Goal: Information Seeking & Learning: Learn about a topic

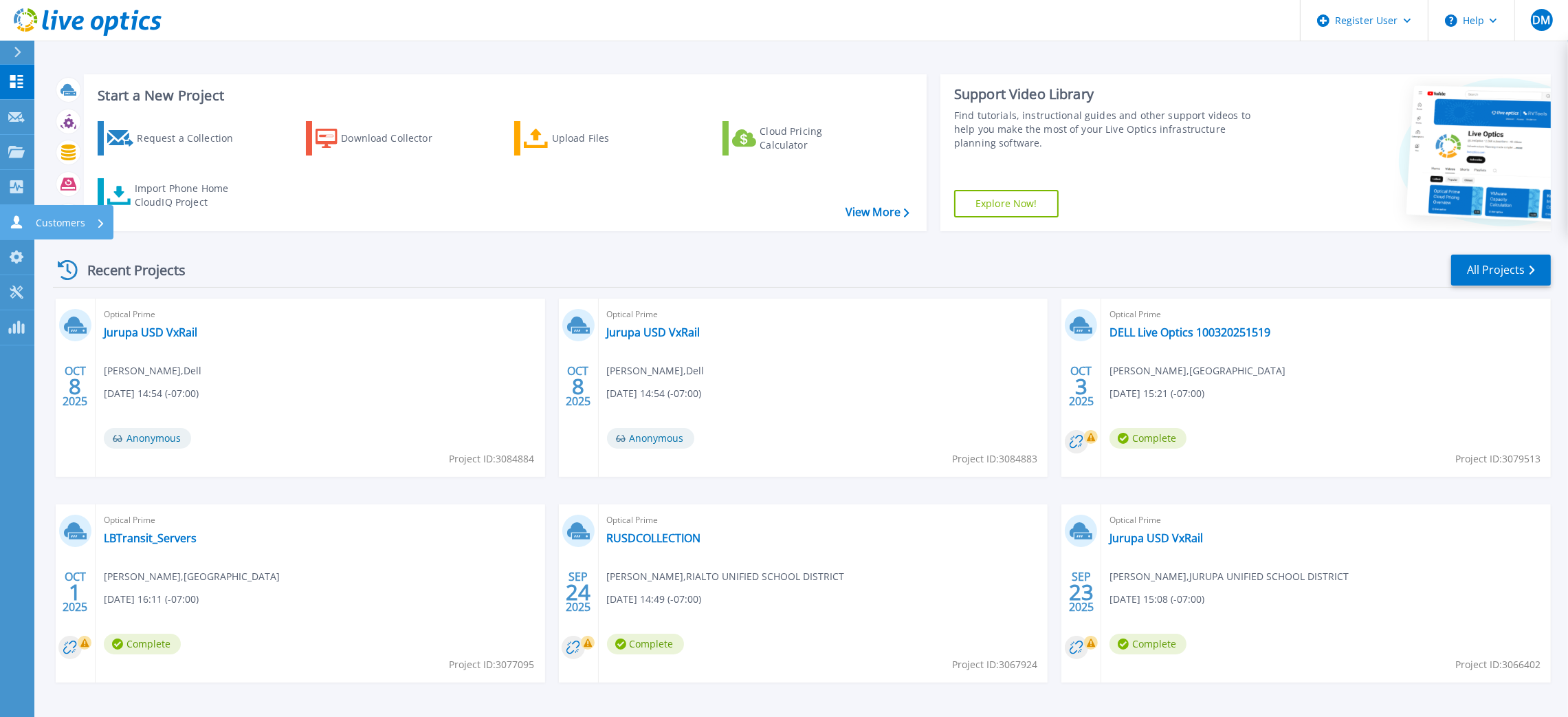
click at [7, 220] on link "Customers Customers" at bounding box center [17, 223] width 34 height 35
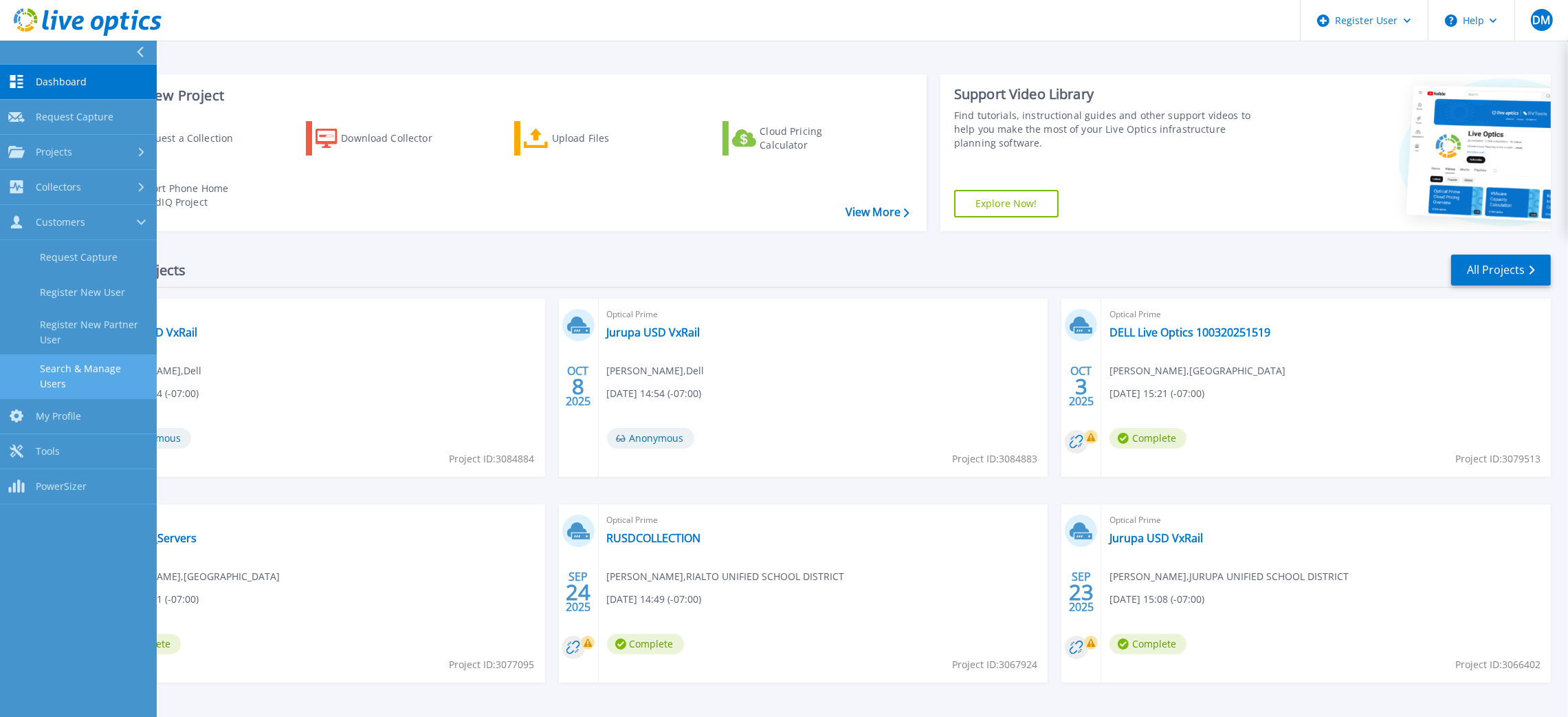
click at [79, 378] on link "Search & Manage Users" at bounding box center [78, 376] width 156 height 44
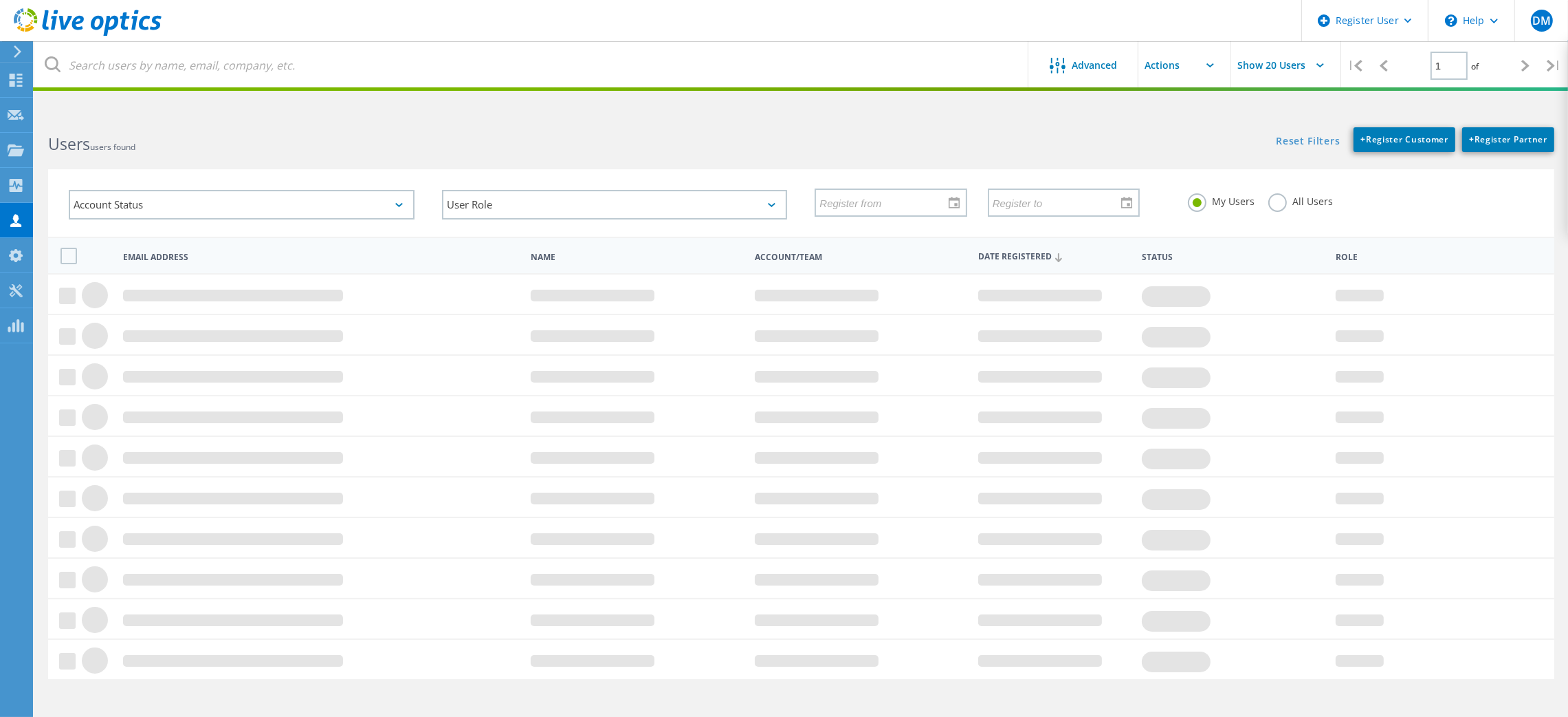
click at [1274, 204] on label "All Users" at bounding box center [1300, 200] width 65 height 13
click at [0, 0] on input "All Users" at bounding box center [0, 0] width 0 height 0
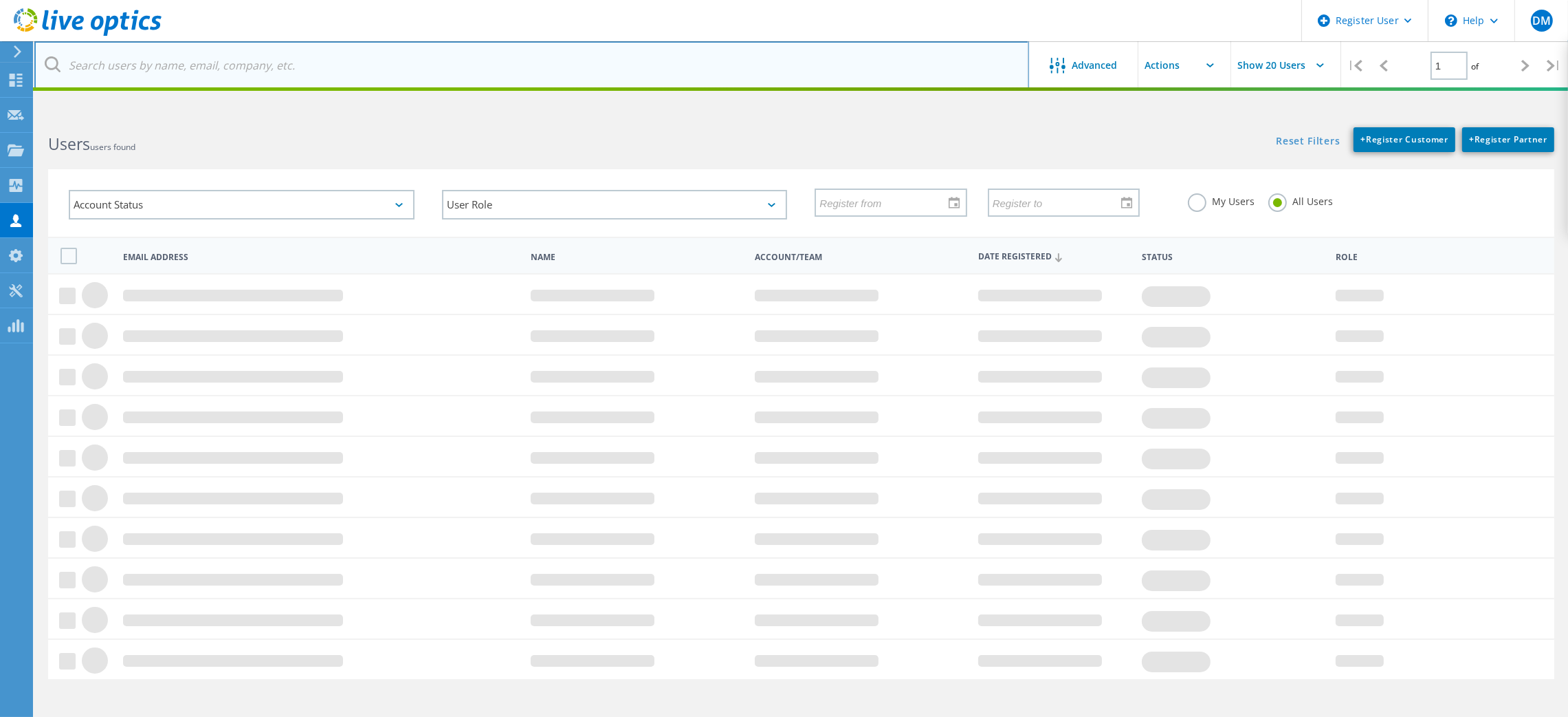
click at [735, 61] on input "text" at bounding box center [531, 65] width 995 height 48
paste input "locvo@usc.edu"
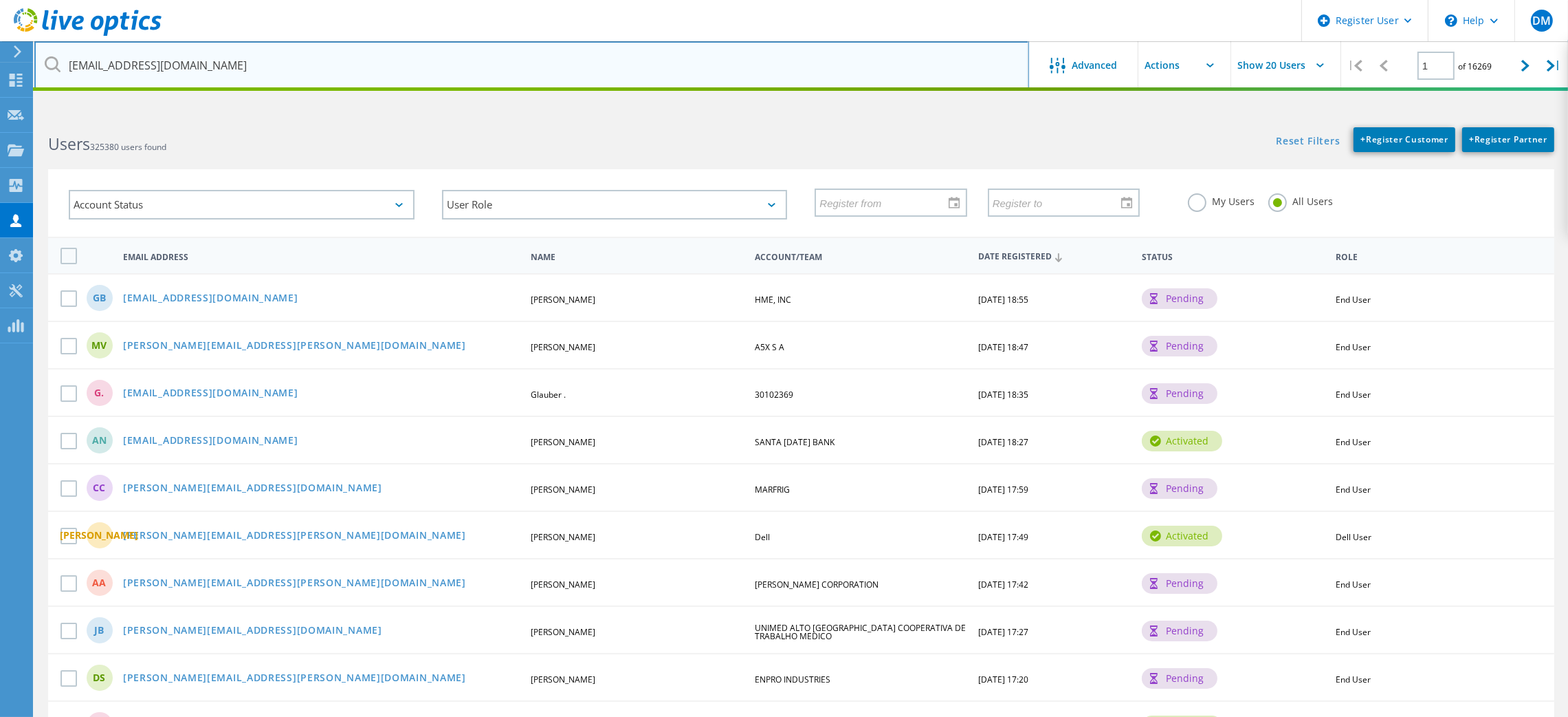
type input "locvo@usc.edu"
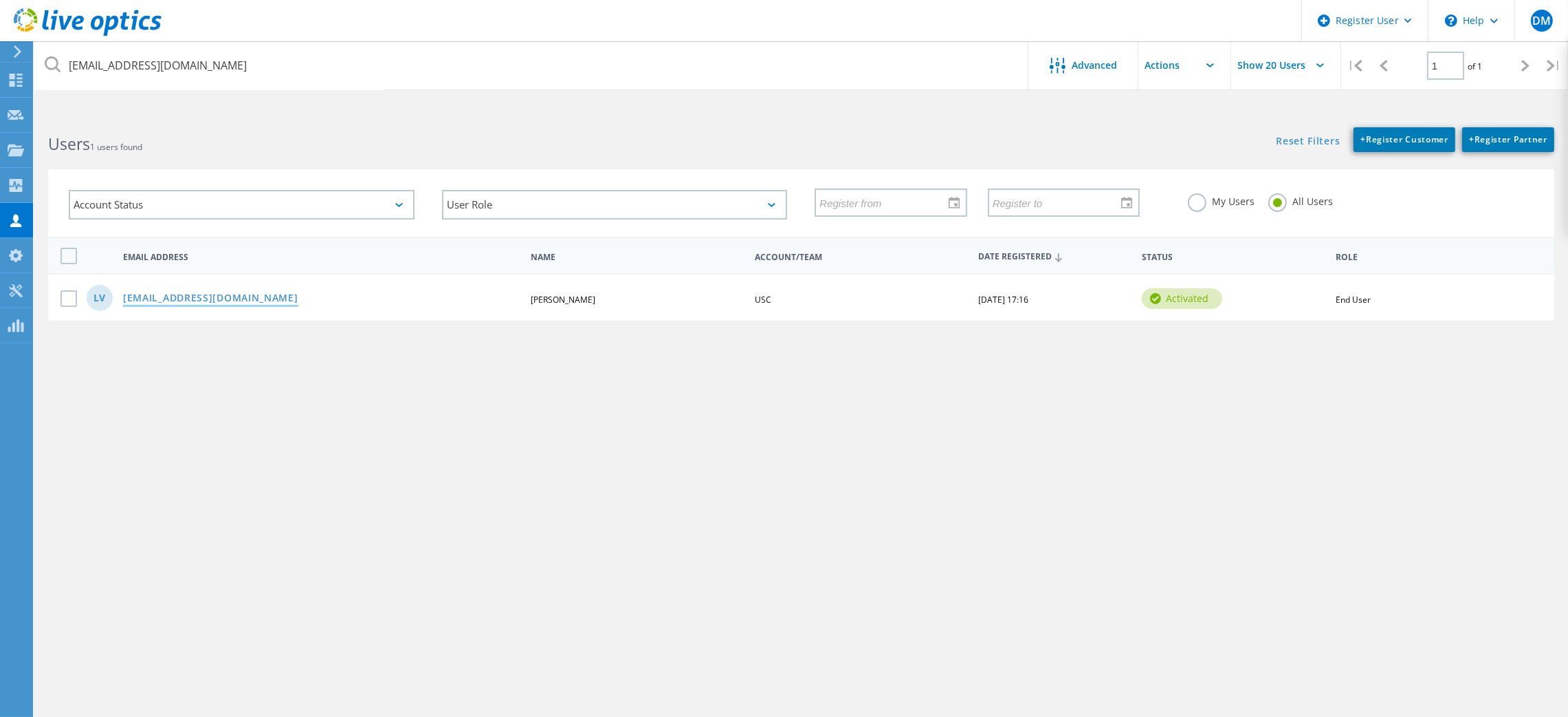
click at [174, 293] on link "locvo@usc.edu" at bounding box center [211, 298] width 175 height 12
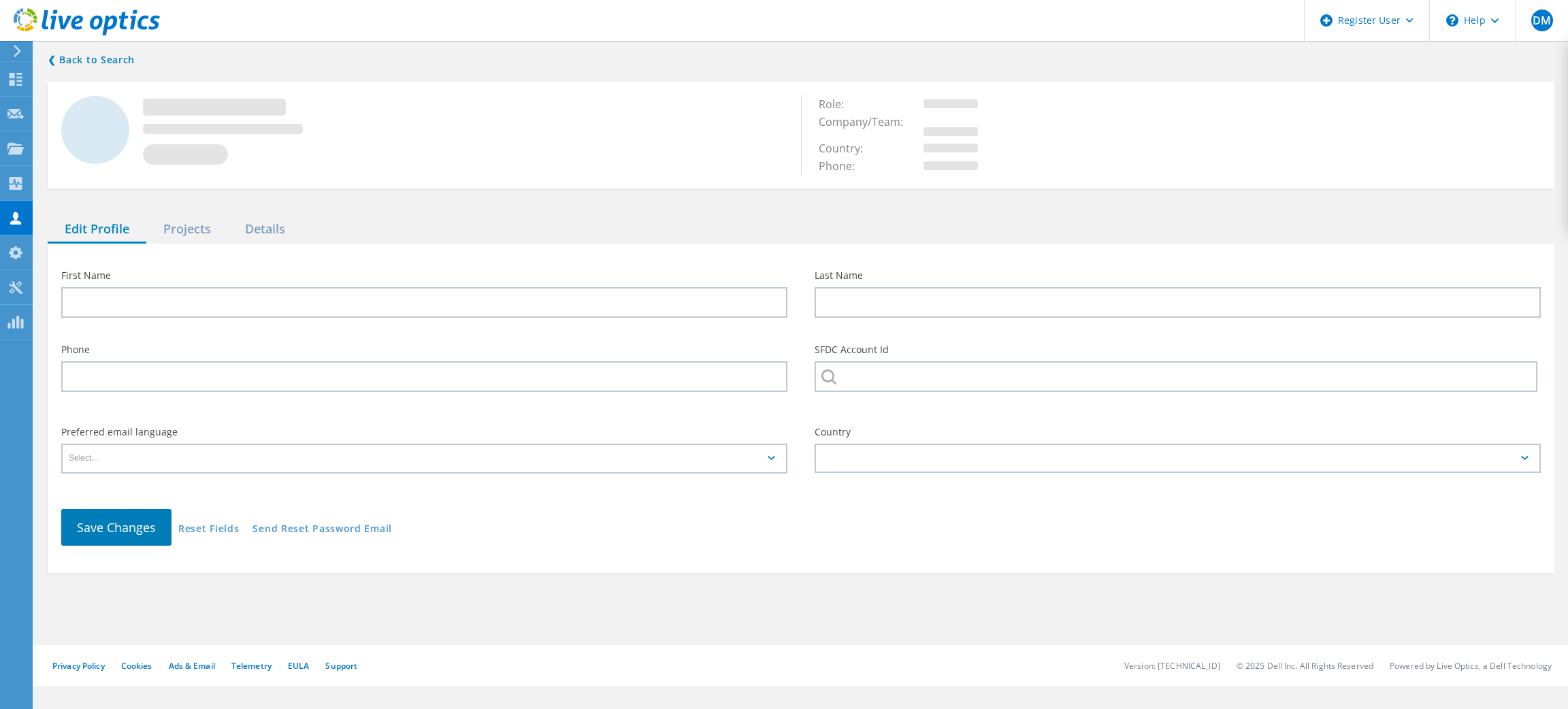
type input "Loc"
type input "Vo"
type input "3107292398"
type input "USC"
type input "English"
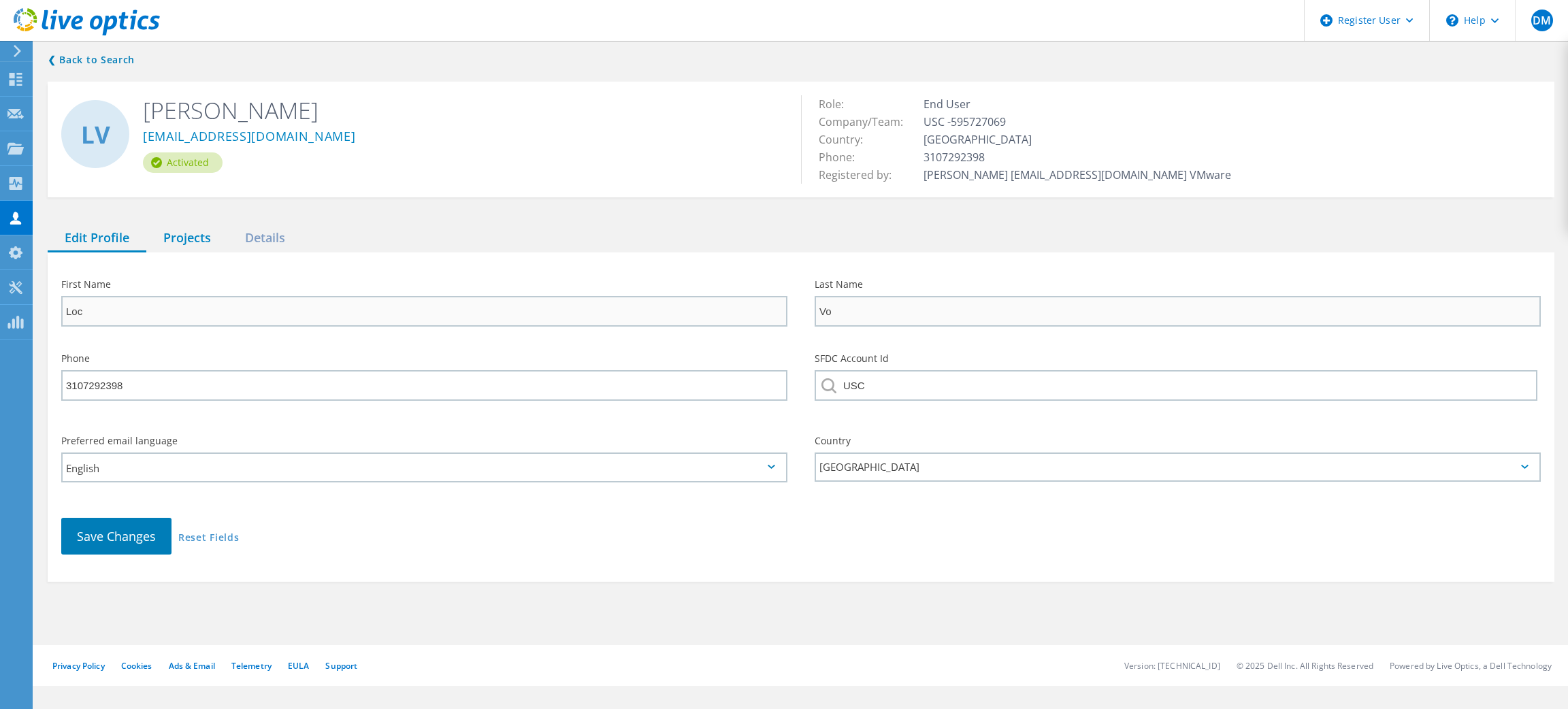
click at [183, 243] on div "Projects" at bounding box center [187, 238] width 82 height 28
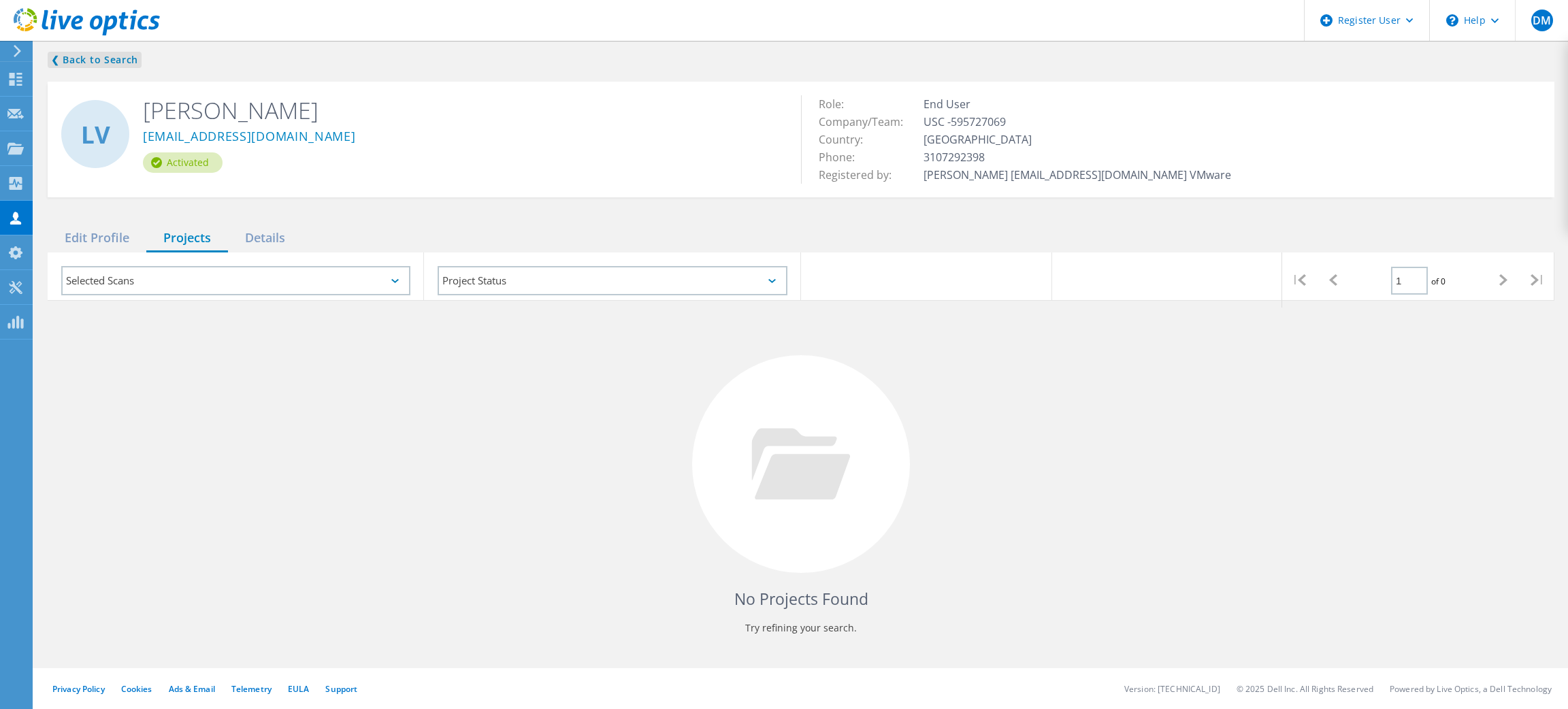
click at [96, 53] on link "❮ Back to Search" at bounding box center [94, 60] width 94 height 17
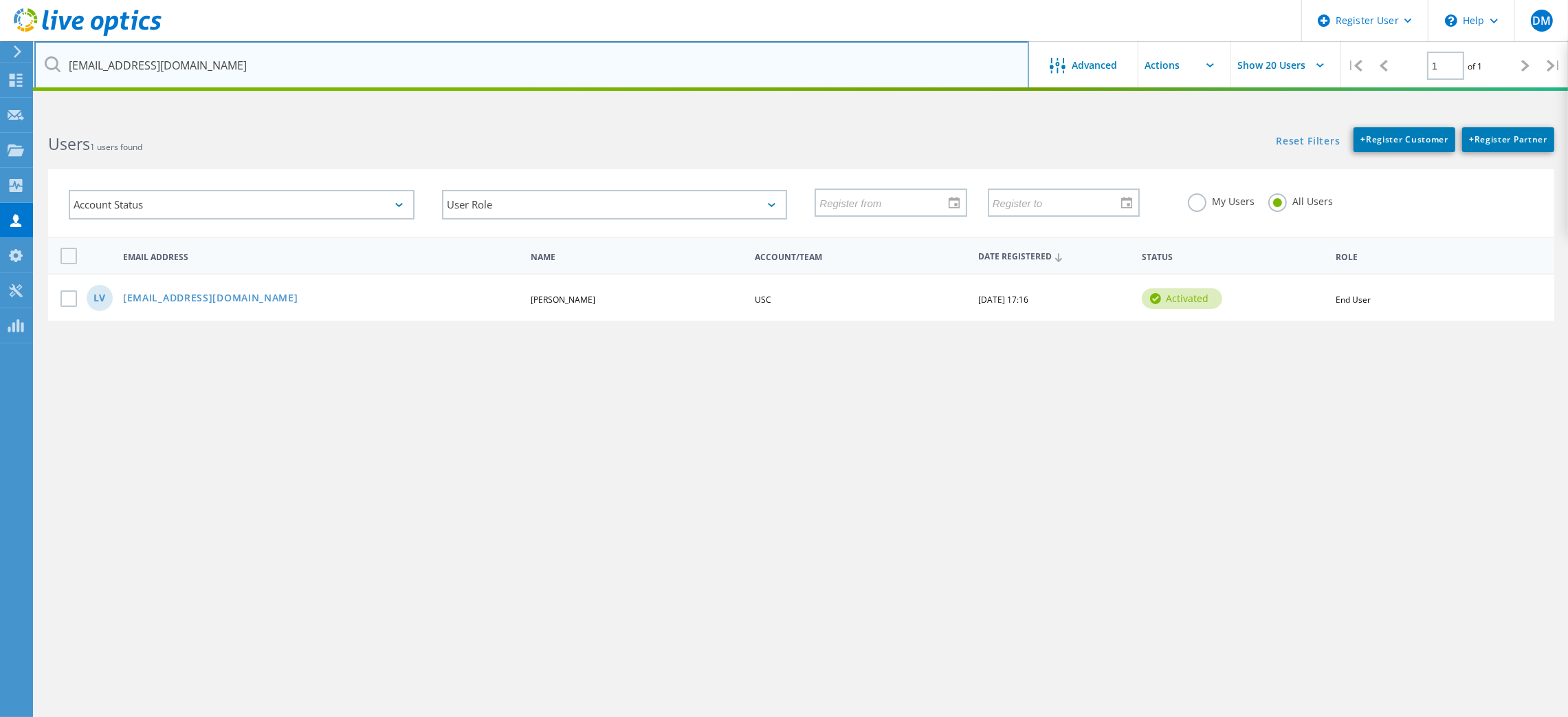
click at [97, 61] on input "locvo@usc.edu" at bounding box center [531, 65] width 995 height 48
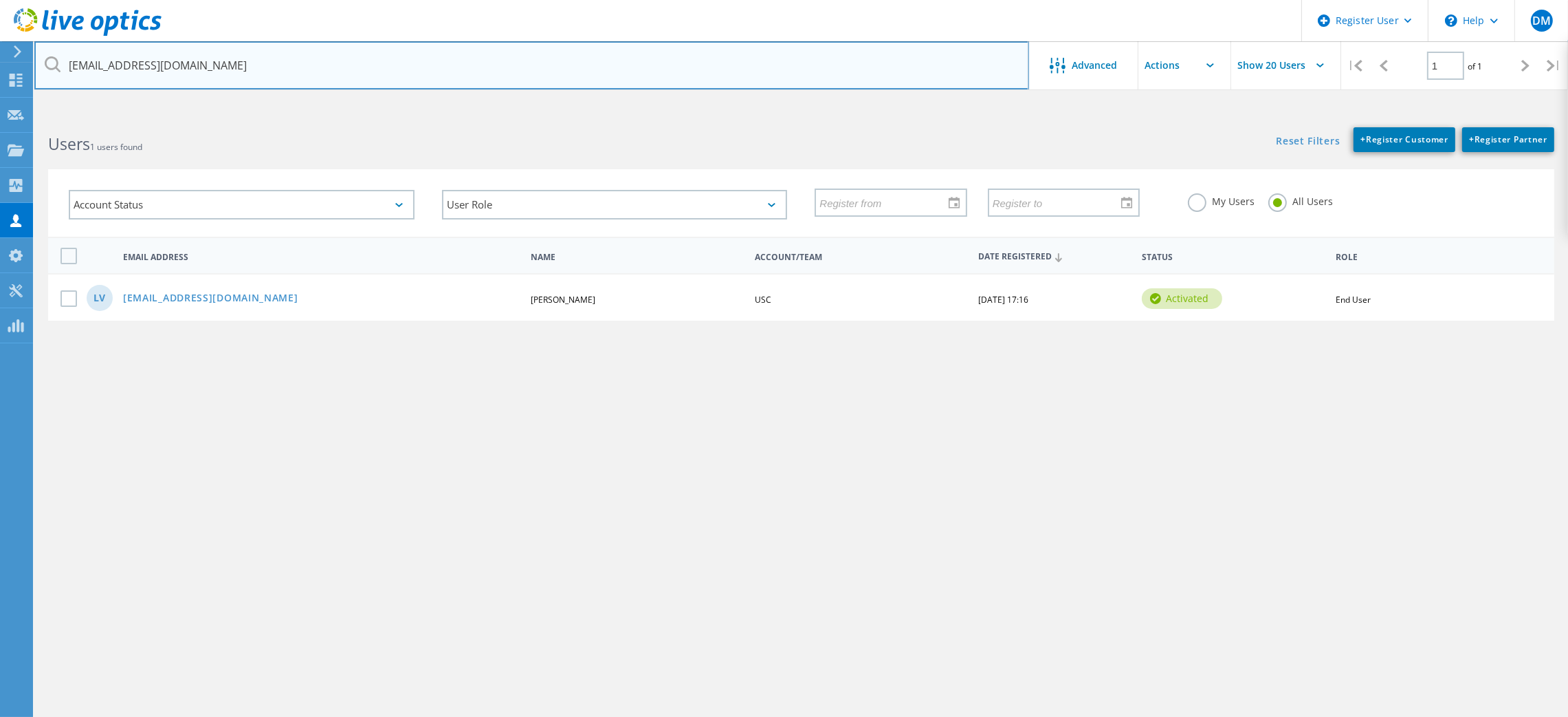
drag, startPoint x: 94, startPoint y: 61, endPoint x: 42, endPoint y: 56, distance: 52.2
click at [46, 61] on div "locvo@usc.edu" at bounding box center [531, 65] width 994 height 48
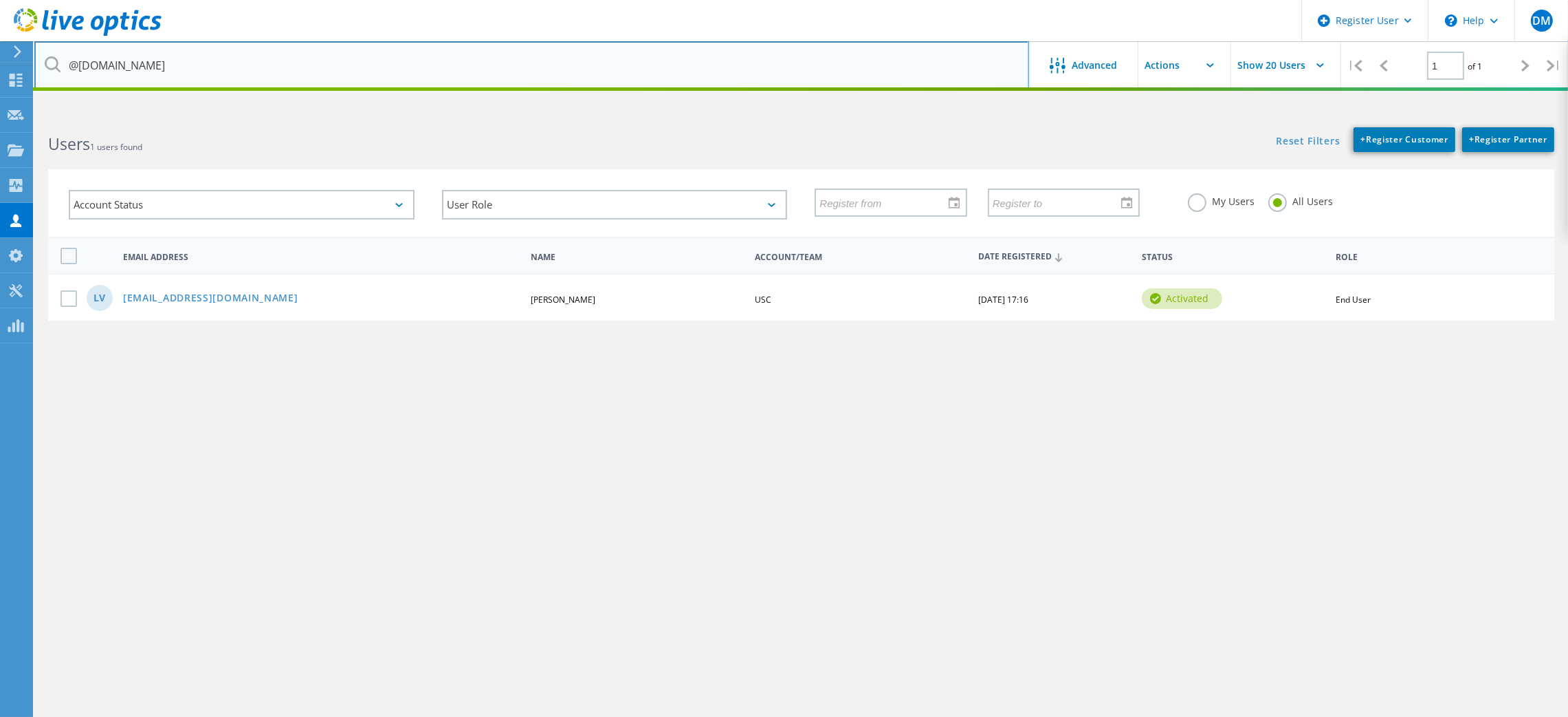
type input "@usc.edu"
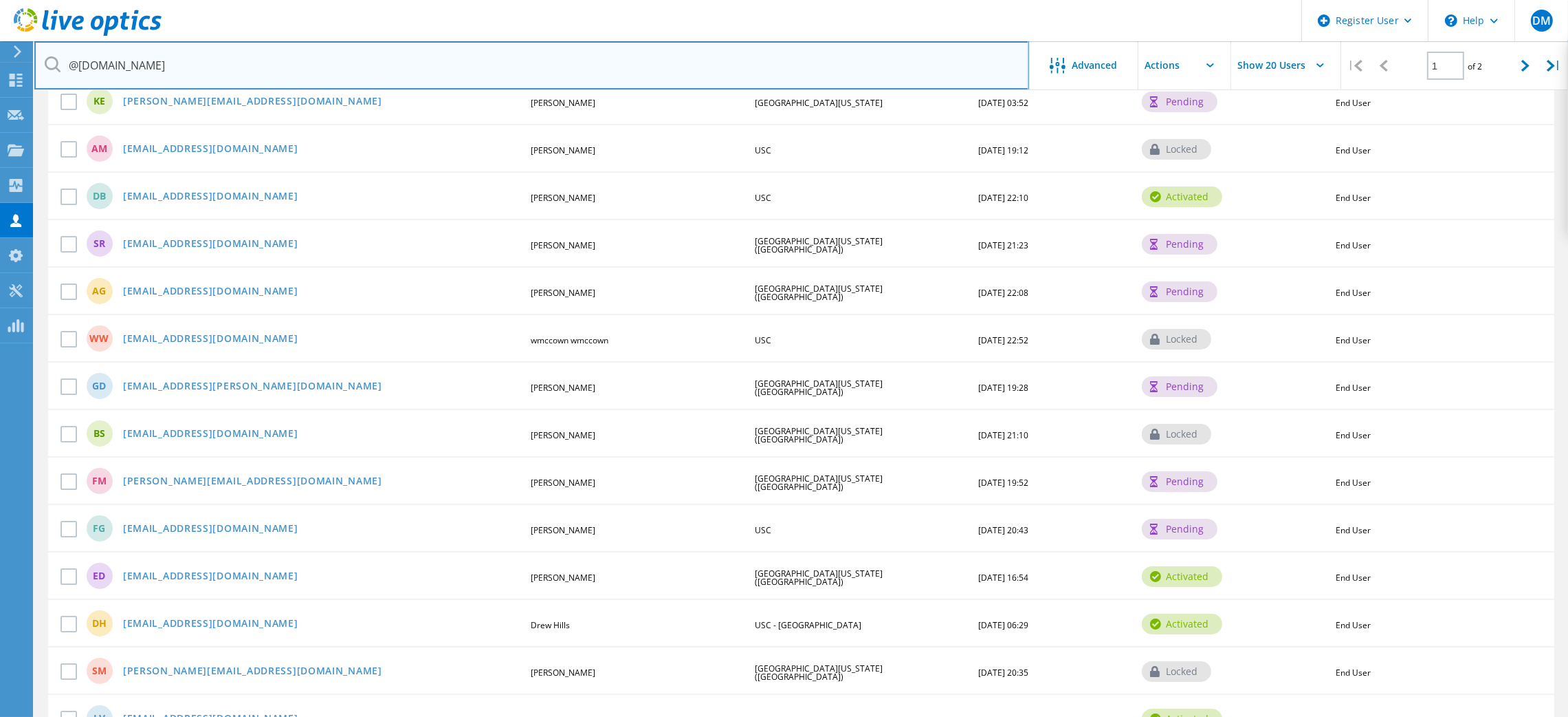
scroll to position [122, 0]
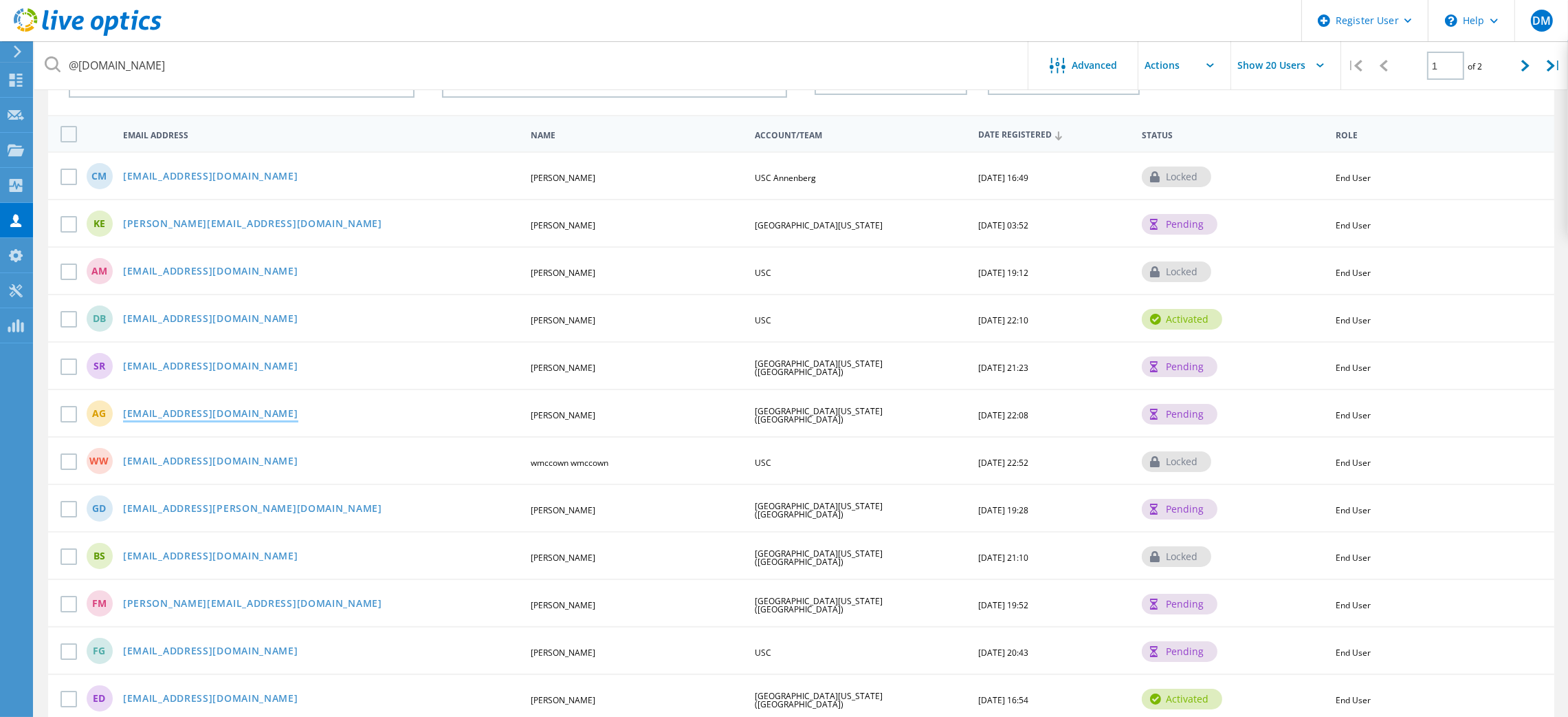
drag, startPoint x: 152, startPoint y: 399, endPoint x: 154, endPoint y: 411, distance: 12.2
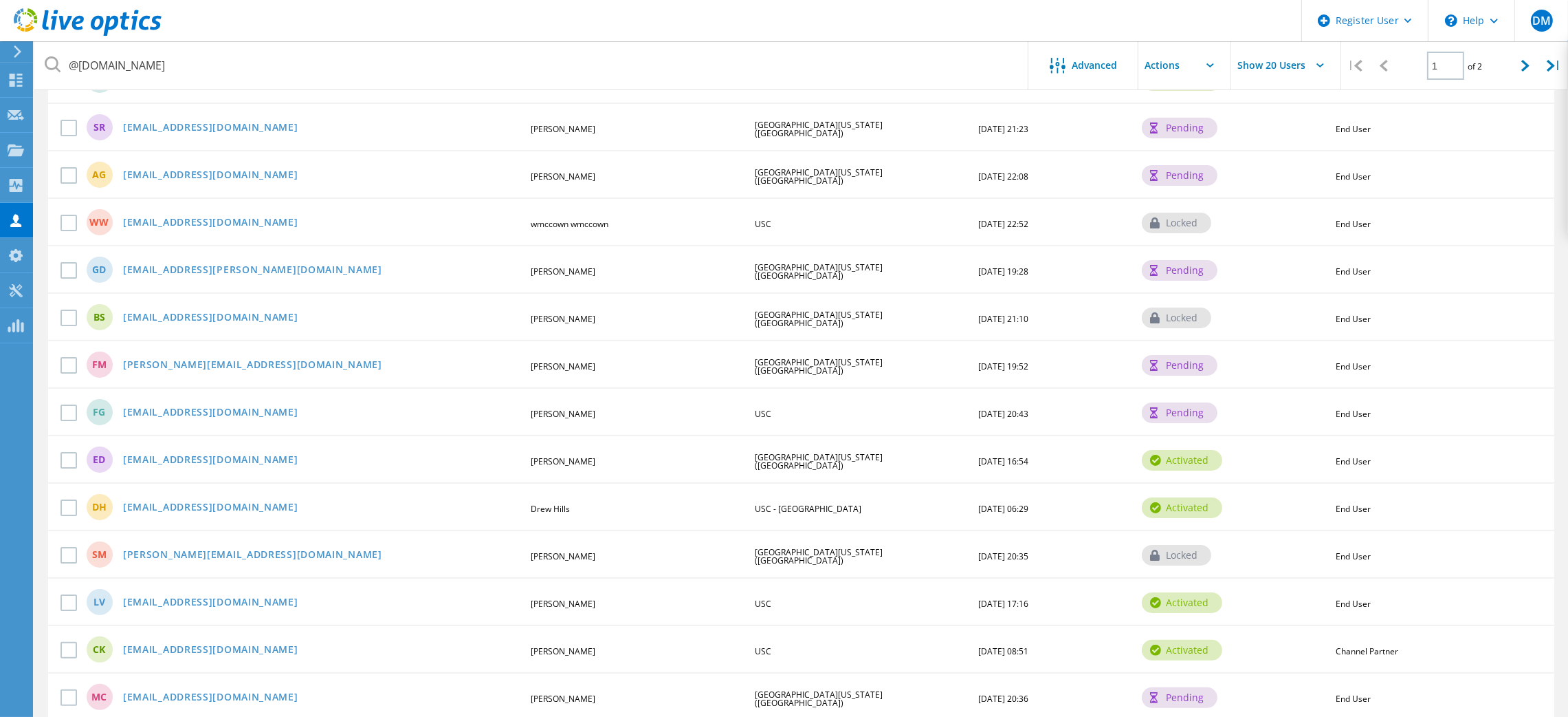
scroll to position [534, 0]
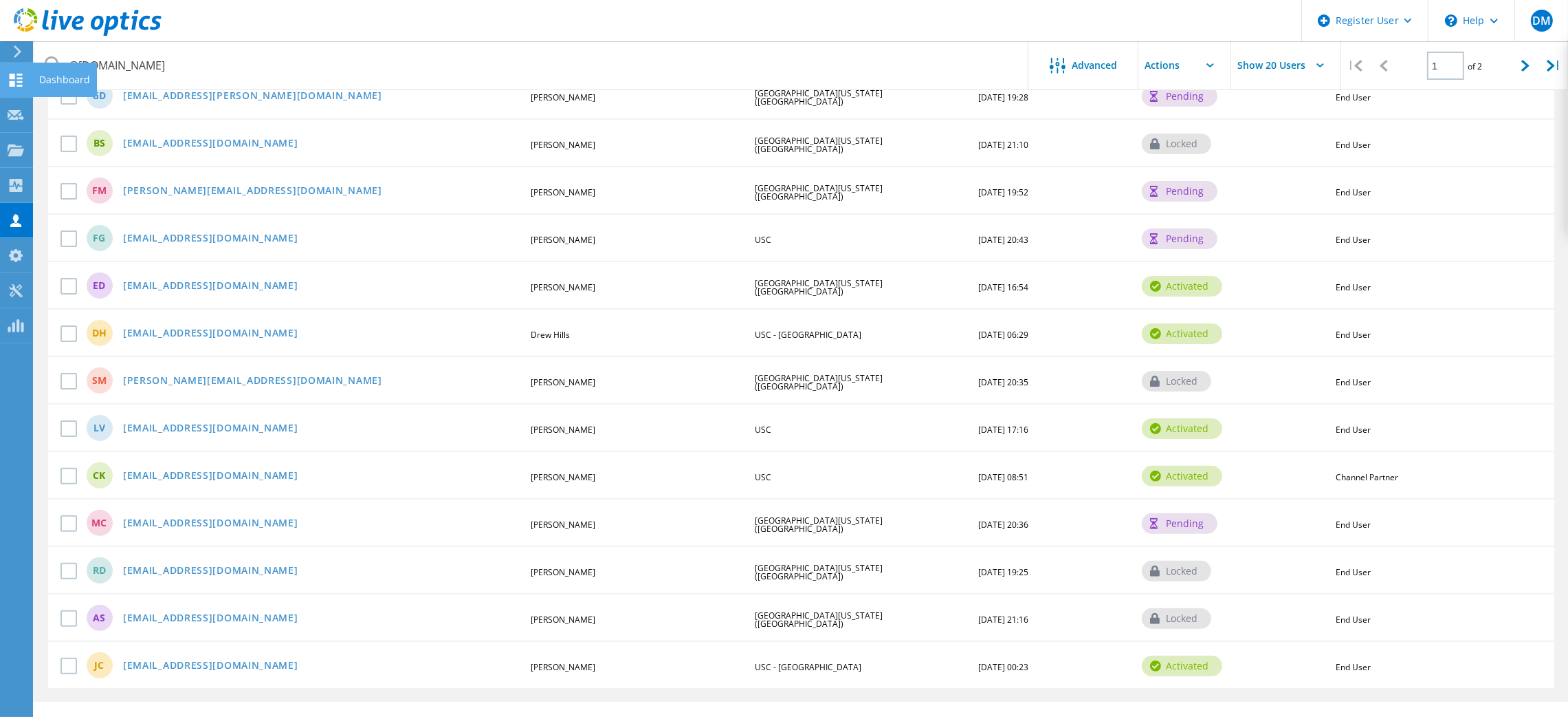
click at [15, 85] on use at bounding box center [16, 80] width 13 height 13
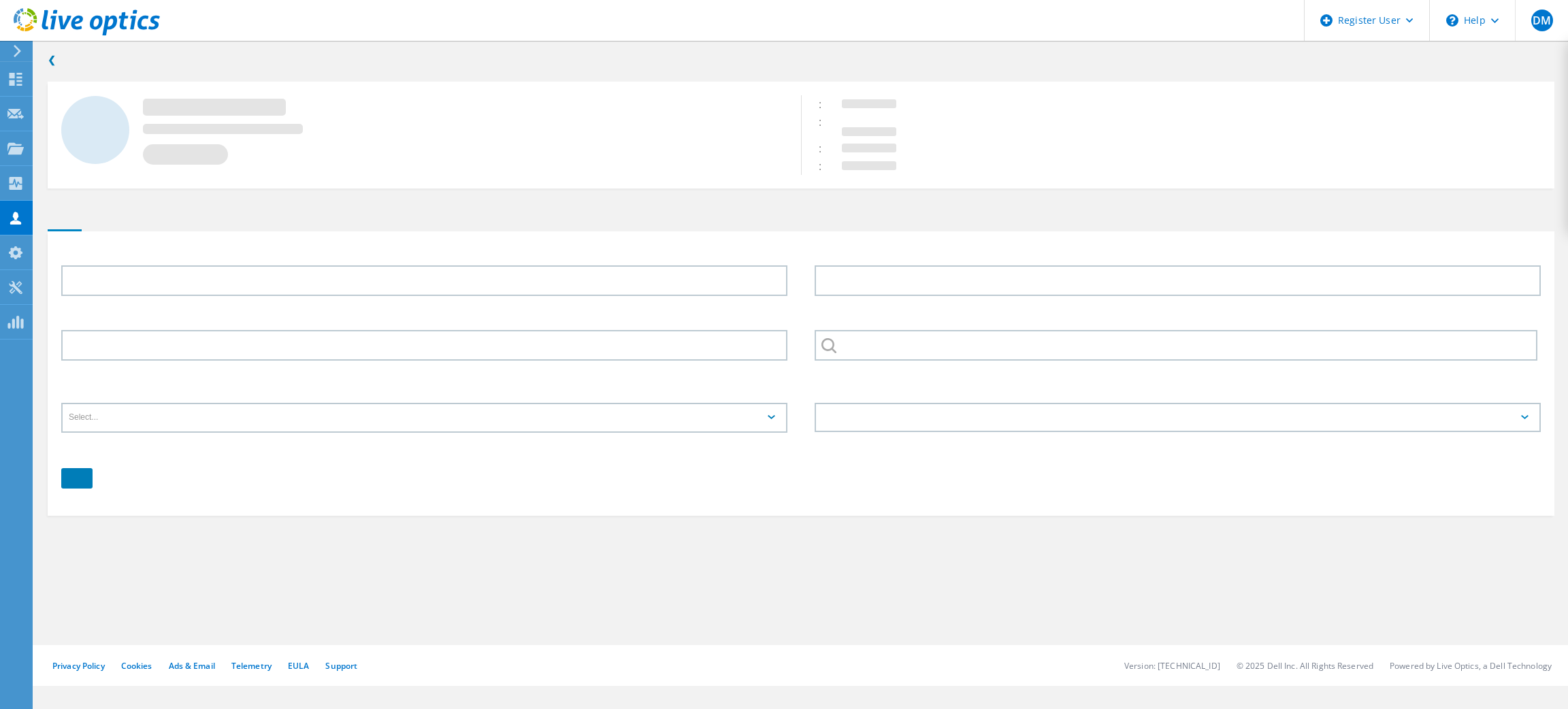
type input "Alexis"
type input "Maitchoukow"
type input "USC"
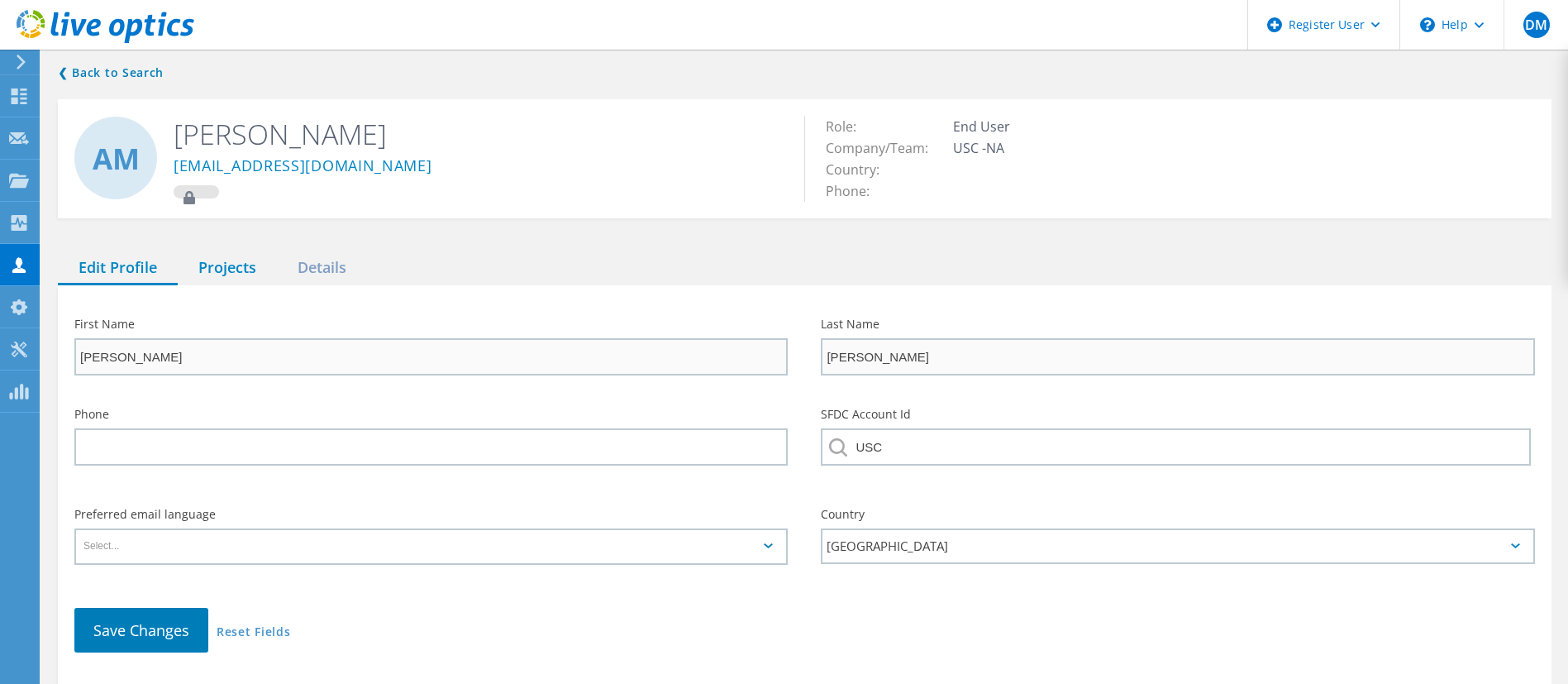
click at [207, 263] on div "Projects" at bounding box center [227, 268] width 99 height 34
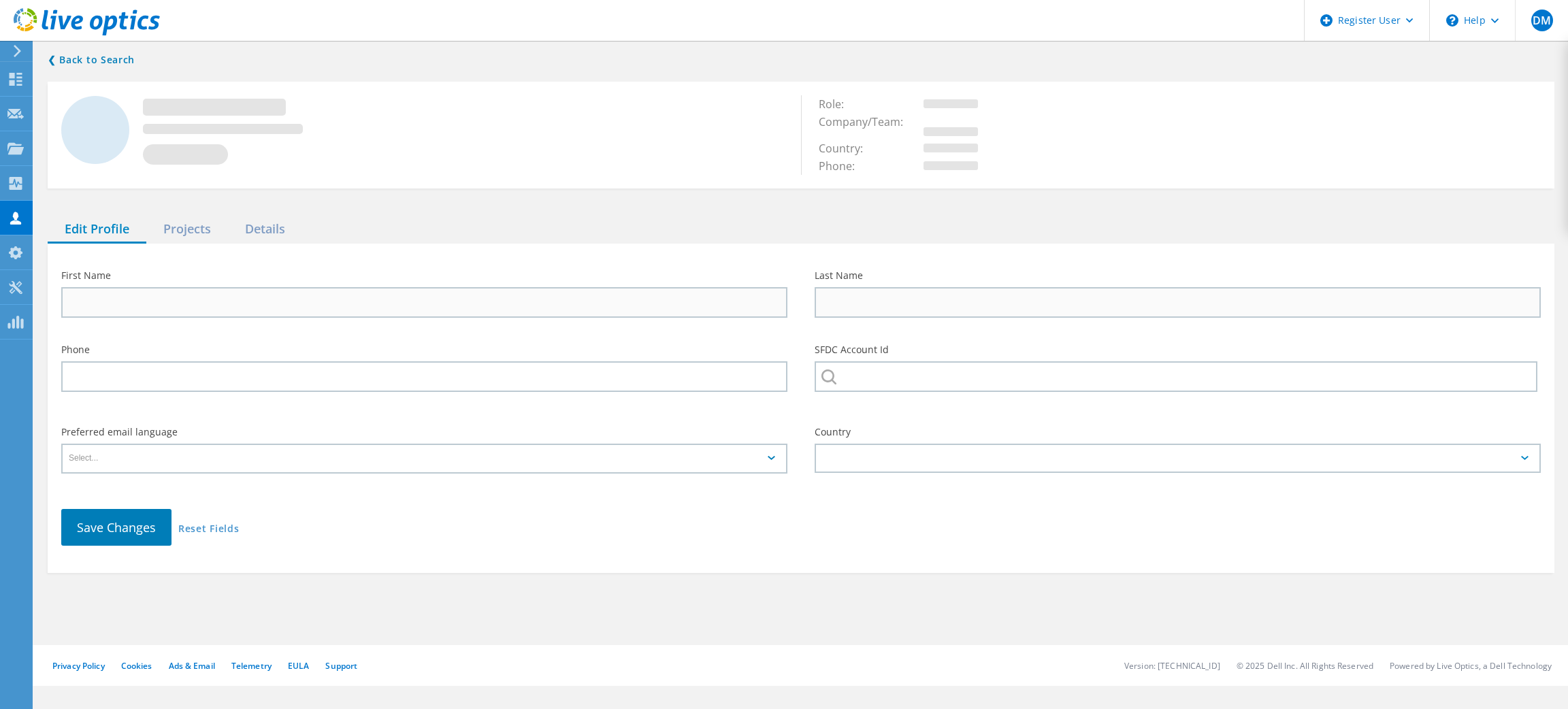
type input "[PERSON_NAME]"
type input "Brown"
type input "USC"
type input "English"
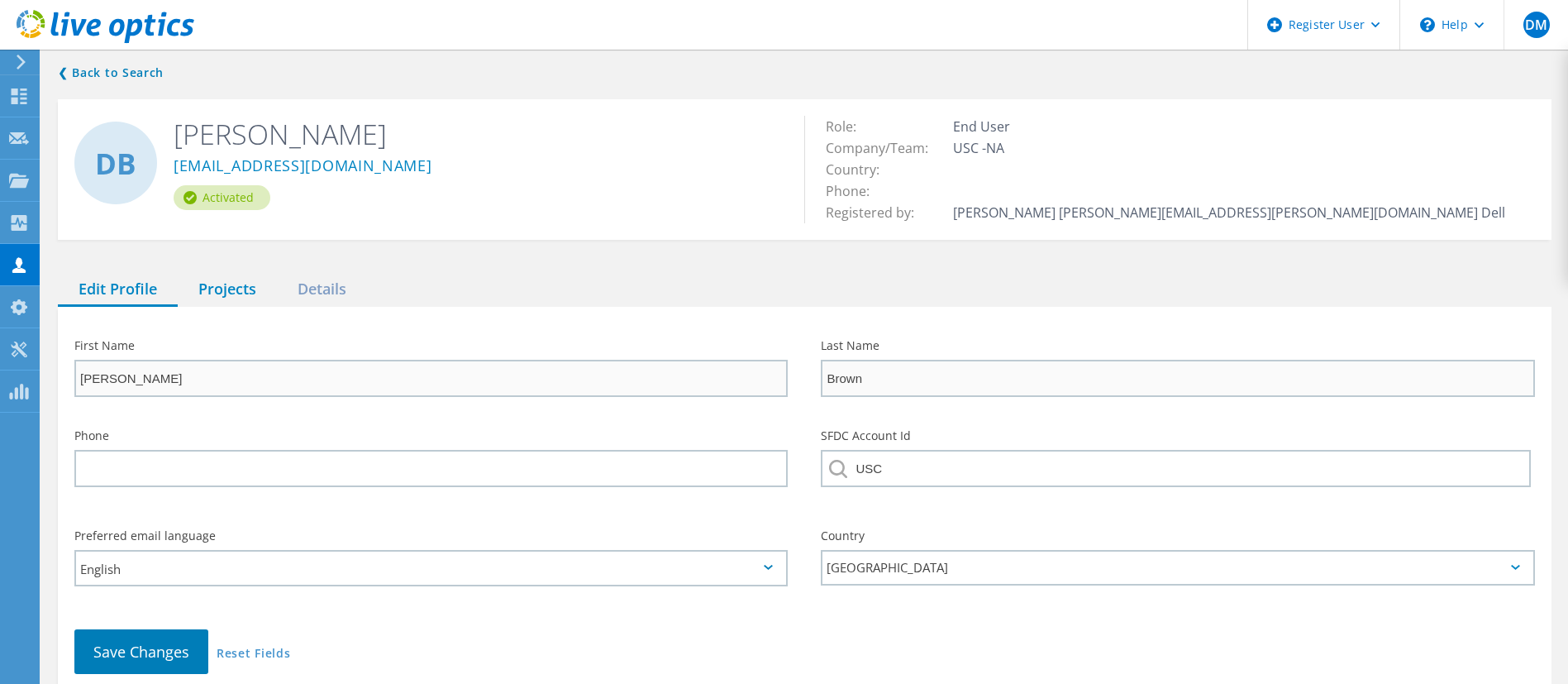
click at [219, 274] on div "Projects" at bounding box center [227, 289] width 99 height 34
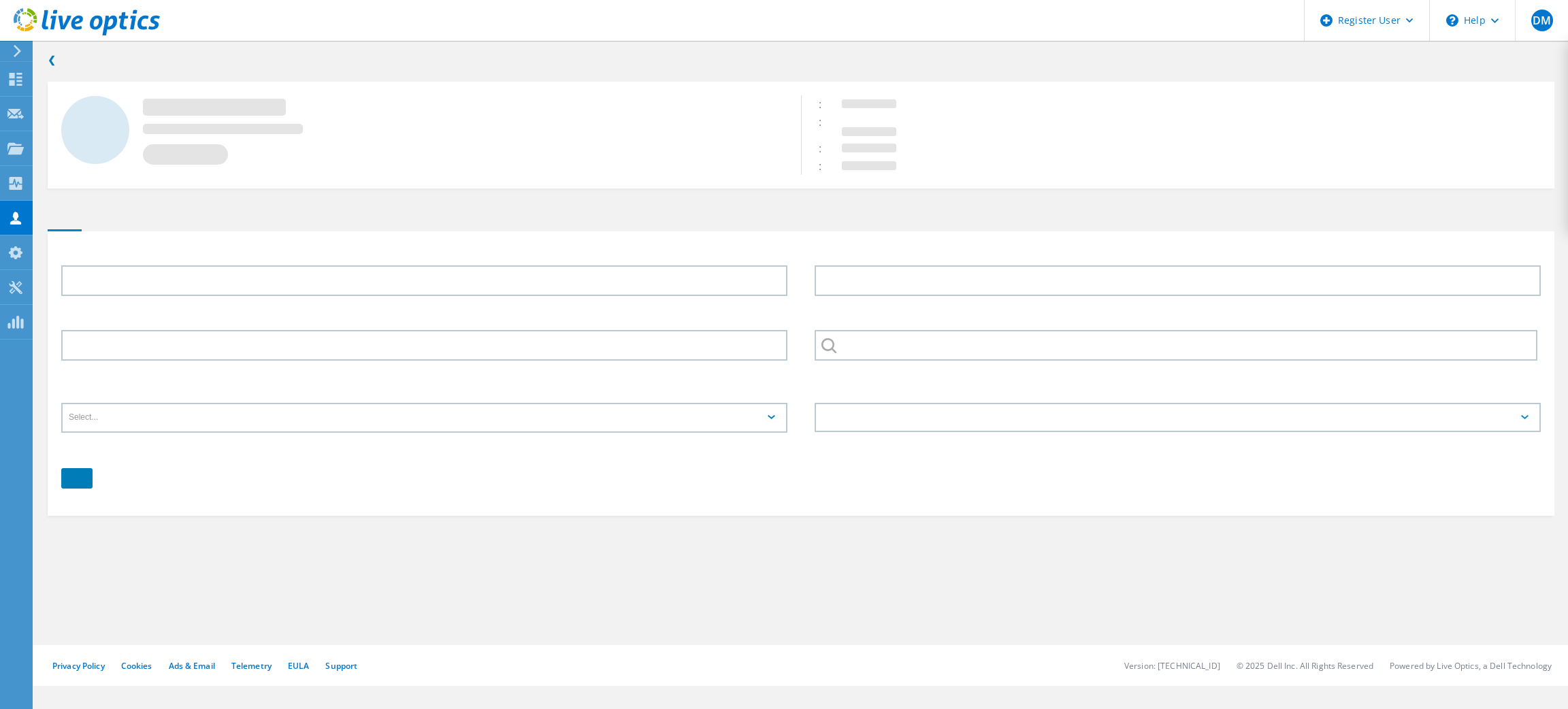
type input "Siddharth"
type input "Raj"
type input "[GEOGRAPHIC_DATA][US_STATE] ([GEOGRAPHIC_DATA])"
type input "English"
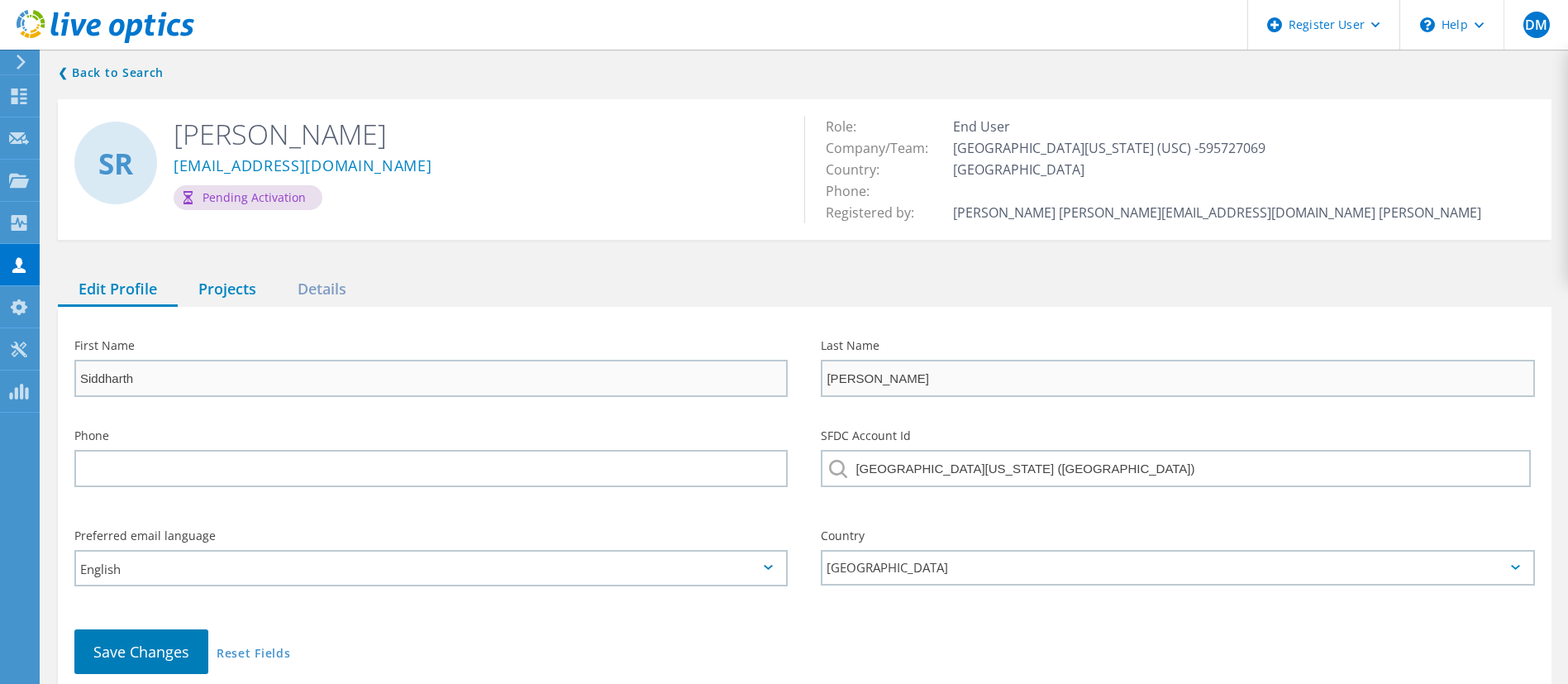
click at [229, 274] on div "Projects" at bounding box center [227, 289] width 99 height 34
click at [221, 278] on div "Projects" at bounding box center [227, 289] width 99 height 34
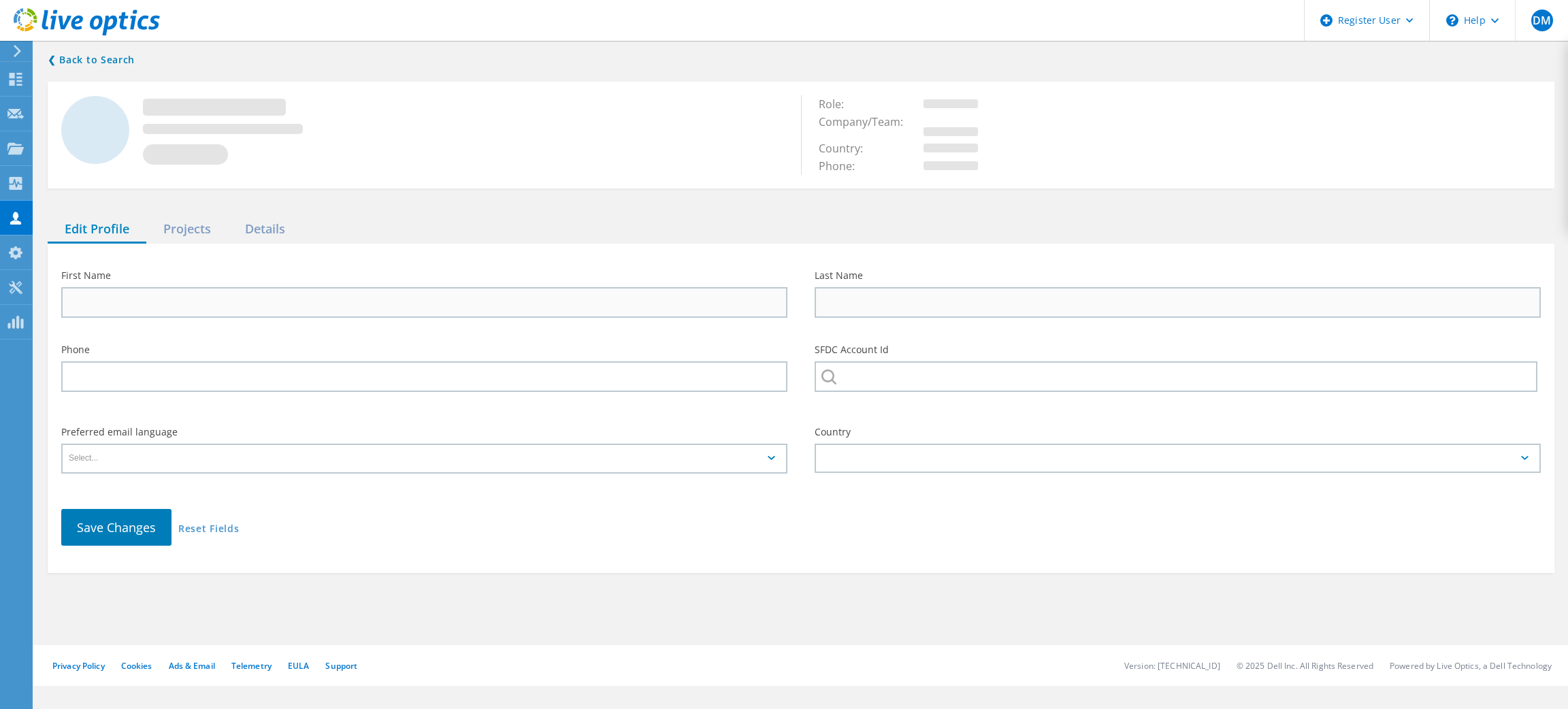
type input "wmccown"
type input "USC"
type input "English"
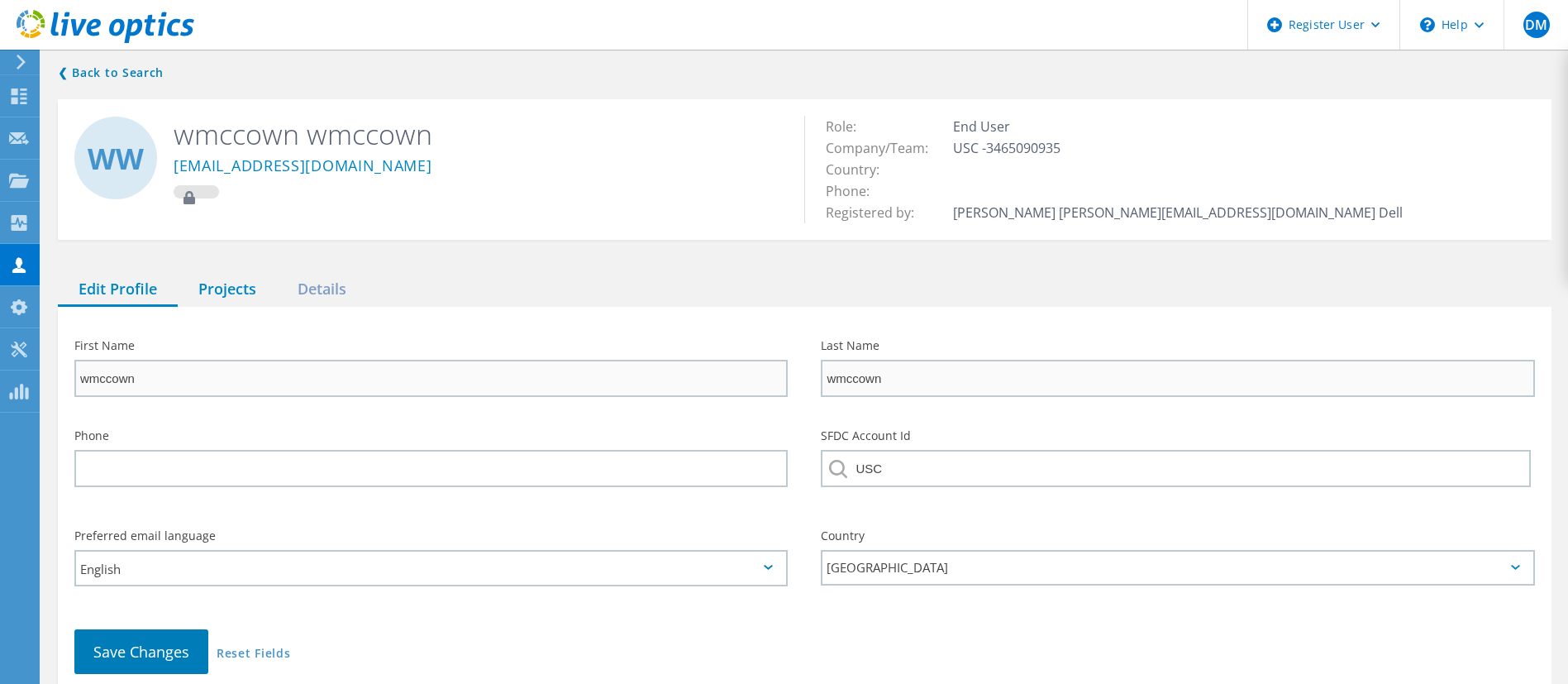
click at [230, 288] on div "Projects" at bounding box center [227, 289] width 99 height 34
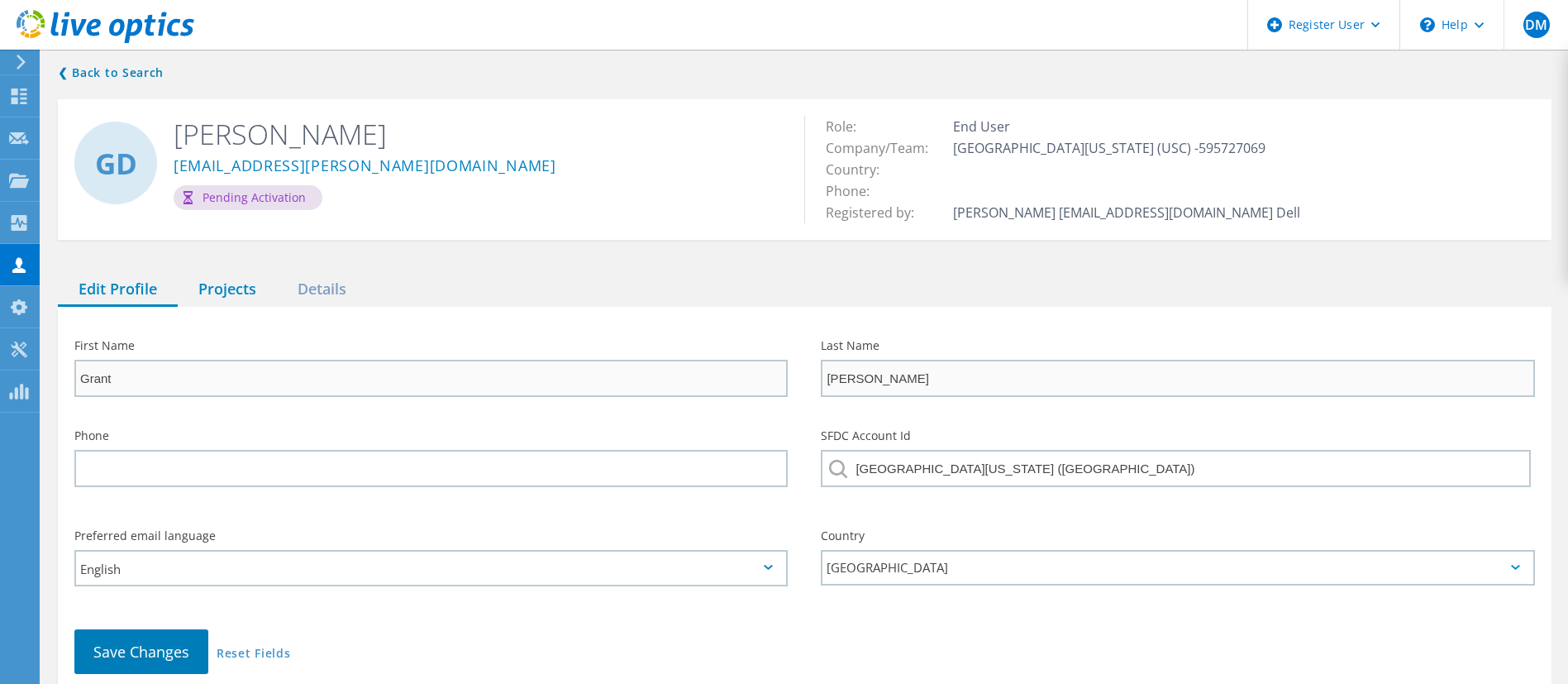
click at [220, 279] on div "Projects" at bounding box center [227, 289] width 99 height 34
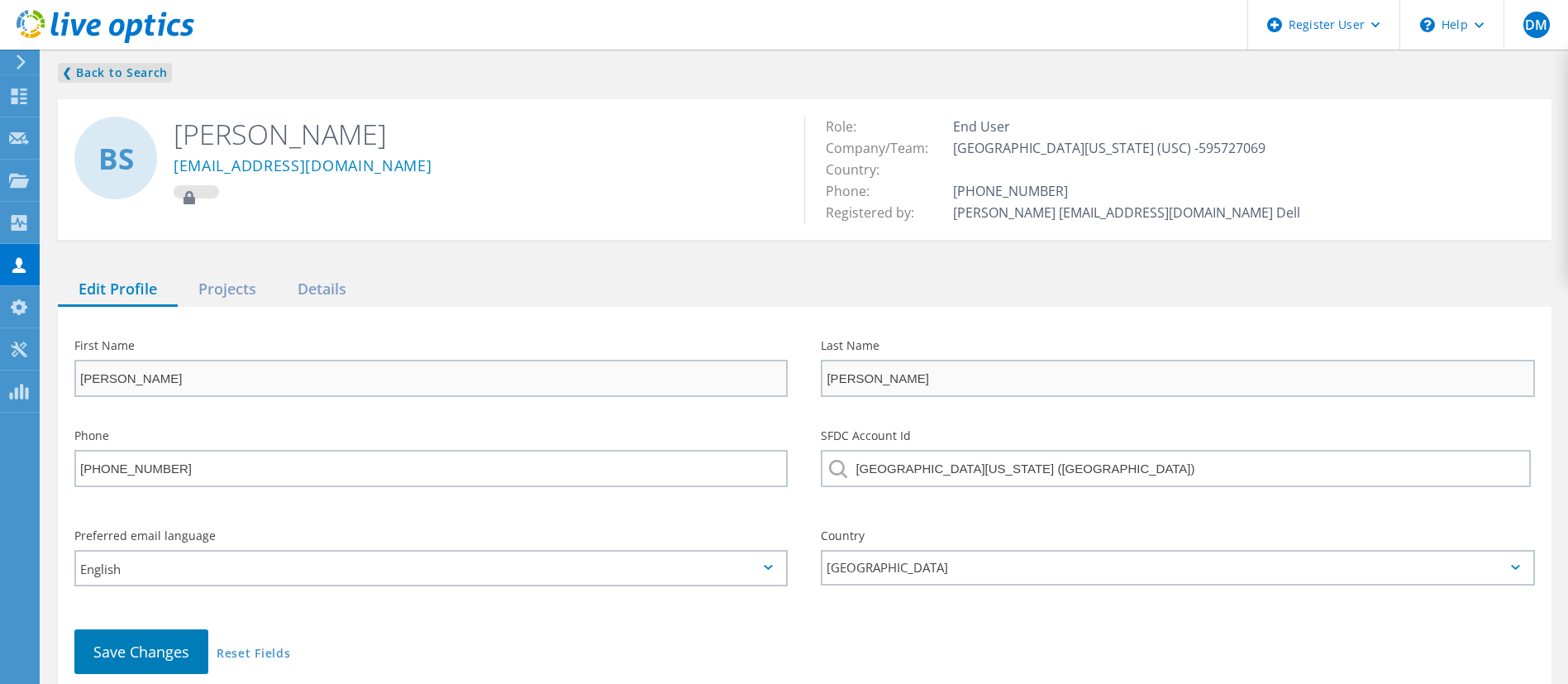
click at [108, 69] on link "❮ Back to Search" at bounding box center [115, 73] width 114 height 20
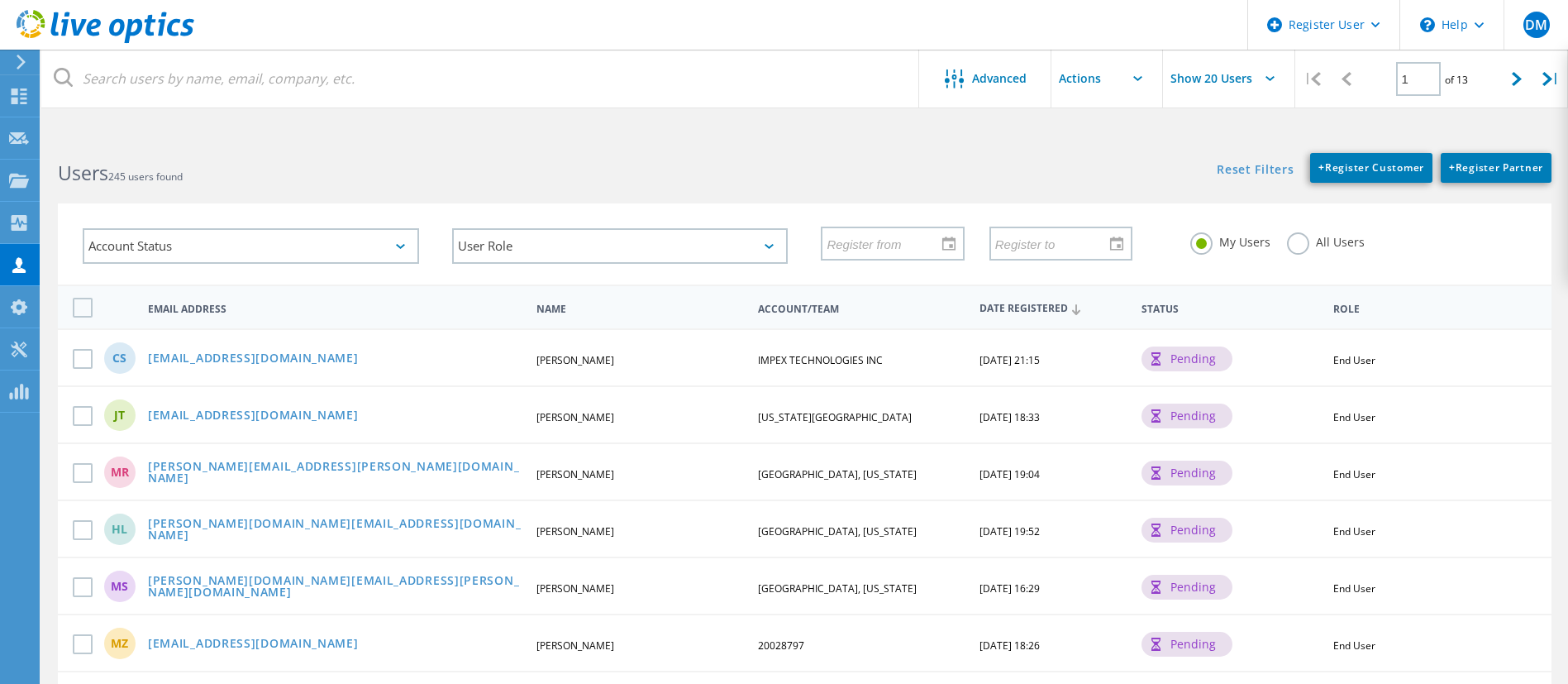
click at [1291, 248] on label "All Users" at bounding box center [1326, 240] width 78 height 16
click at [0, 0] on input "All Users" at bounding box center [0, 0] width 0 height 0
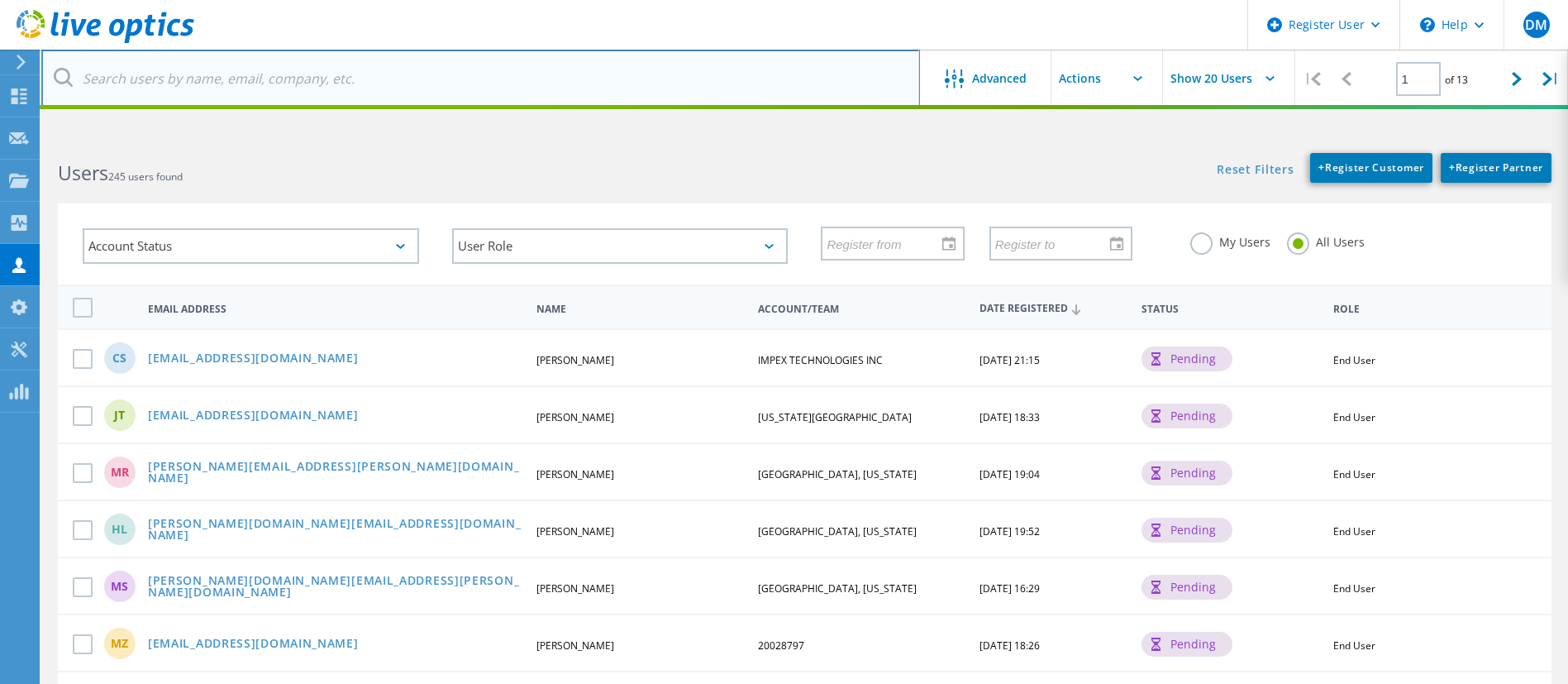
click at [466, 53] on input "text" at bounding box center [480, 78] width 878 height 58
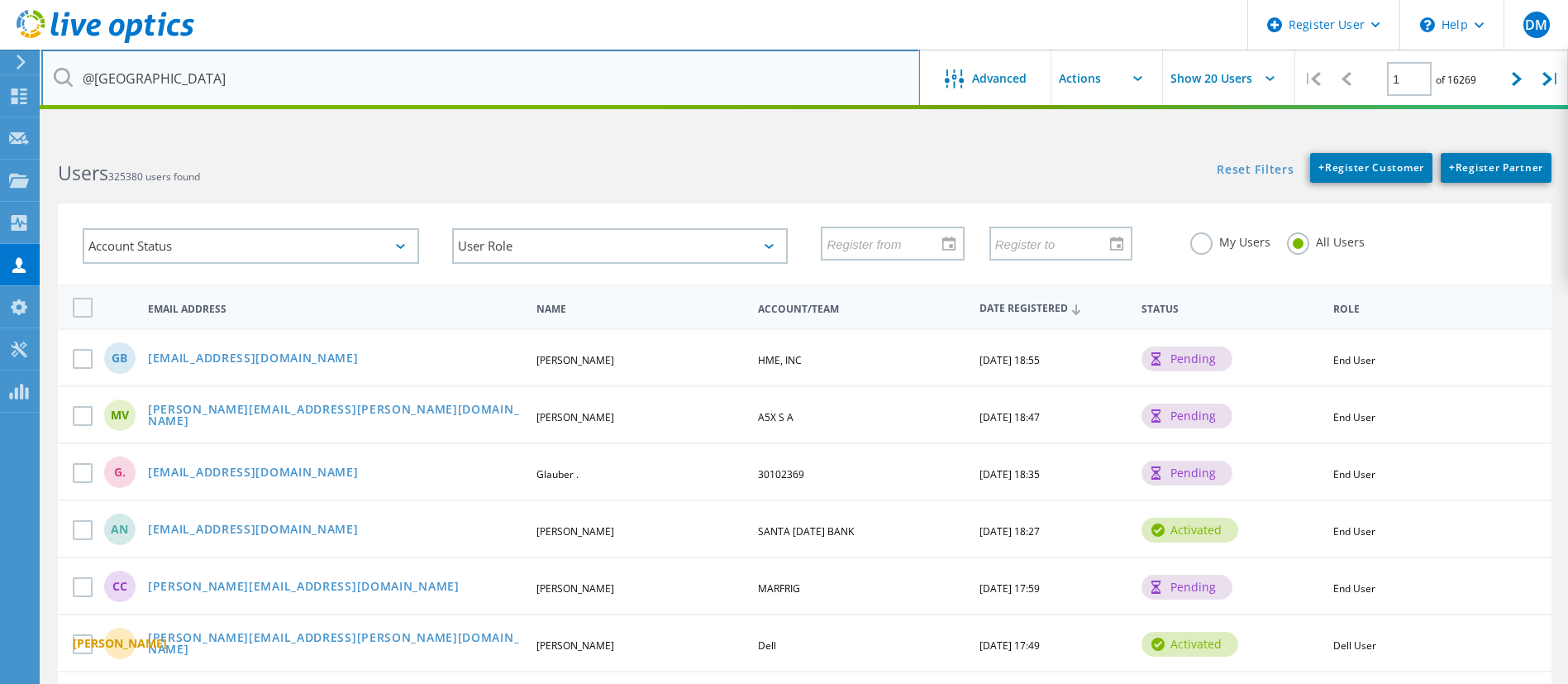
type input "@usc.edu"
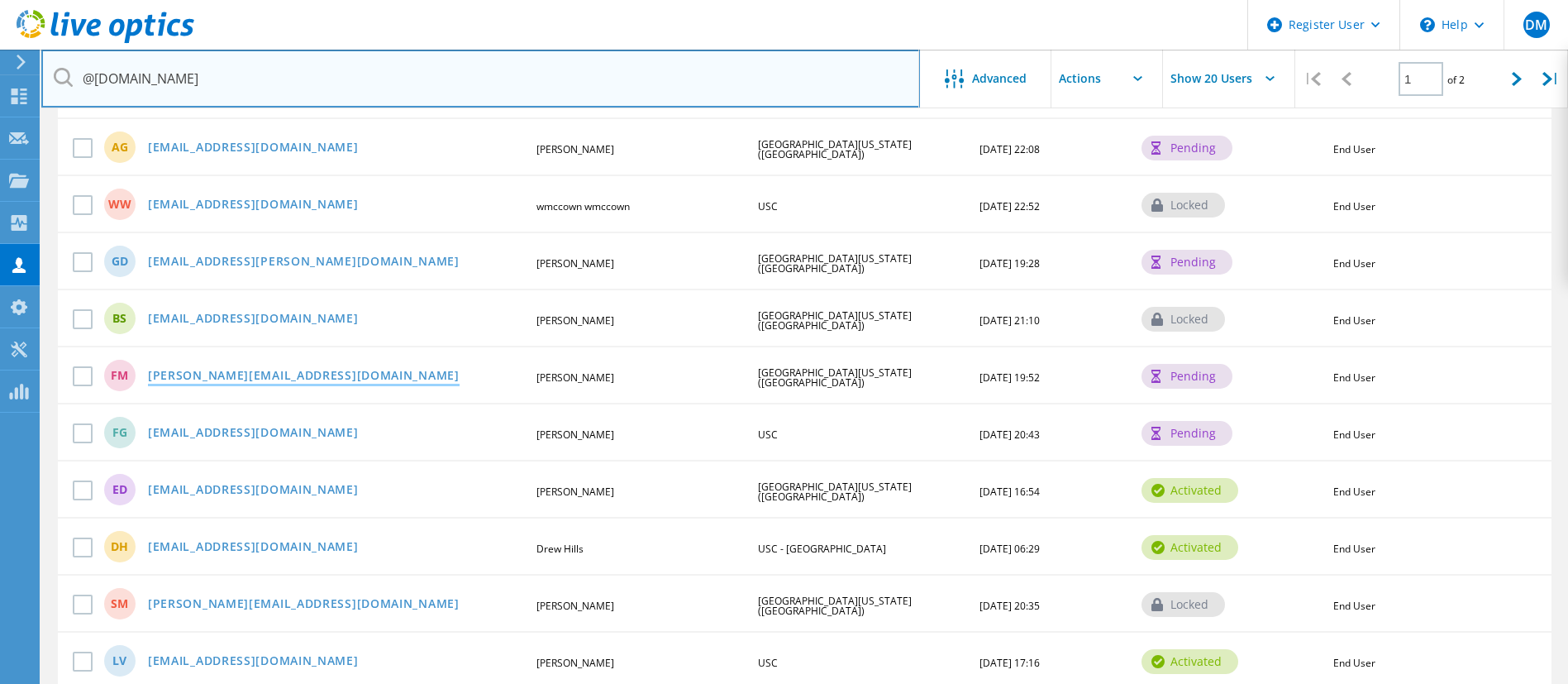
scroll to position [744, 0]
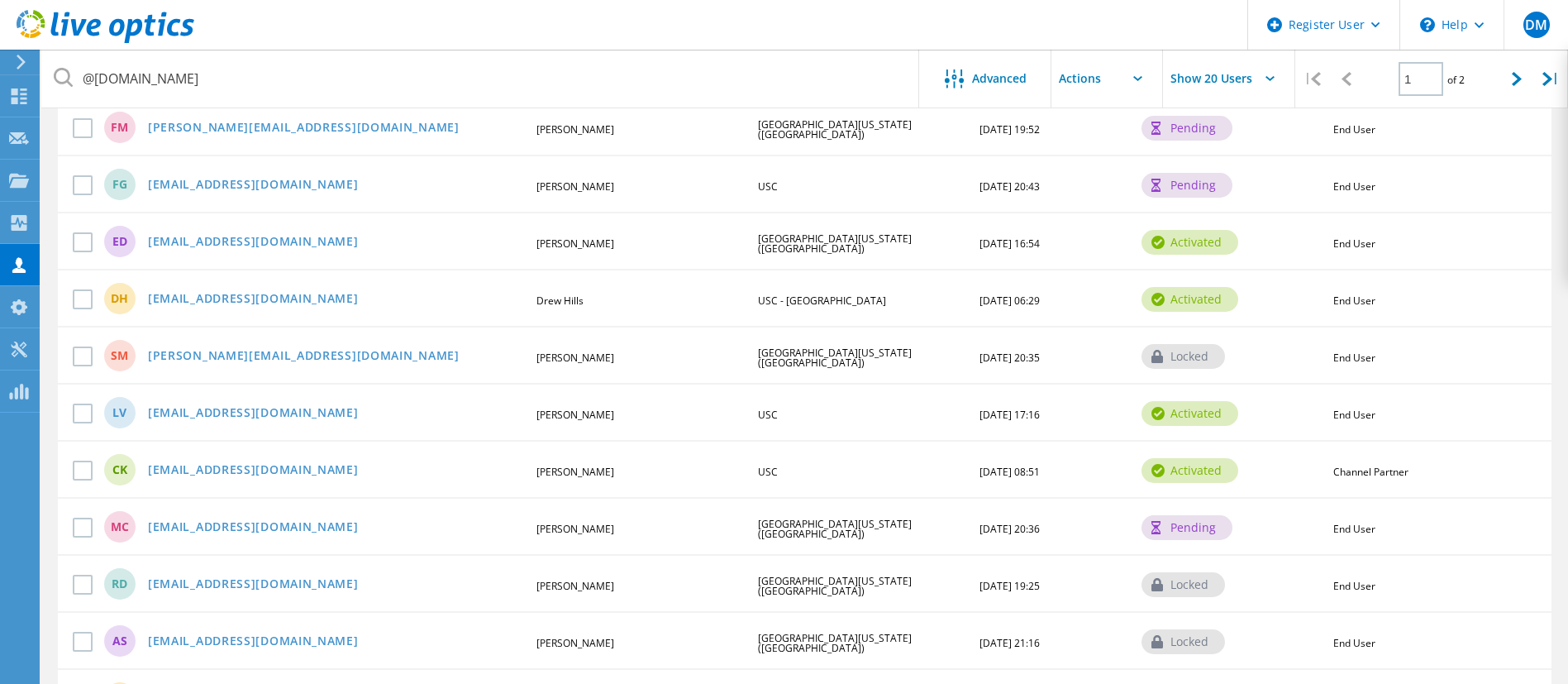
drag, startPoint x: 220, startPoint y: 247, endPoint x: 624, endPoint y: 329, distance: 412.2
click at [624, 328] on div "CM cm_218@usc.edu Chris Morales USC Annenberg 03/21/2025, 16:49 locked End User…" at bounding box center [804, 155] width 1494 height 1141
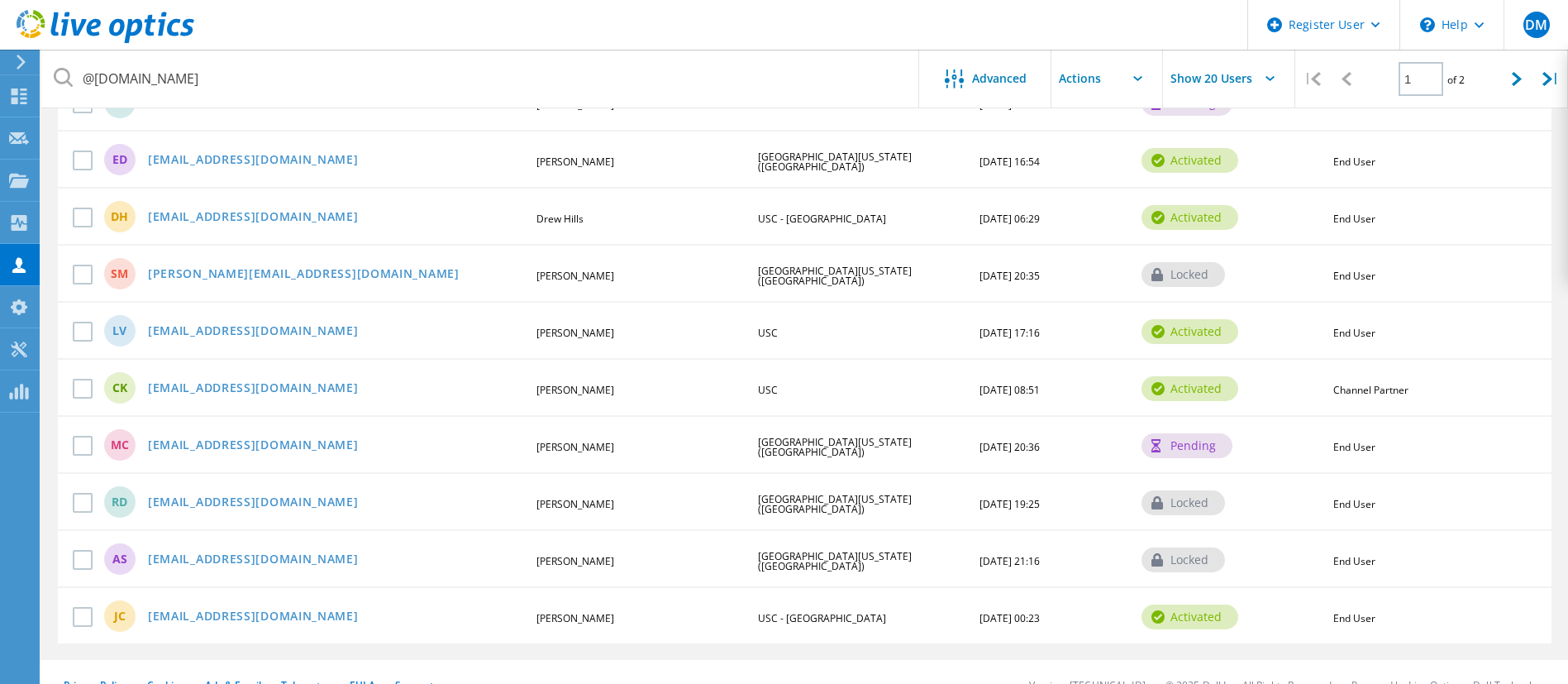
scroll to position [852, 0]
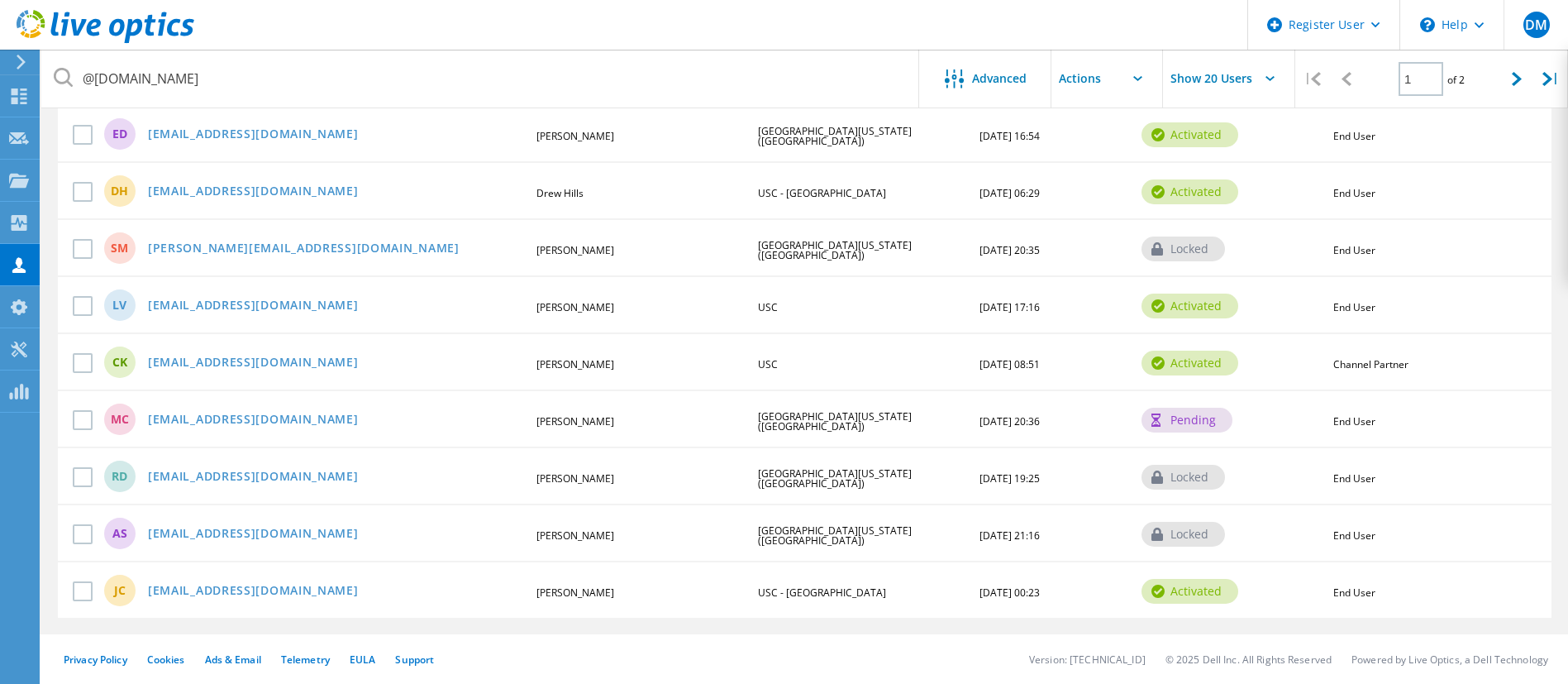
click at [405, 337] on div "CK ckassar@usc.edu Camil Kassar USC 03/18/2019, 08:51 activated Channel Partner" at bounding box center [804, 361] width 1494 height 57
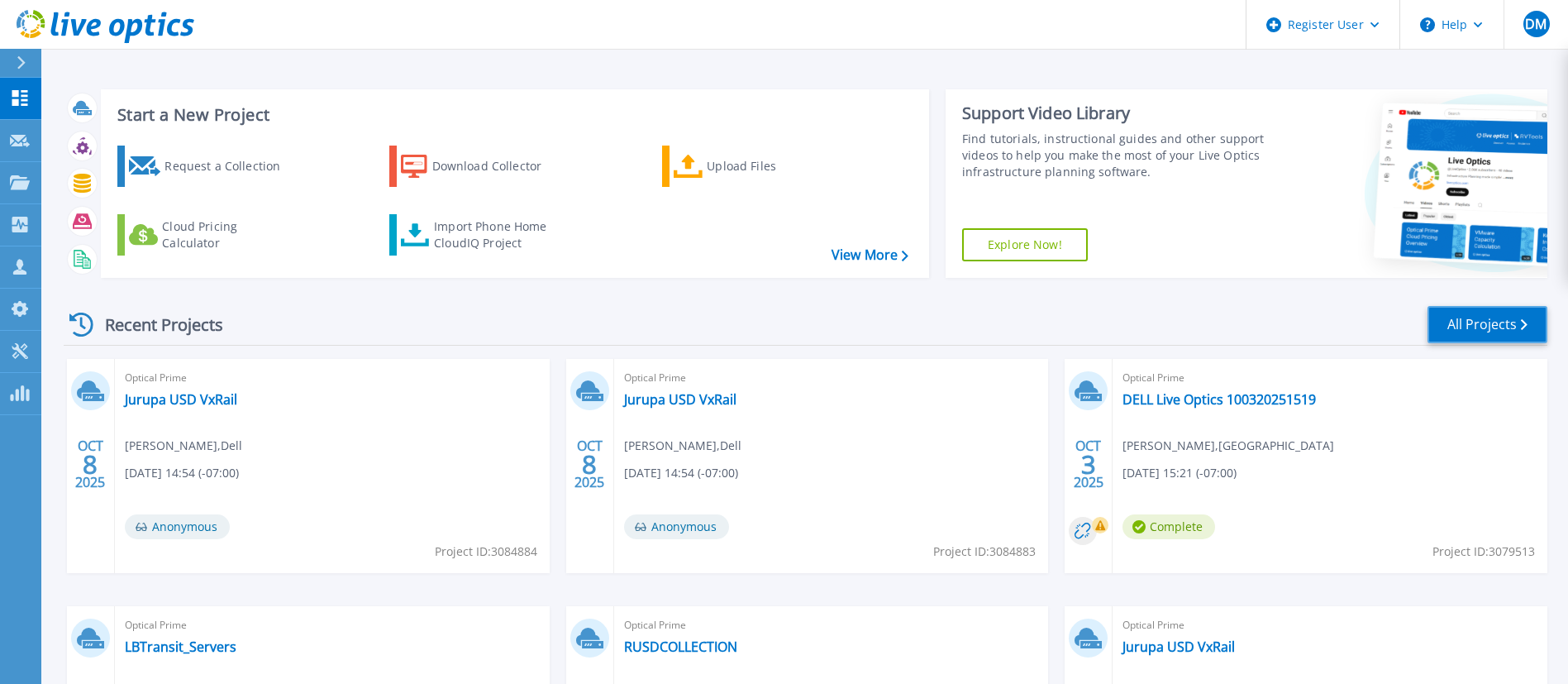
click at [1448, 319] on link "All Projects" at bounding box center [1487, 324] width 120 height 38
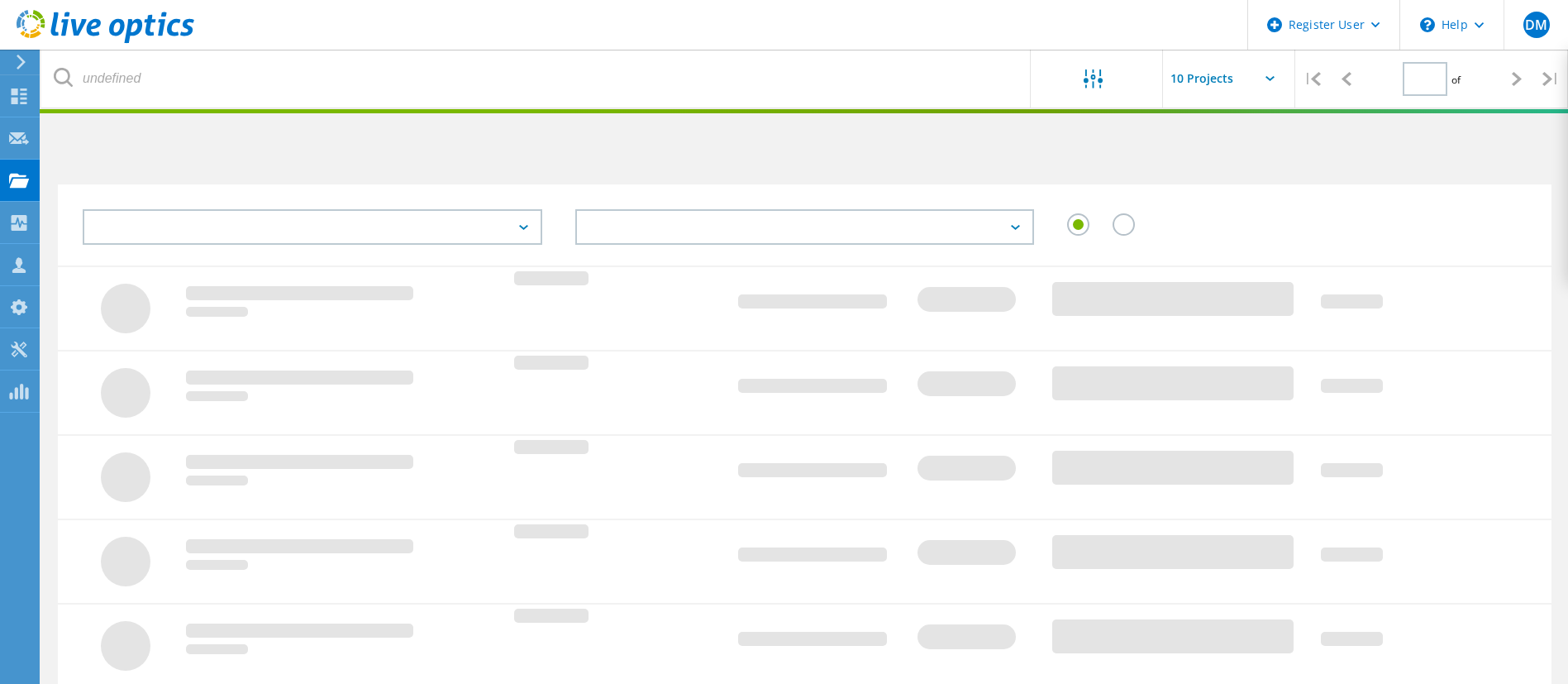
type input "1"
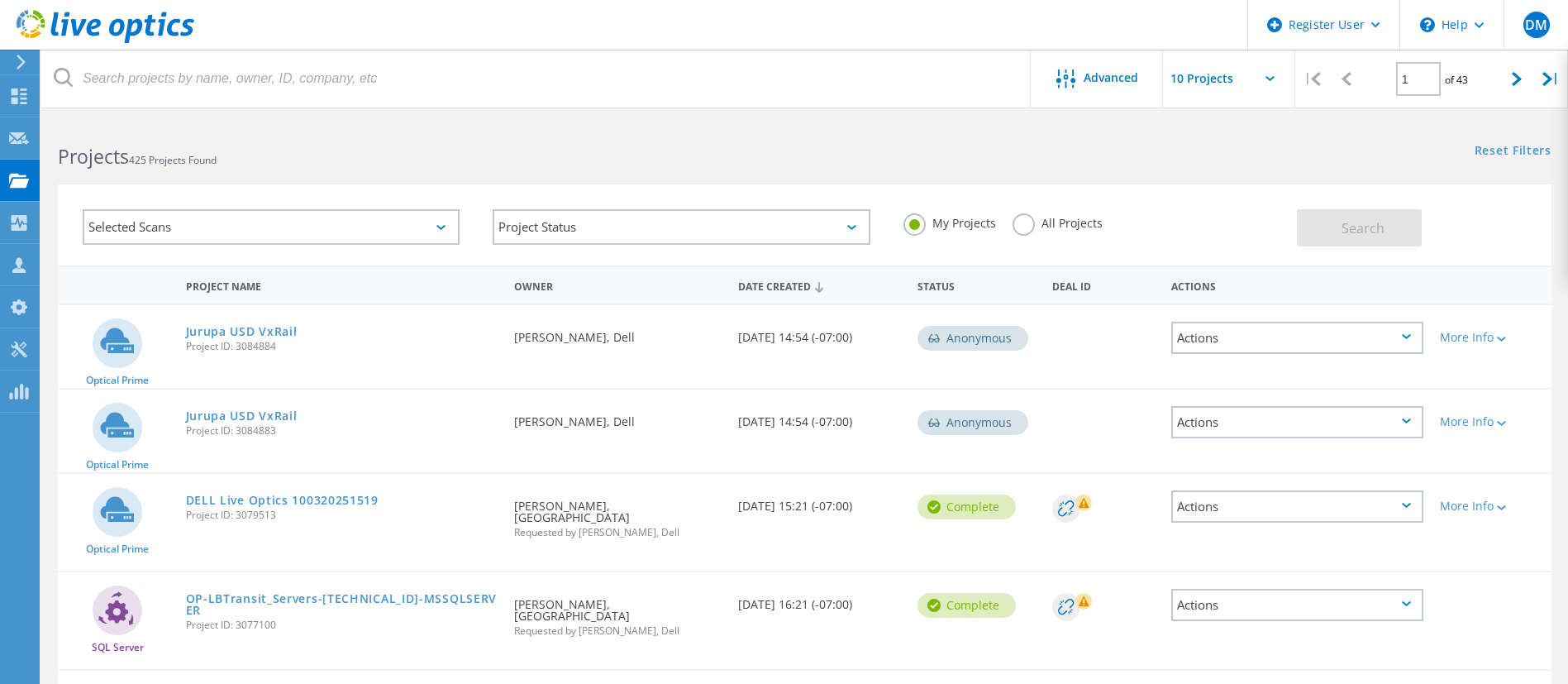
click at [157, 223] on div "Selected Scans" at bounding box center [271, 227] width 377 height 36
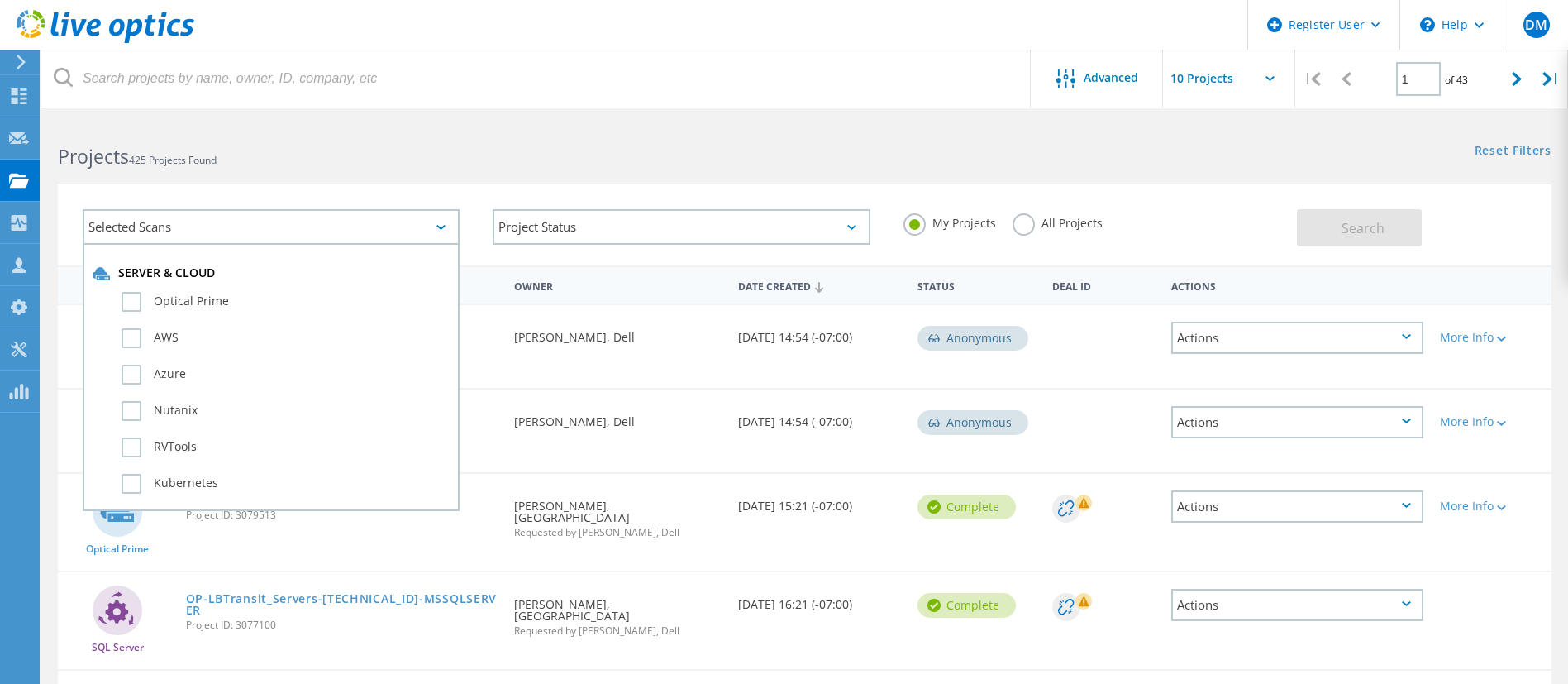
click at [160, 223] on div "Selected Scans" at bounding box center [271, 227] width 377 height 36
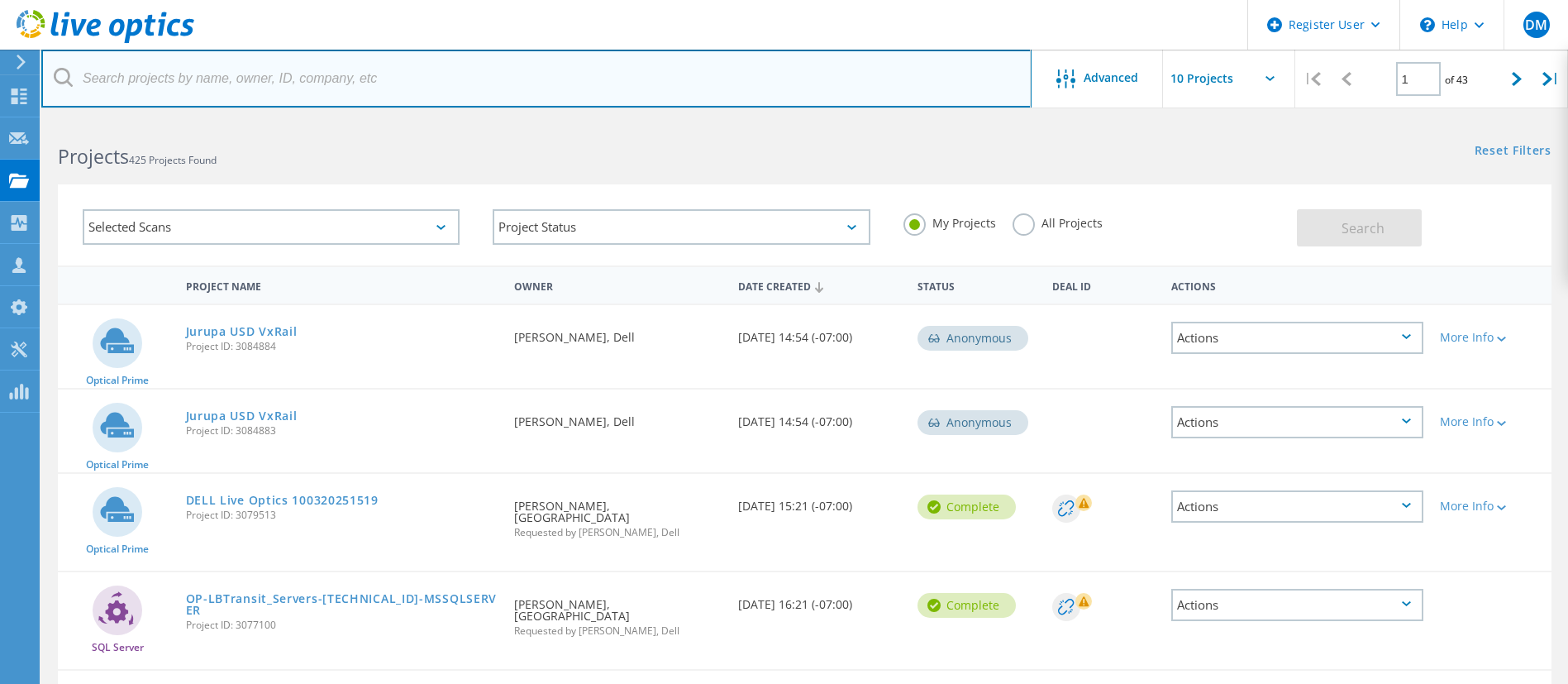
click at [306, 82] on input "text" at bounding box center [536, 78] width 990 height 58
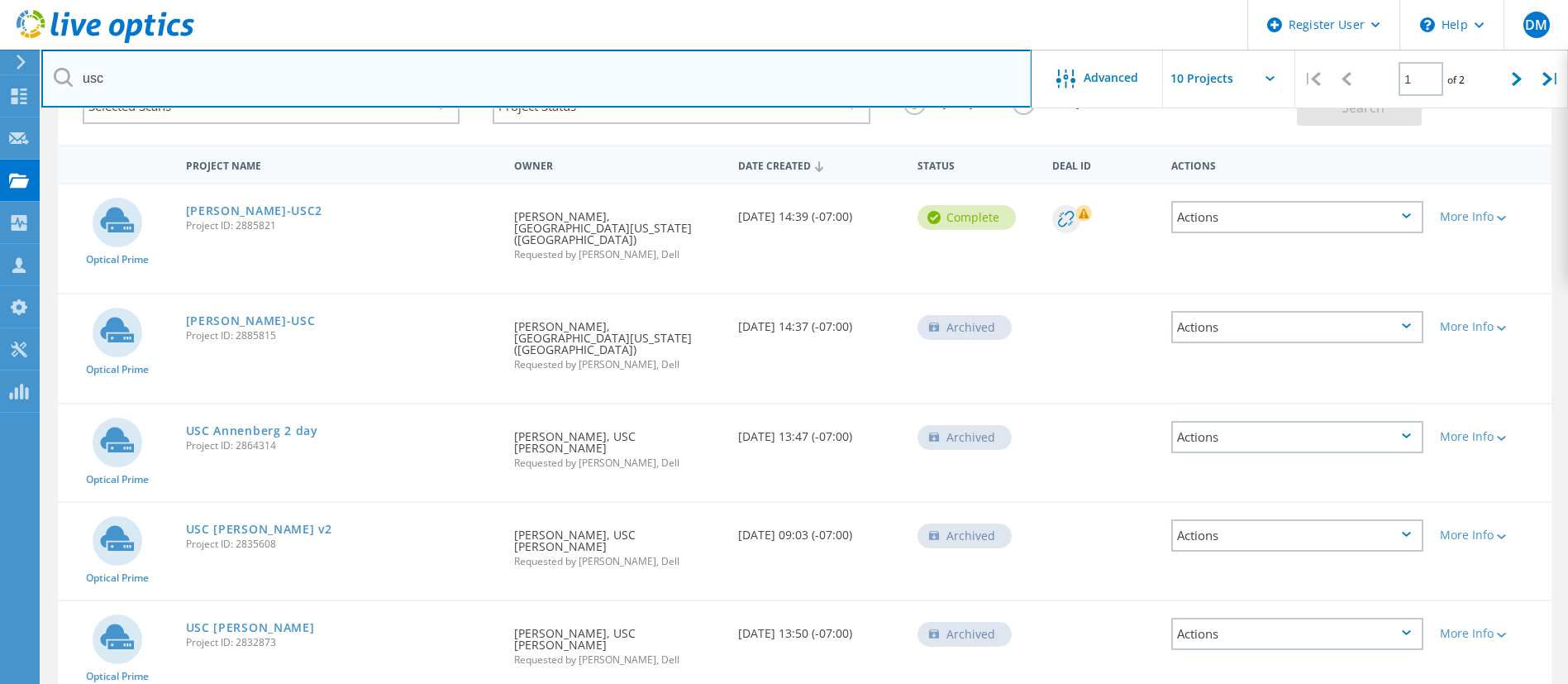
scroll to position [113, 0]
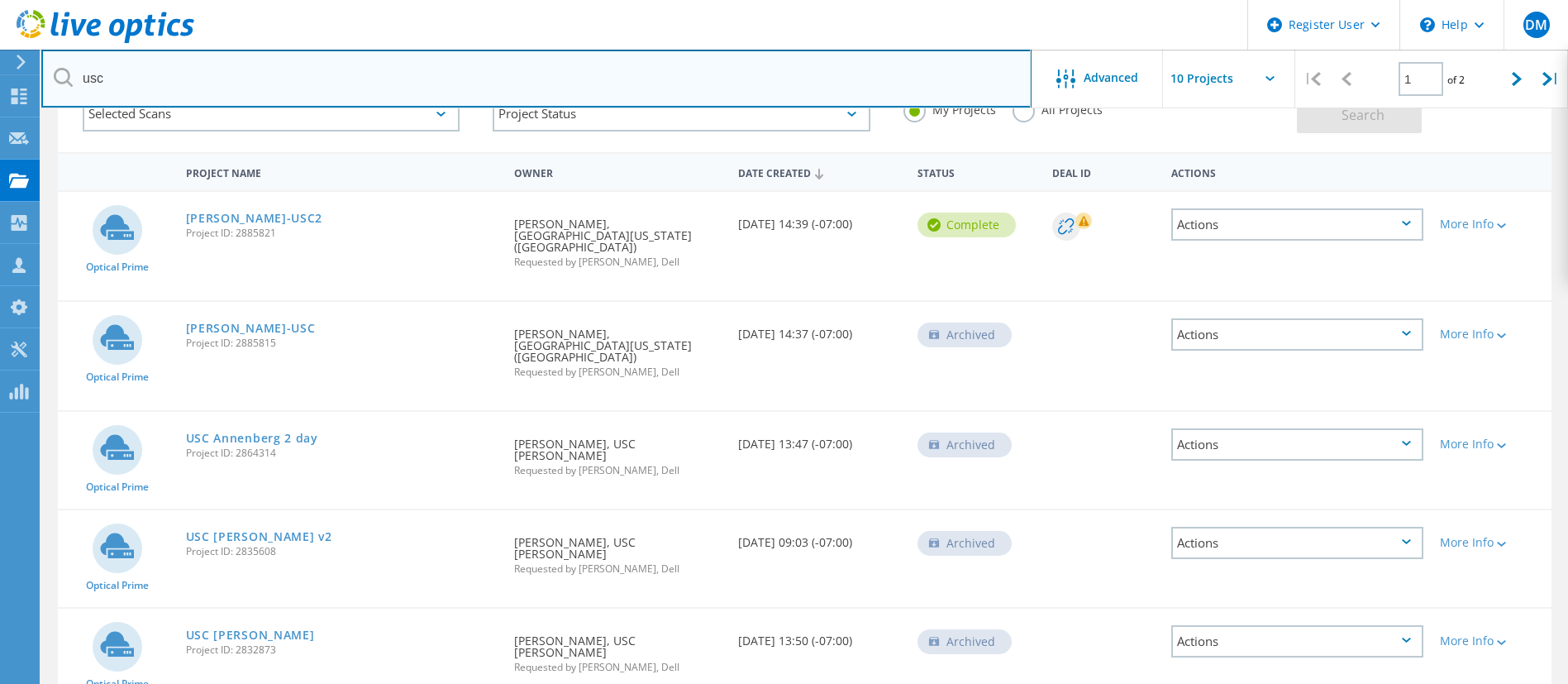
drag, startPoint x: 140, startPoint y: 68, endPoint x: -118, endPoint y: 65, distance: 258.0
click at [0, 65] on html "Register User \n Help Explore Helpful Articles Contact Support DM Dell User Dyl…" at bounding box center [784, 585] width 1568 height 1397
type input "loc"
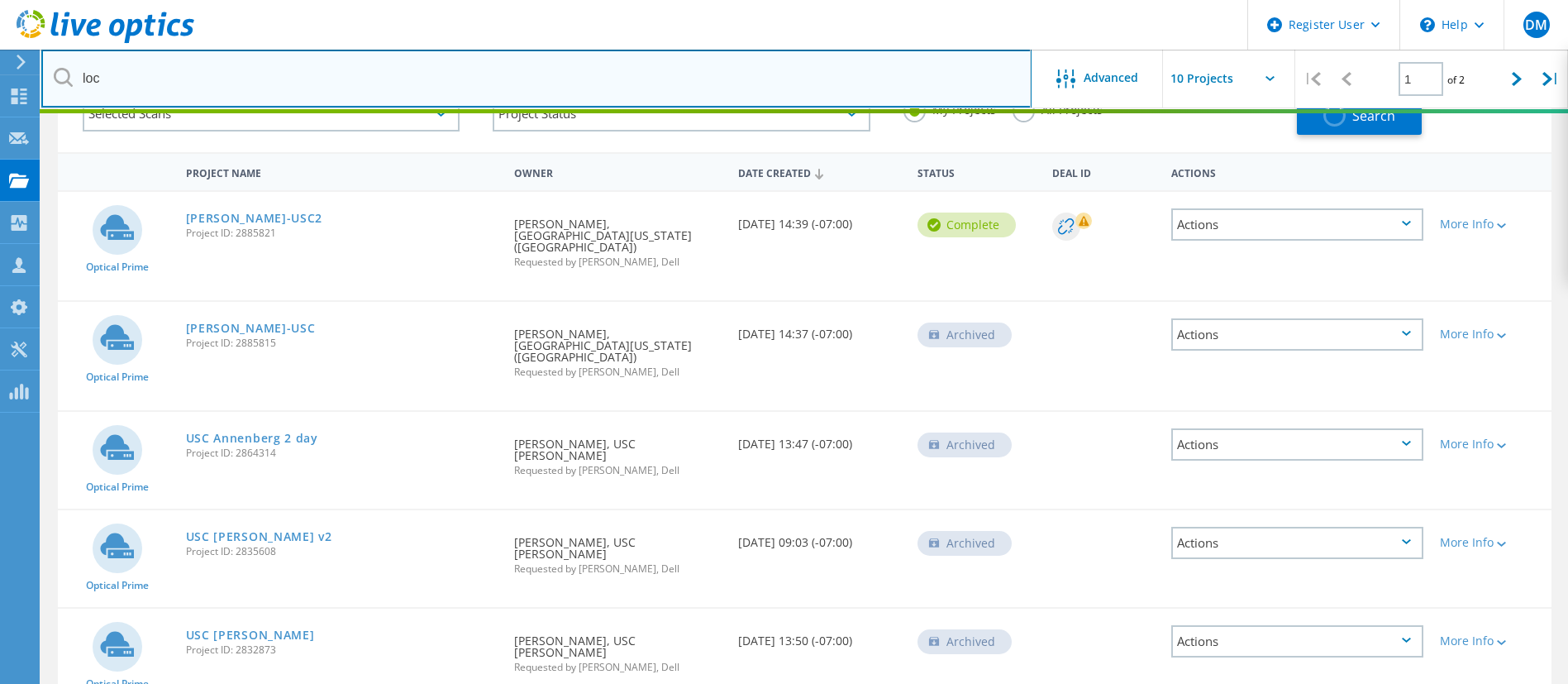
scroll to position [78, 0]
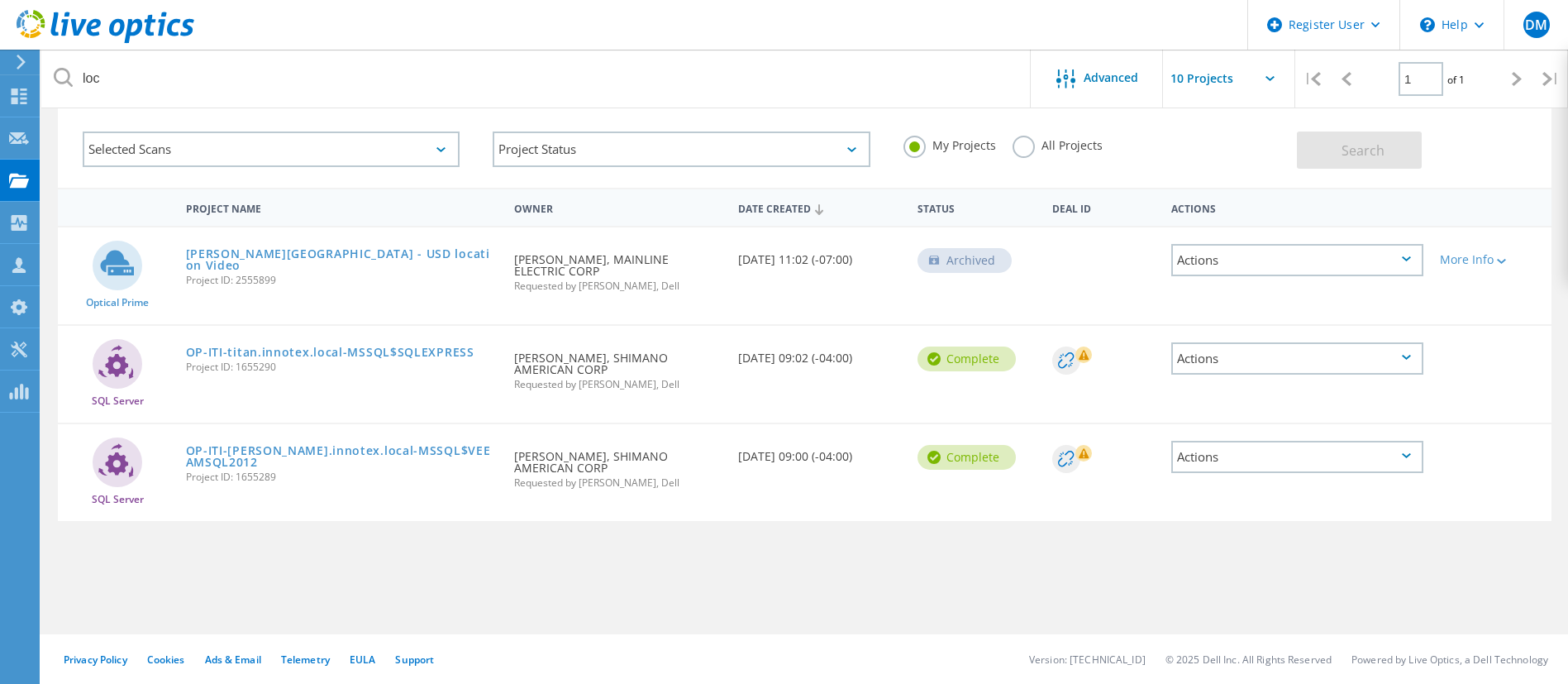
click at [1029, 138] on label "All Projects" at bounding box center [1058, 143] width 90 height 16
click at [0, 0] on input "All Projects" at bounding box center [0, 0] width 0 height 0
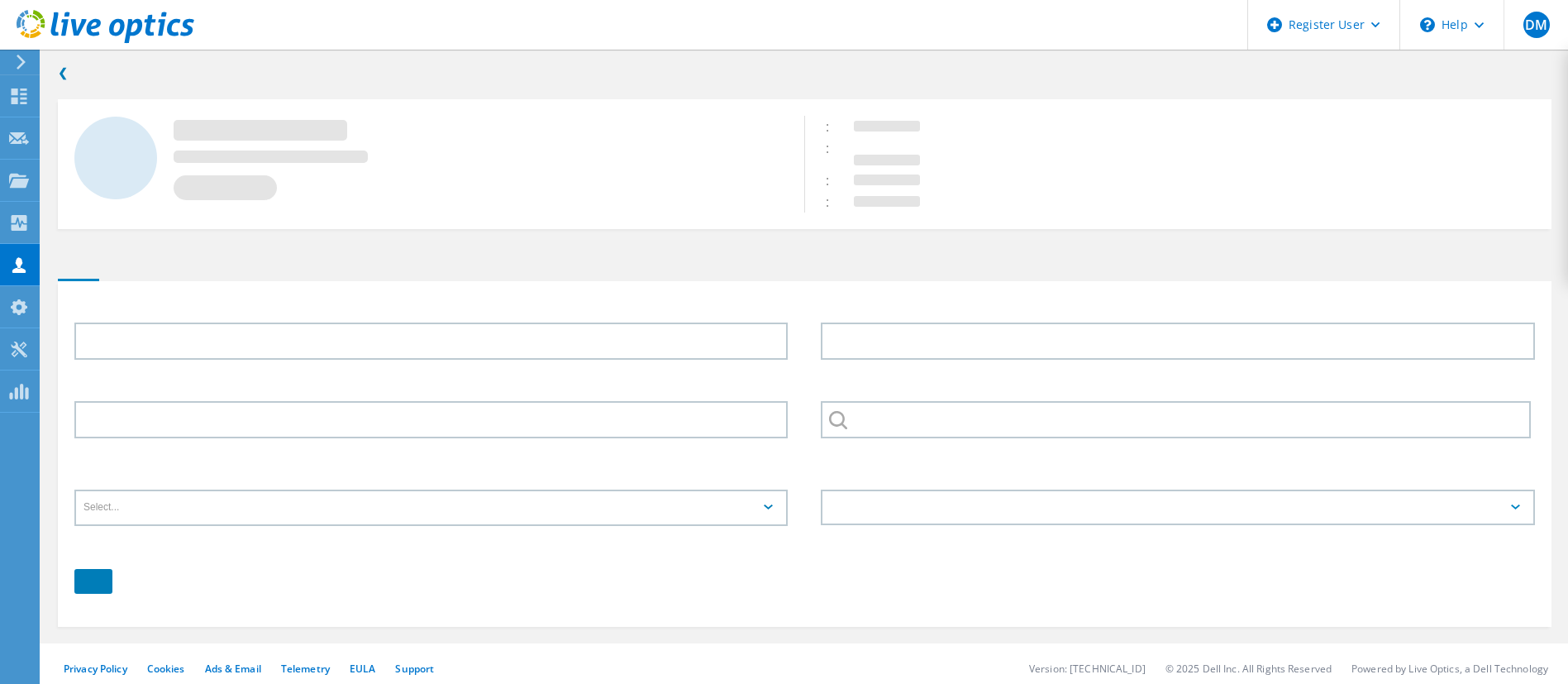
type input "Loc"
type input "Vo"
type input "3107292398"
type input "USC"
type input "English"
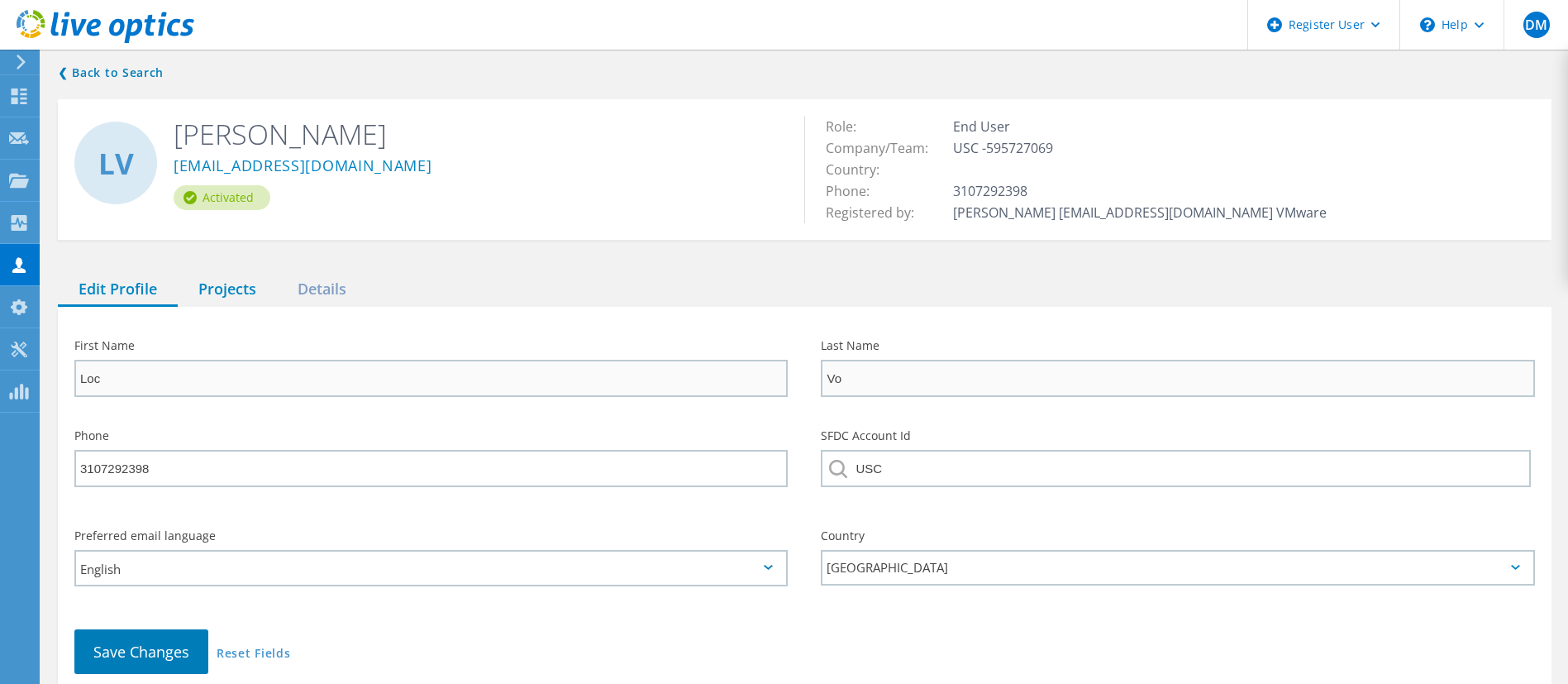
click at [239, 287] on div "Projects" at bounding box center [227, 289] width 99 height 34
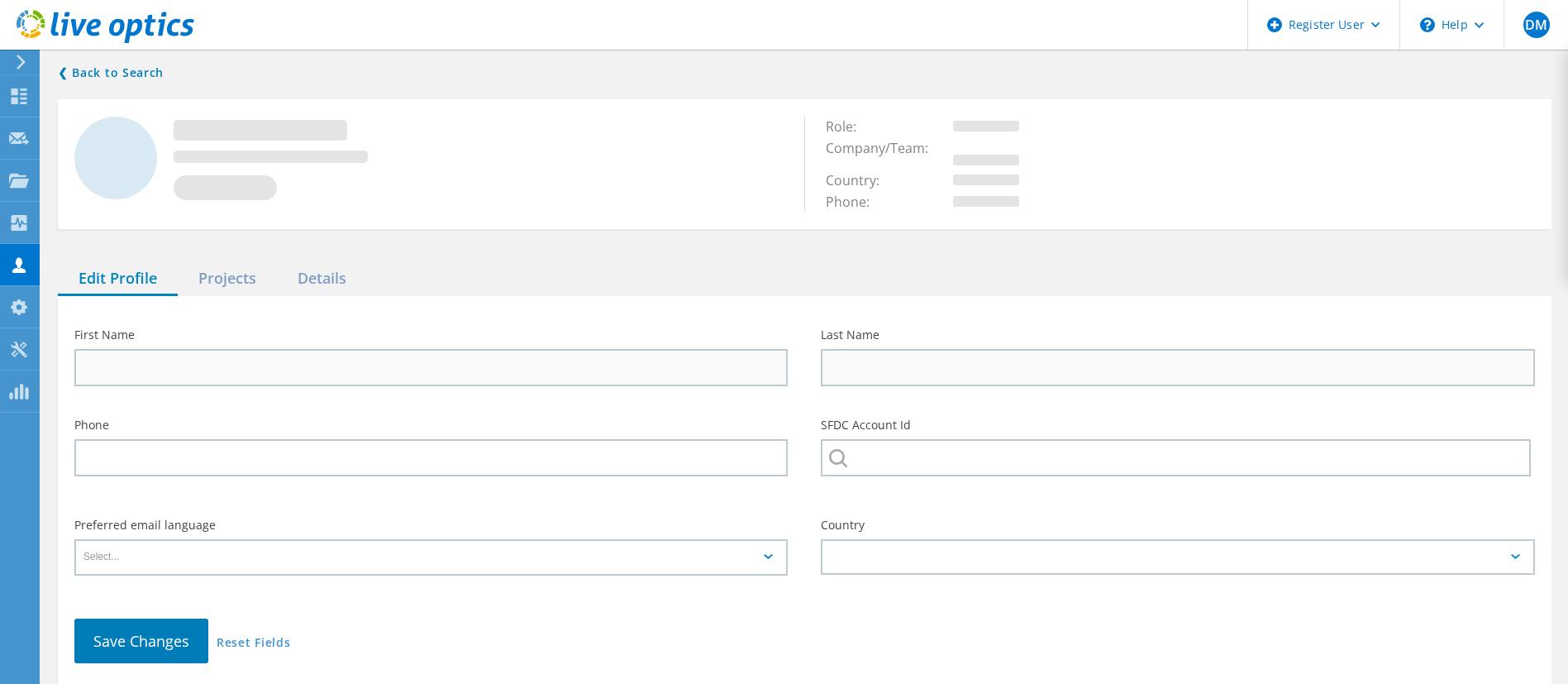
type input "Salvador"
type input "[PERSON_NAME]"
type input "[GEOGRAPHIC_DATA][US_STATE] ([GEOGRAPHIC_DATA])"
type input "English"
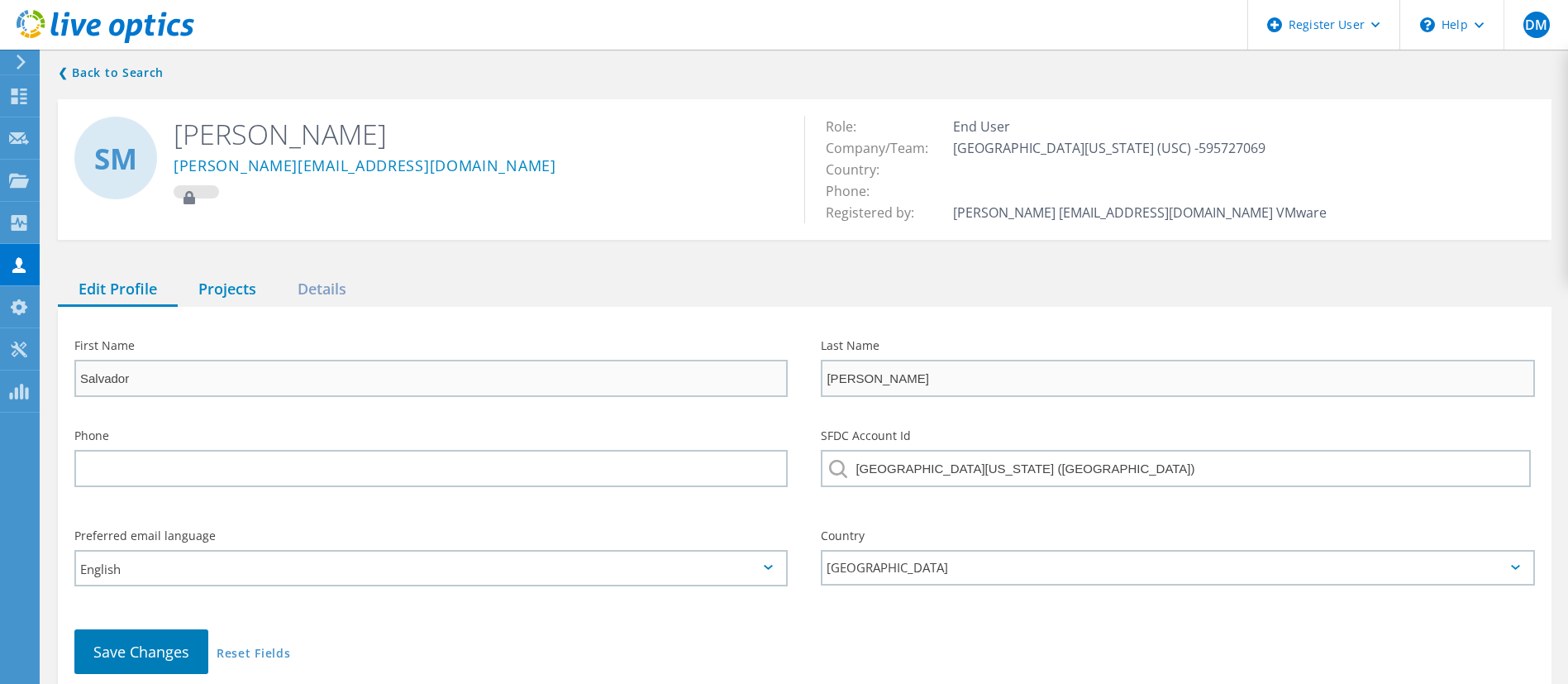
click at [224, 288] on div "Projects" at bounding box center [227, 289] width 99 height 34
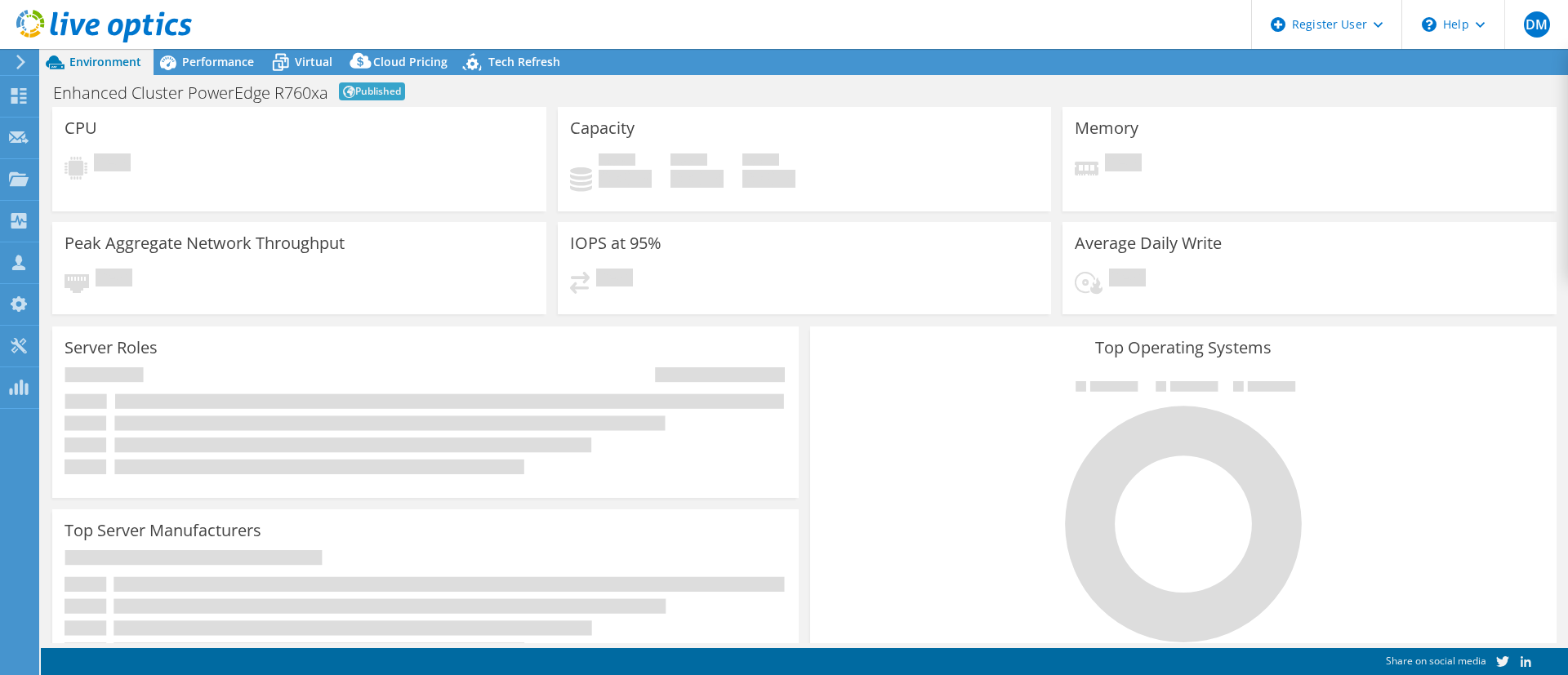
select select "USD"
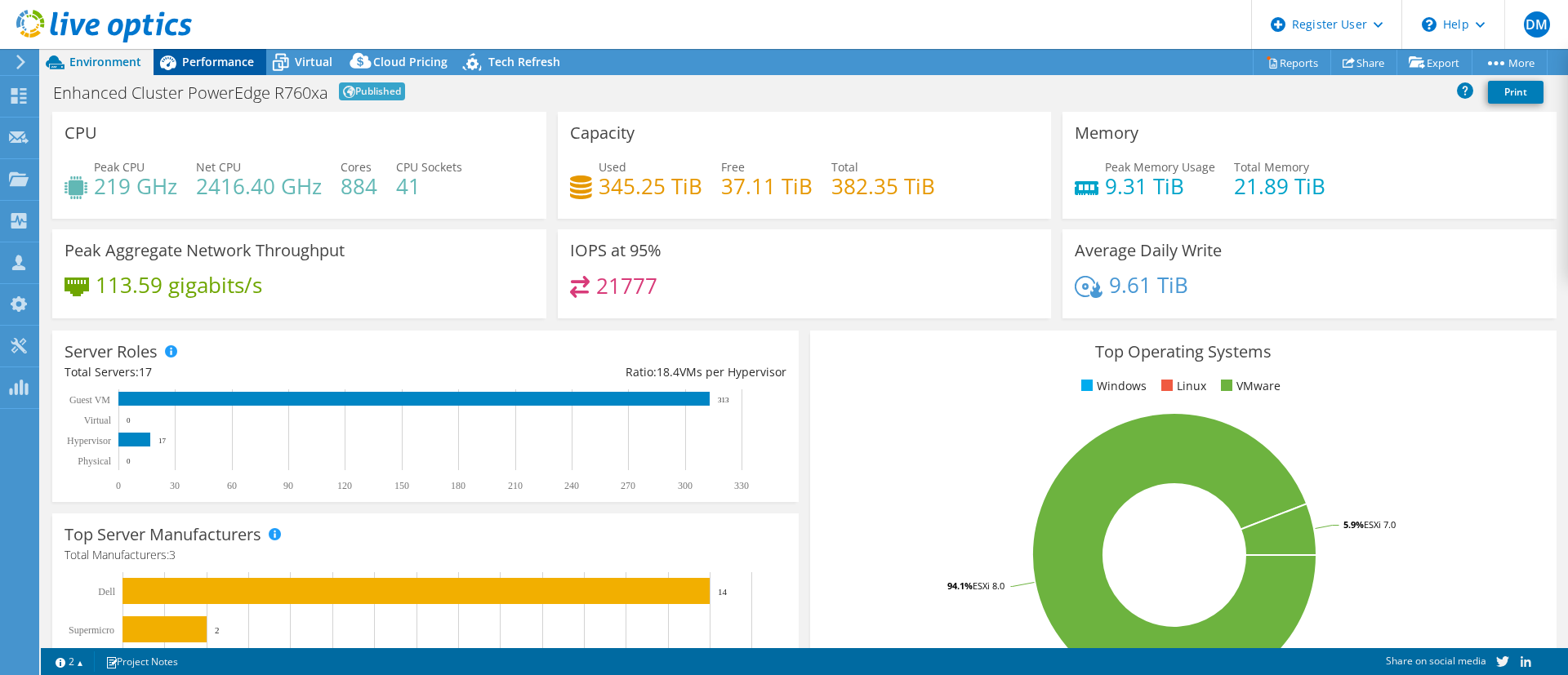
click at [212, 64] on span "Performance" at bounding box center [218, 61] width 72 height 16
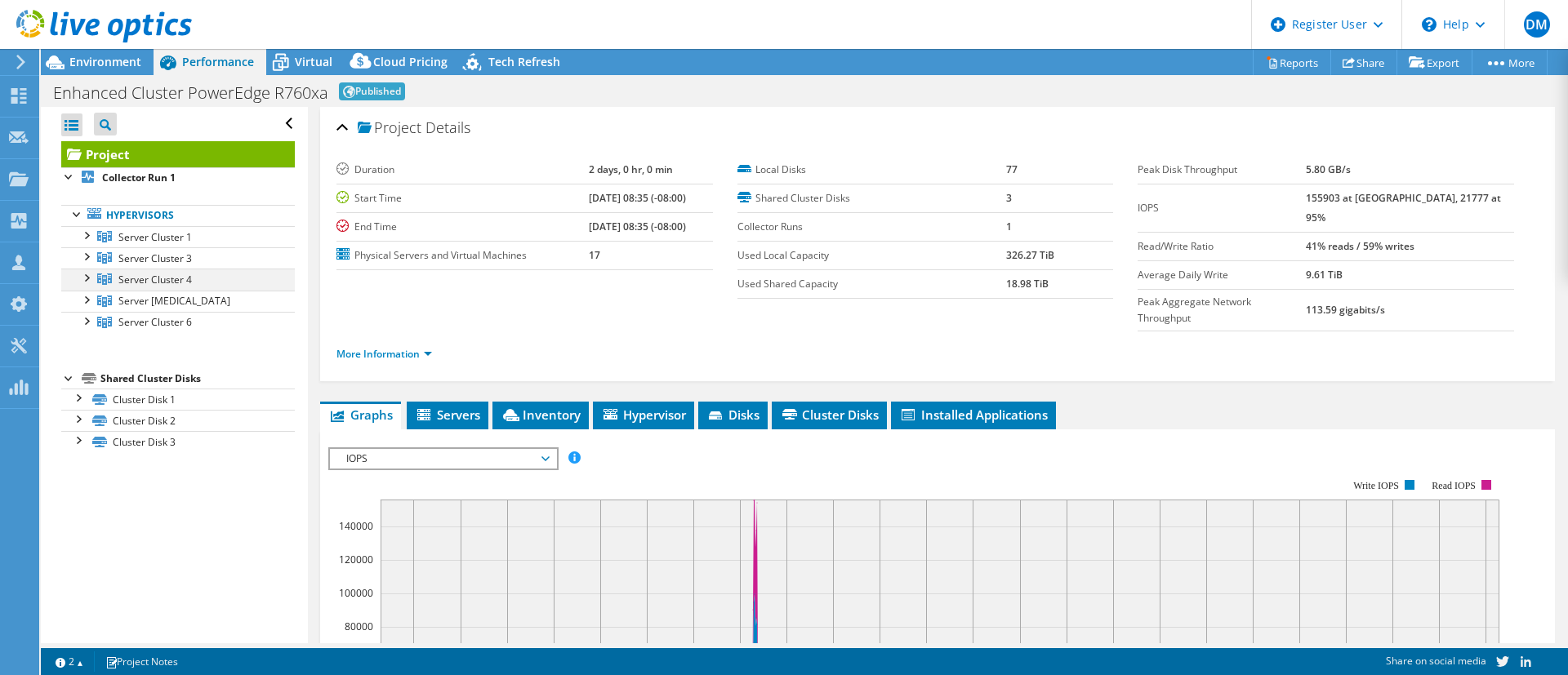
click at [88, 273] on div at bounding box center [86, 276] width 17 height 17
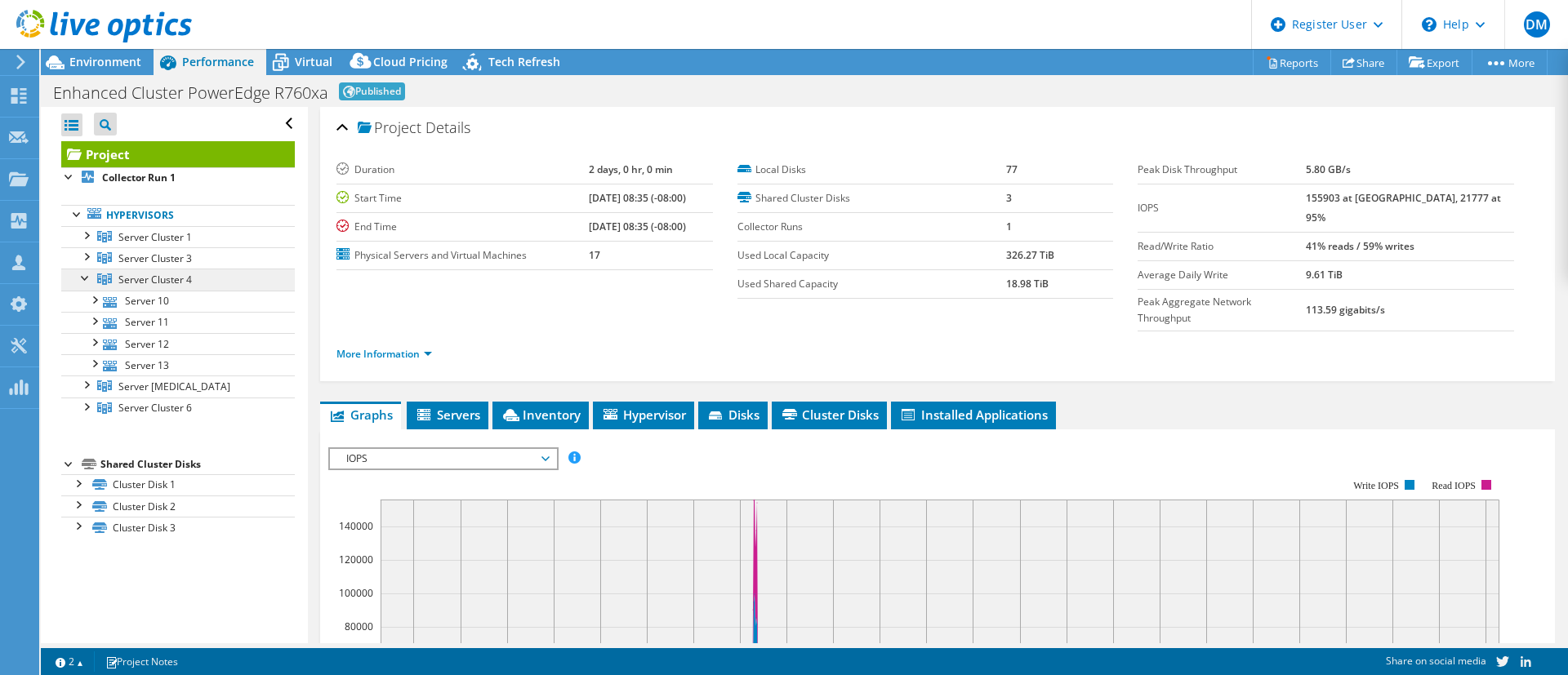
click at [111, 273] on icon at bounding box center [105, 279] width 15 height 12
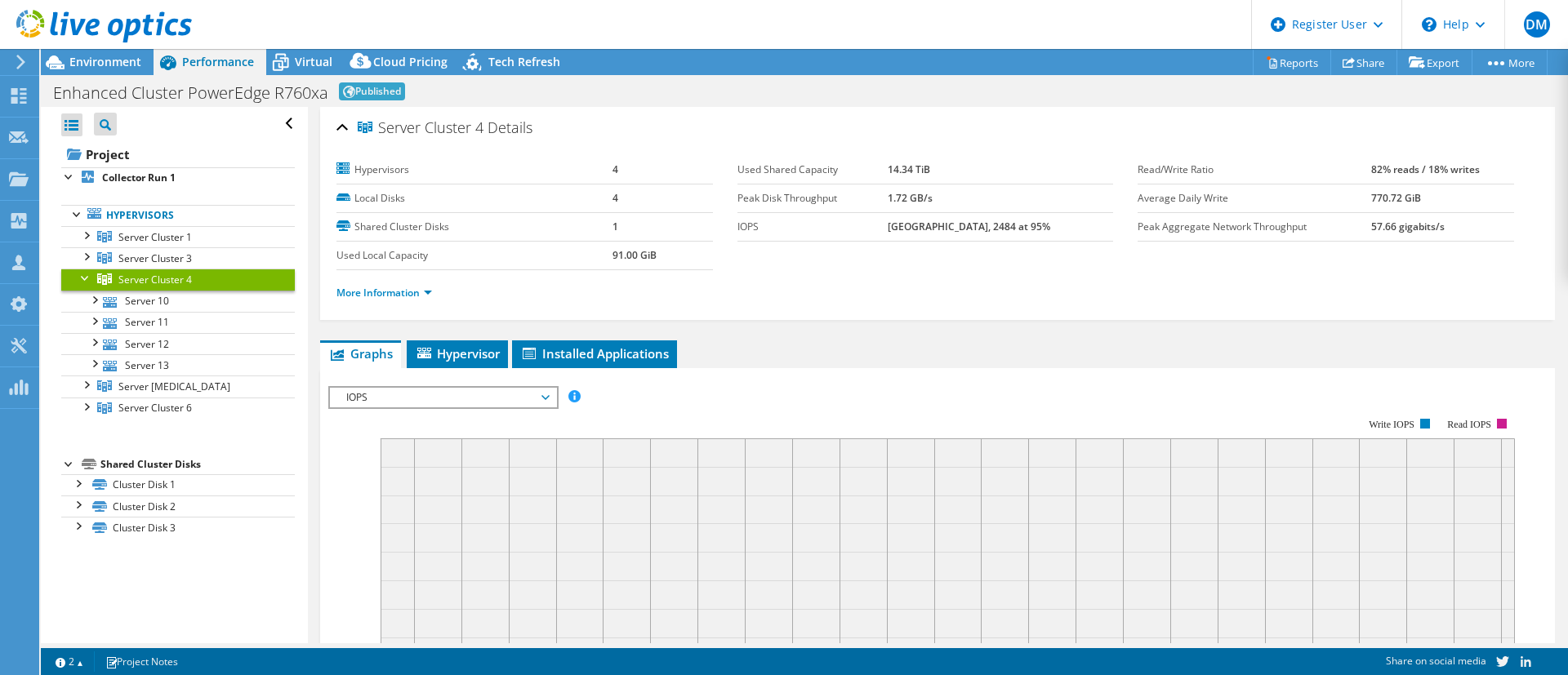
click at [83, 276] on div at bounding box center [86, 276] width 17 height 17
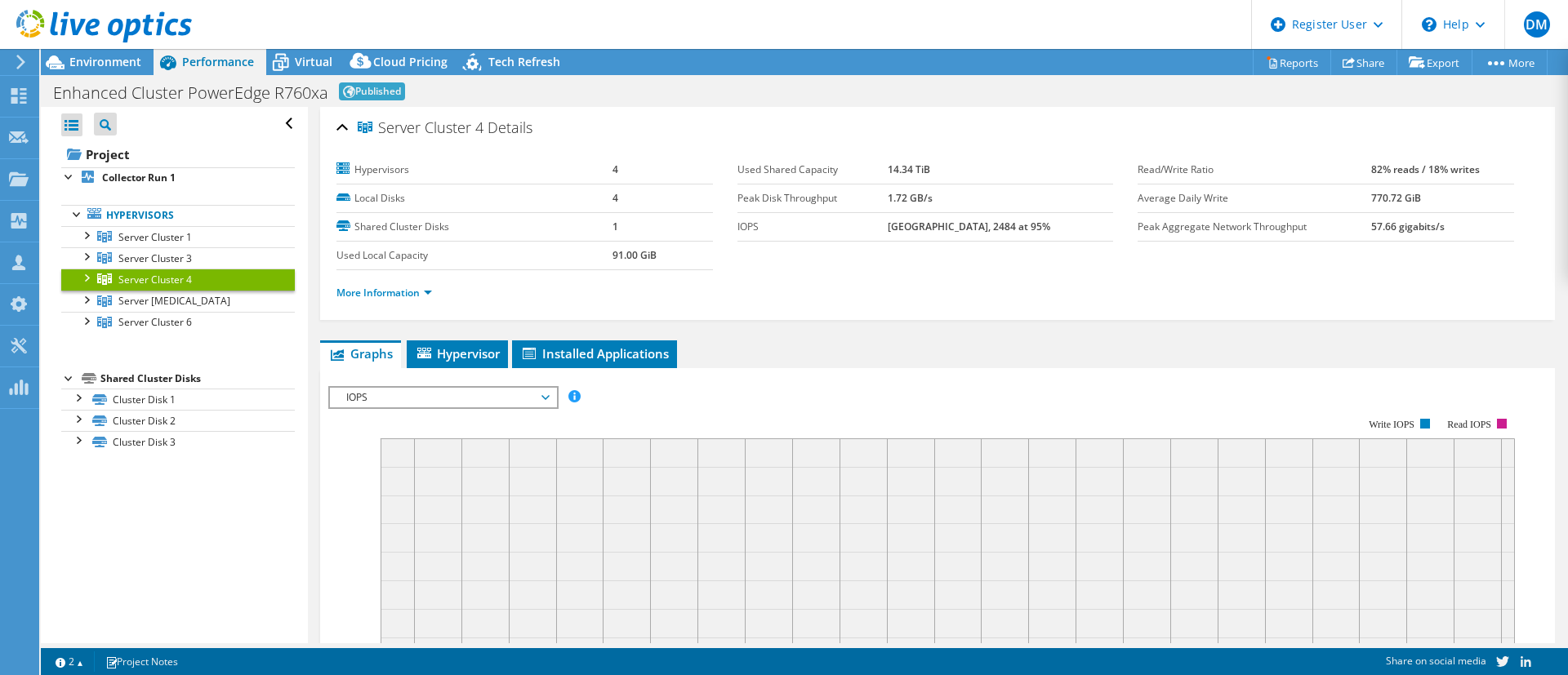
click at [86, 280] on div at bounding box center [86, 276] width 17 height 17
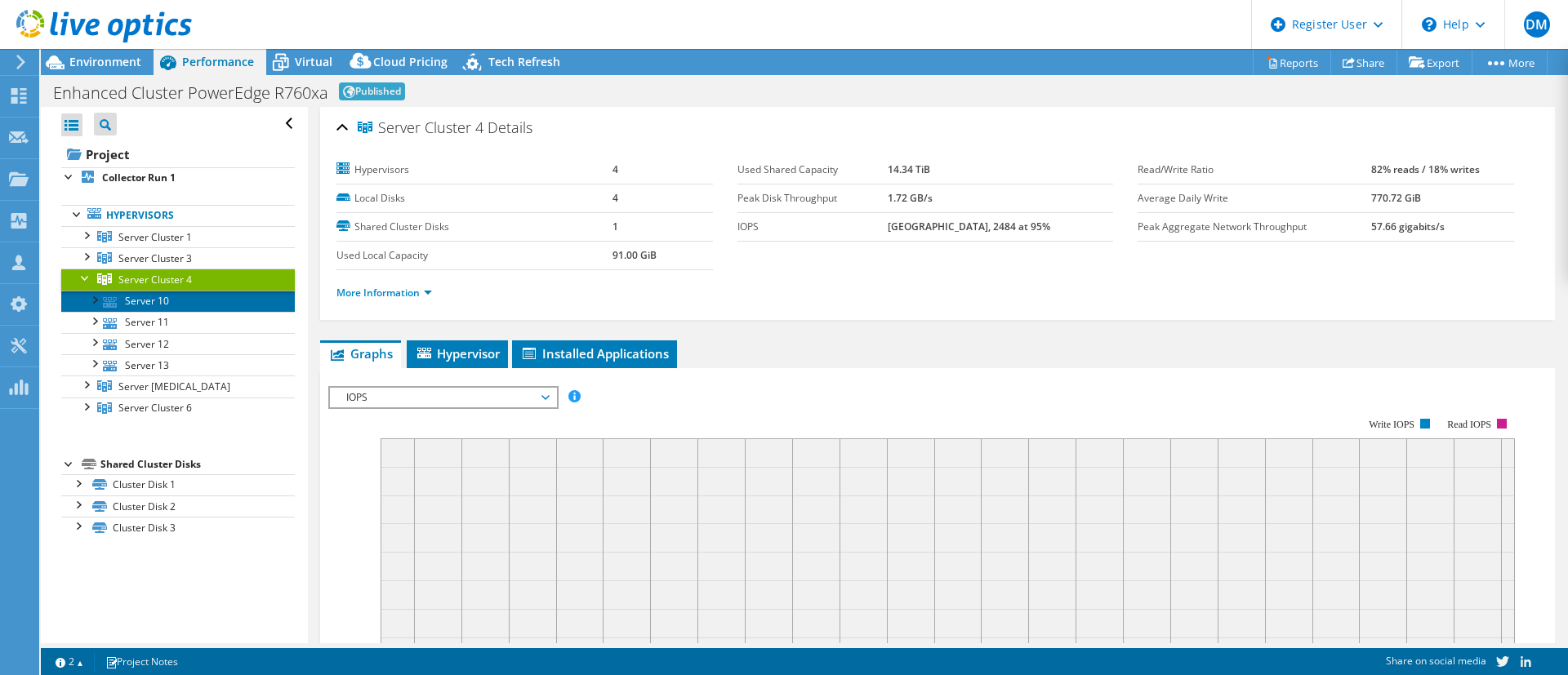
click at [134, 300] on link "Server 10" at bounding box center [178, 301] width 234 height 21
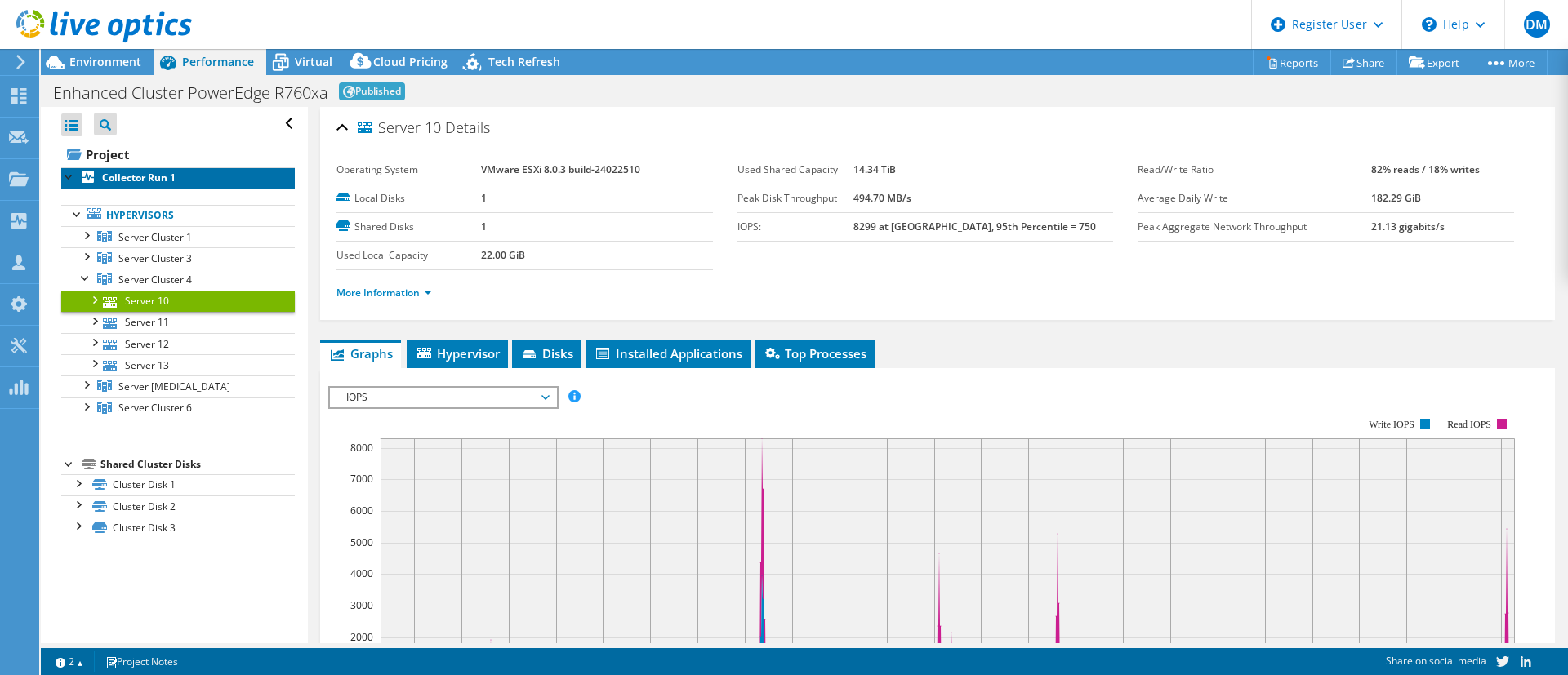
click at [145, 181] on b "Collector Run 1" at bounding box center [139, 177] width 73 height 14
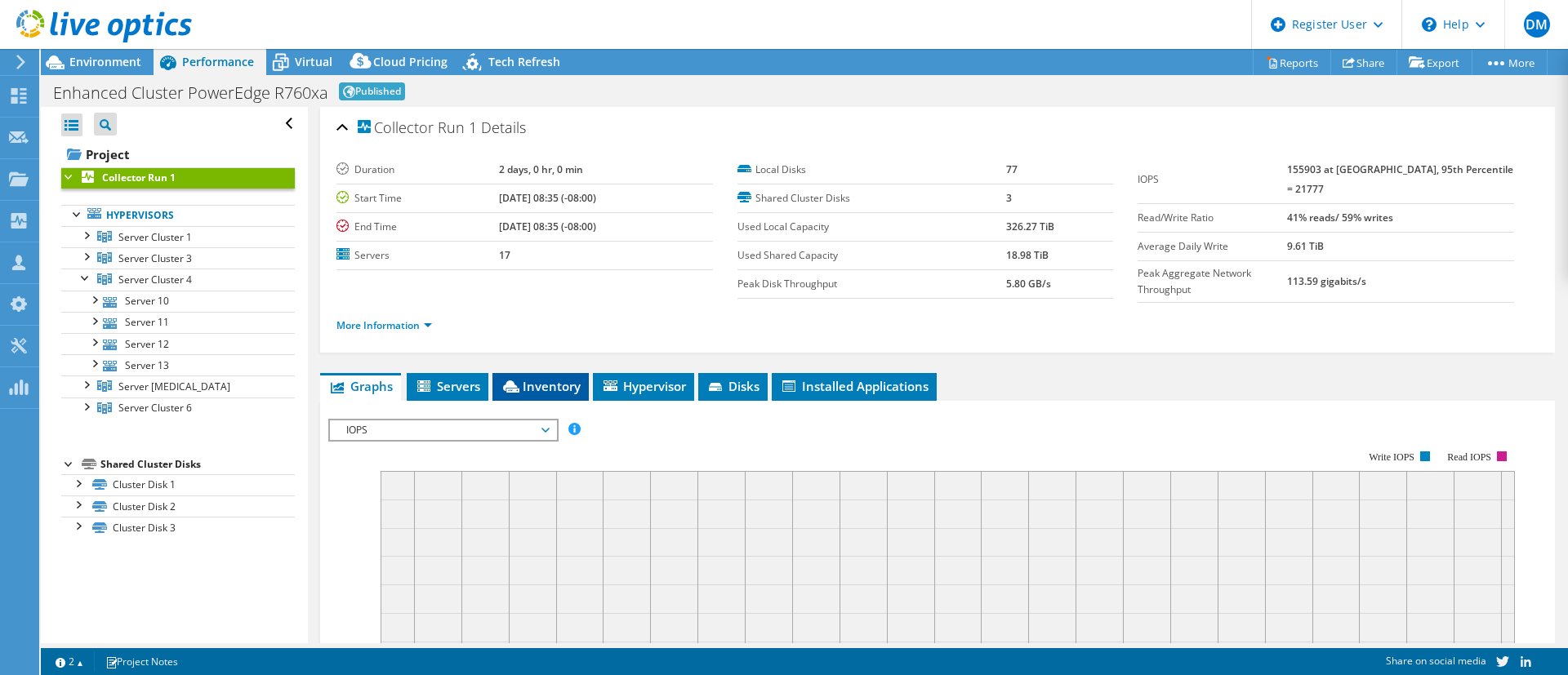
click at [542, 371] on div "Collector Run 1 Details Duration 2 days, 0 hr, 0 min Start Time [DATE] 08:35 (-…" at bounding box center [937, 541] width 1259 height 869
click at [552, 379] on span "Inventory" at bounding box center [540, 386] width 80 height 17
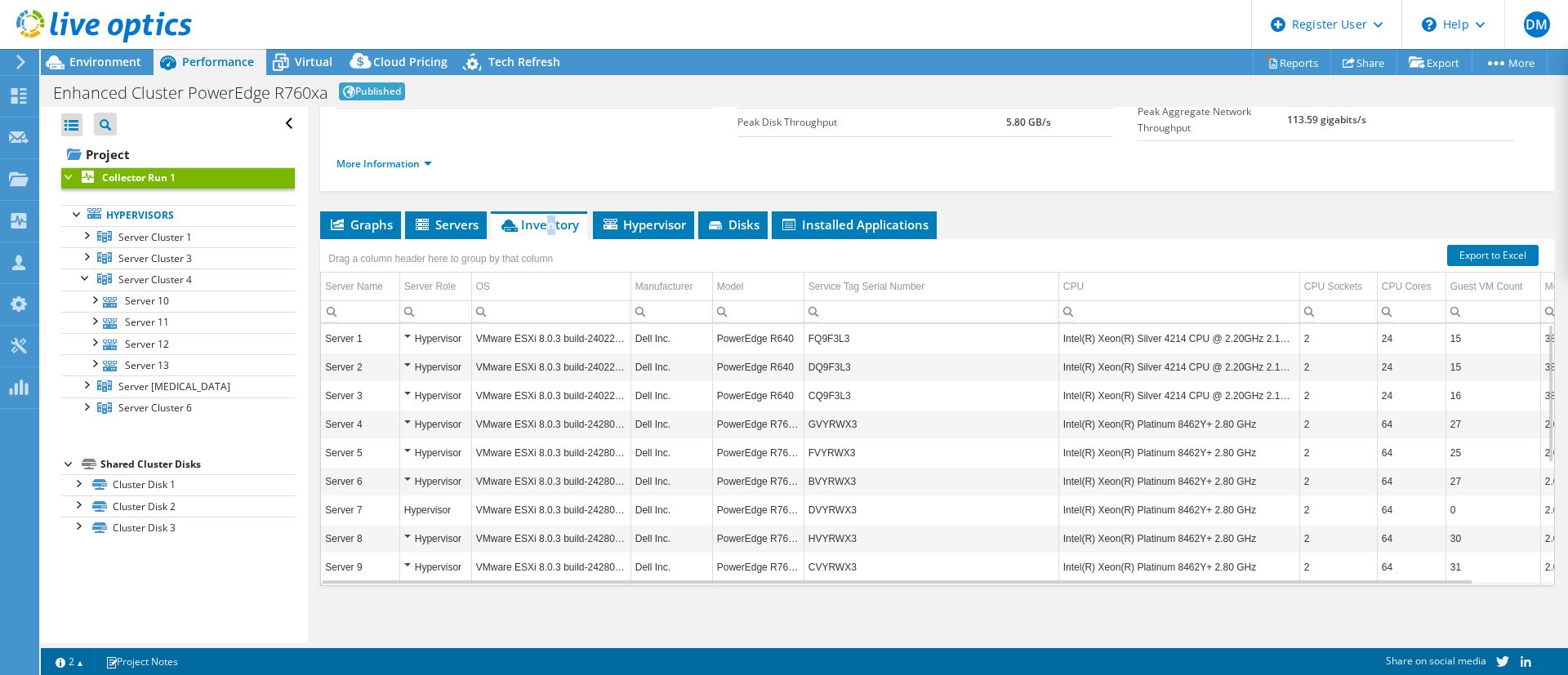
scroll to position [163, 0]
click at [85, 281] on div at bounding box center [86, 276] width 17 height 17
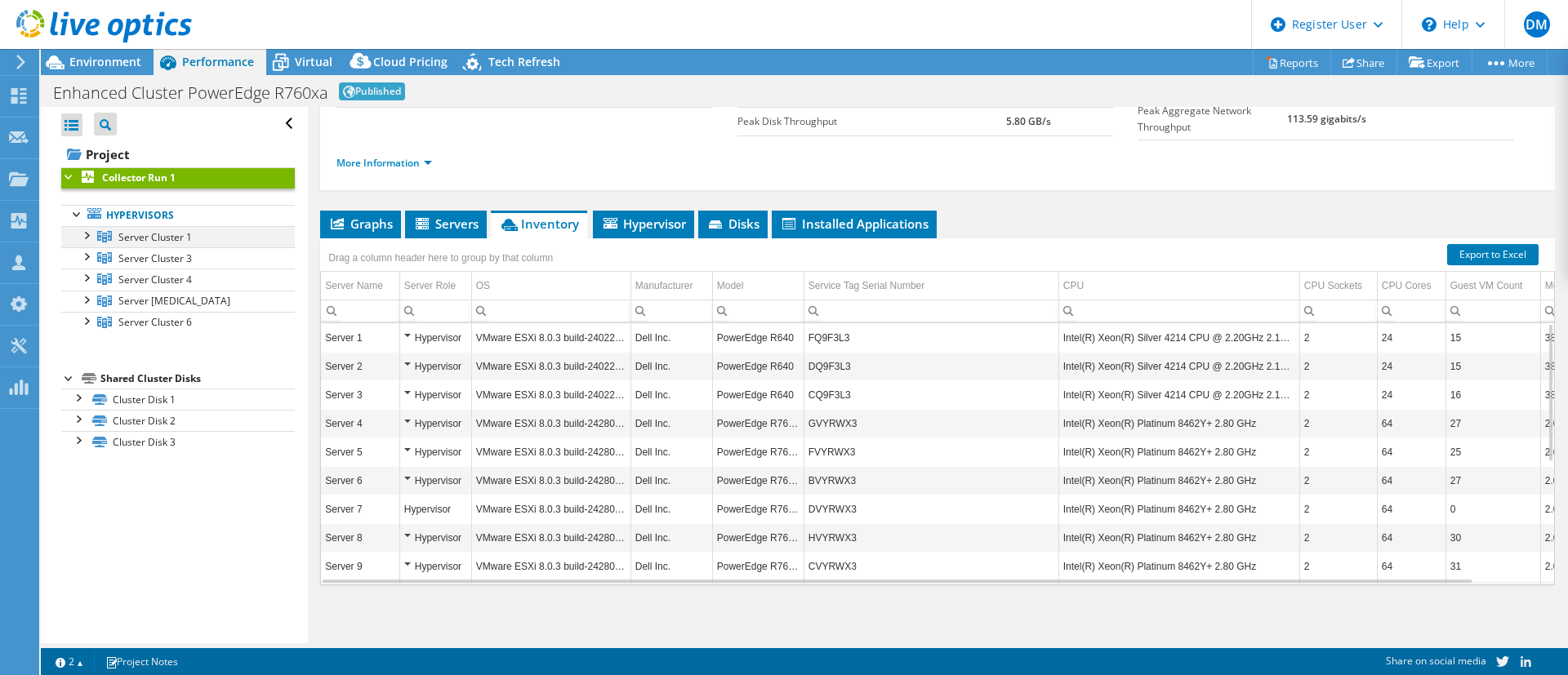
click at [88, 237] on div at bounding box center [86, 234] width 17 height 17
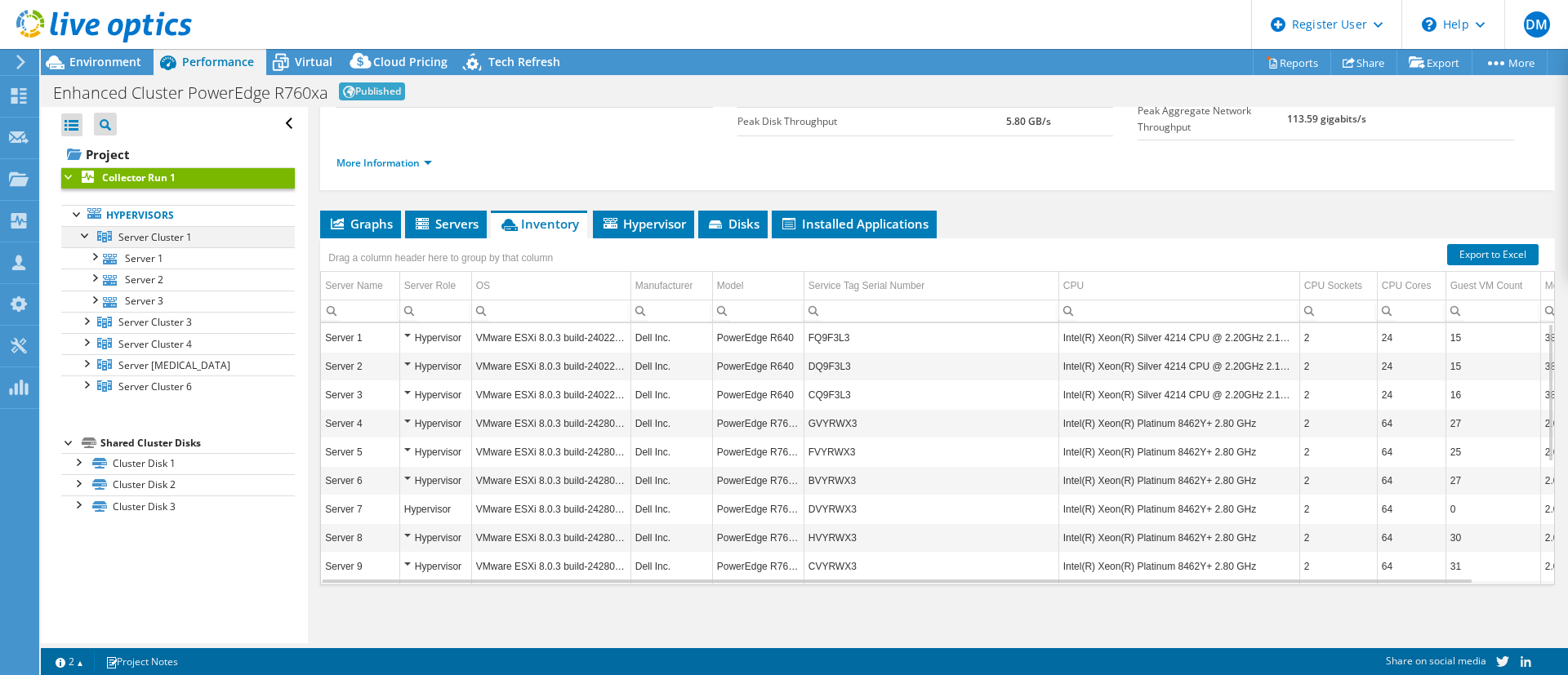
click at [88, 237] on div at bounding box center [86, 234] width 17 height 17
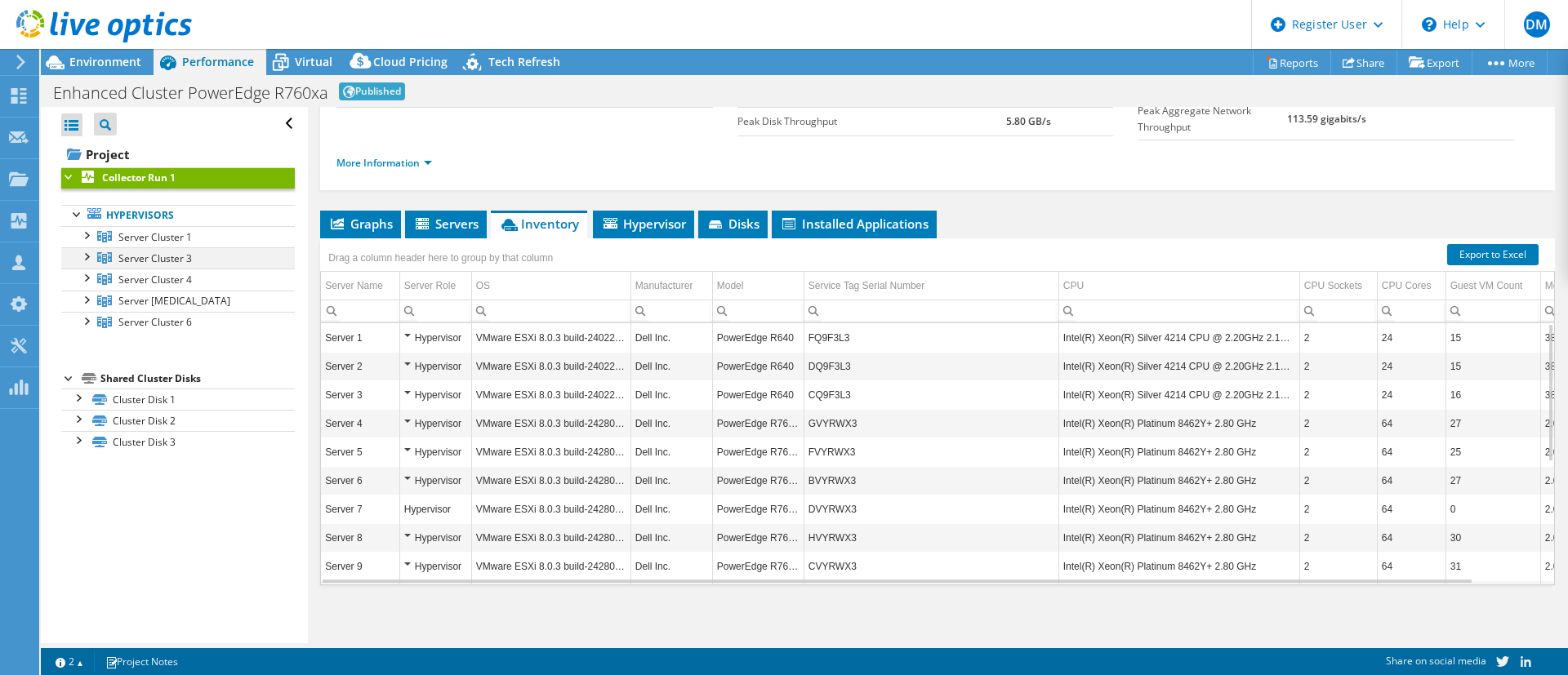
click at [89, 262] on div at bounding box center [86, 256] width 17 height 17
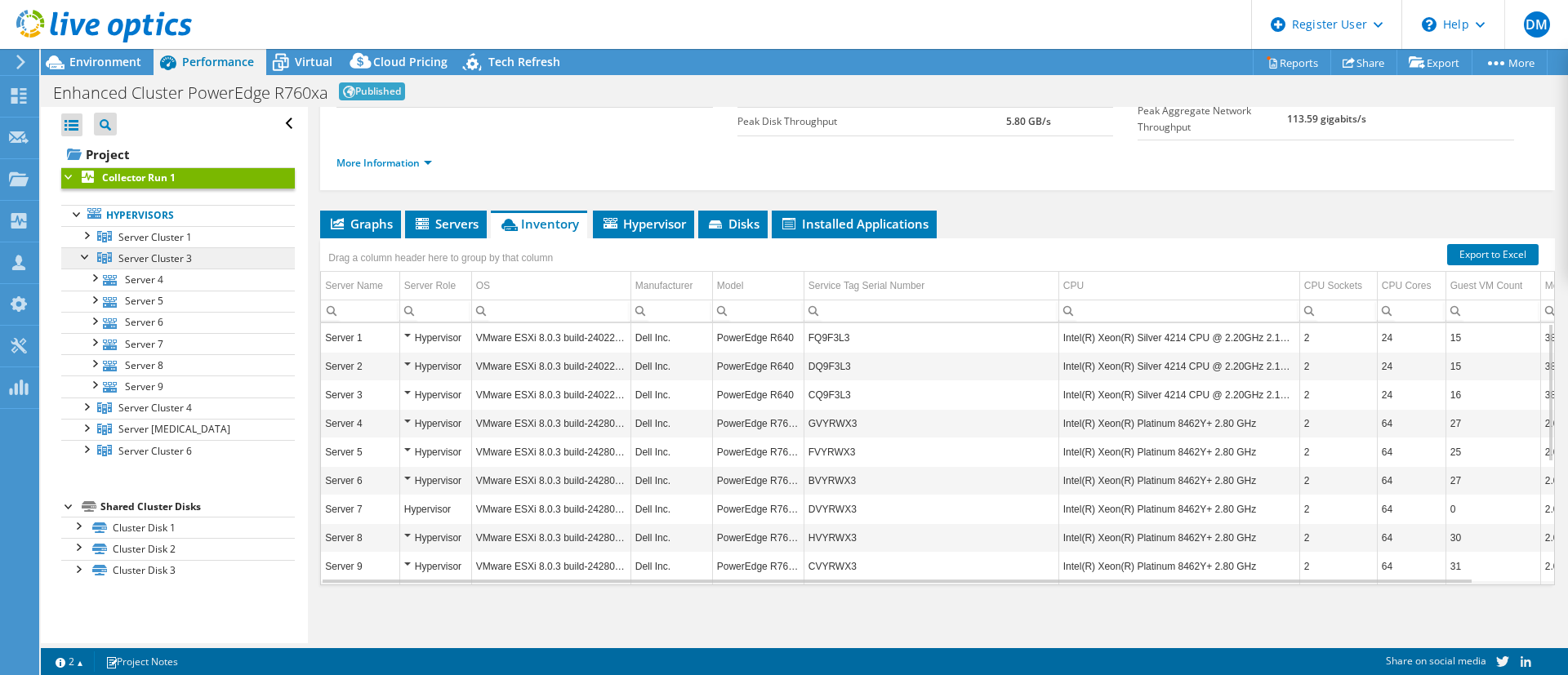
click at [142, 259] on span "Server Cluster 3" at bounding box center [154, 258] width 73 height 14
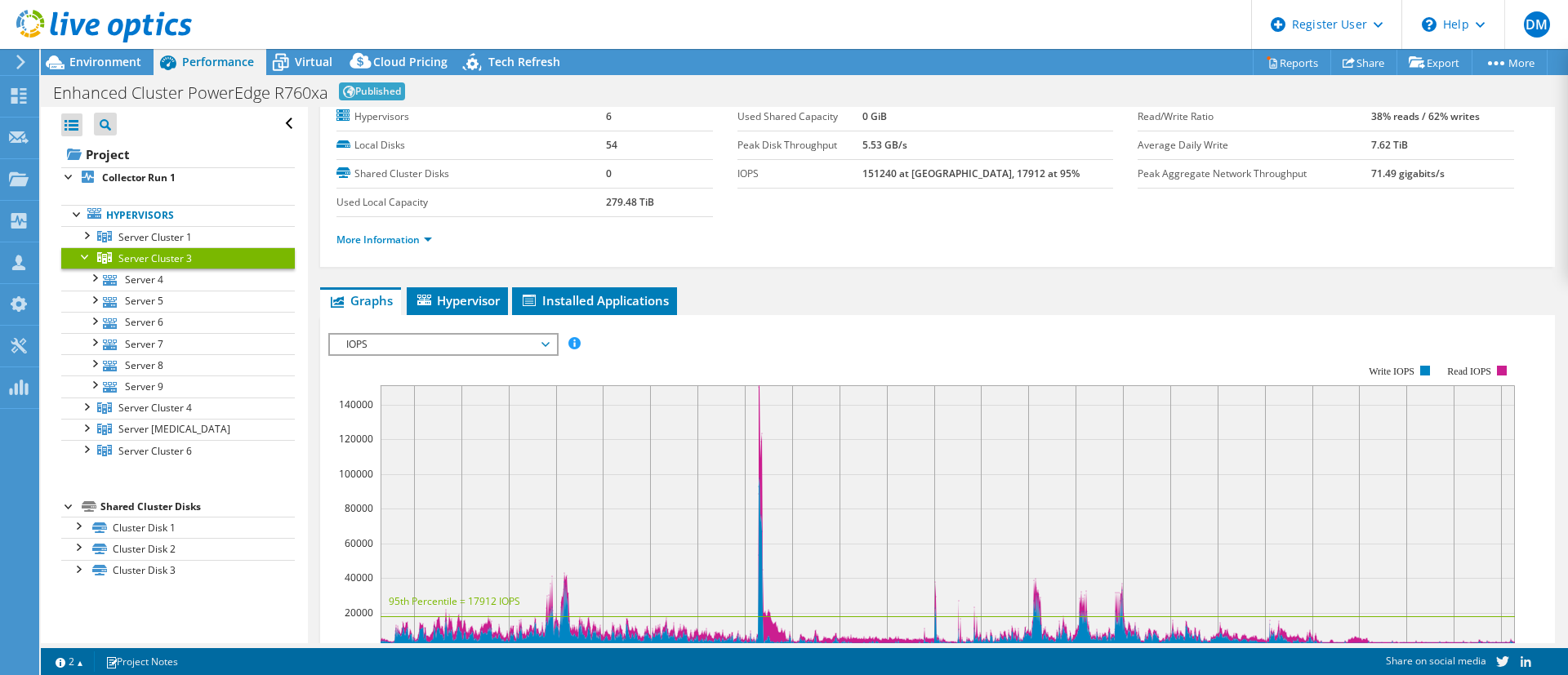
scroll to position [0, 0]
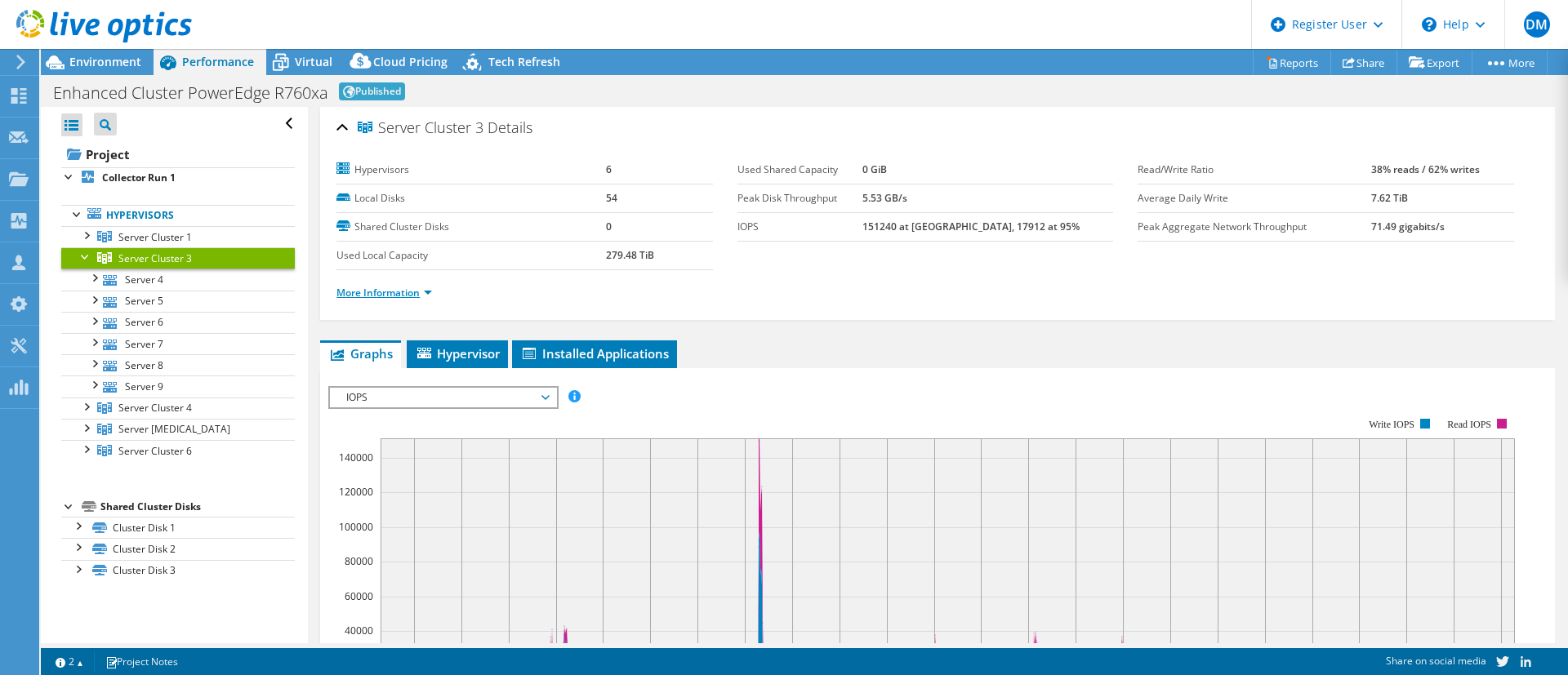
click at [395, 286] on link "More Information" at bounding box center [384, 292] width 96 height 14
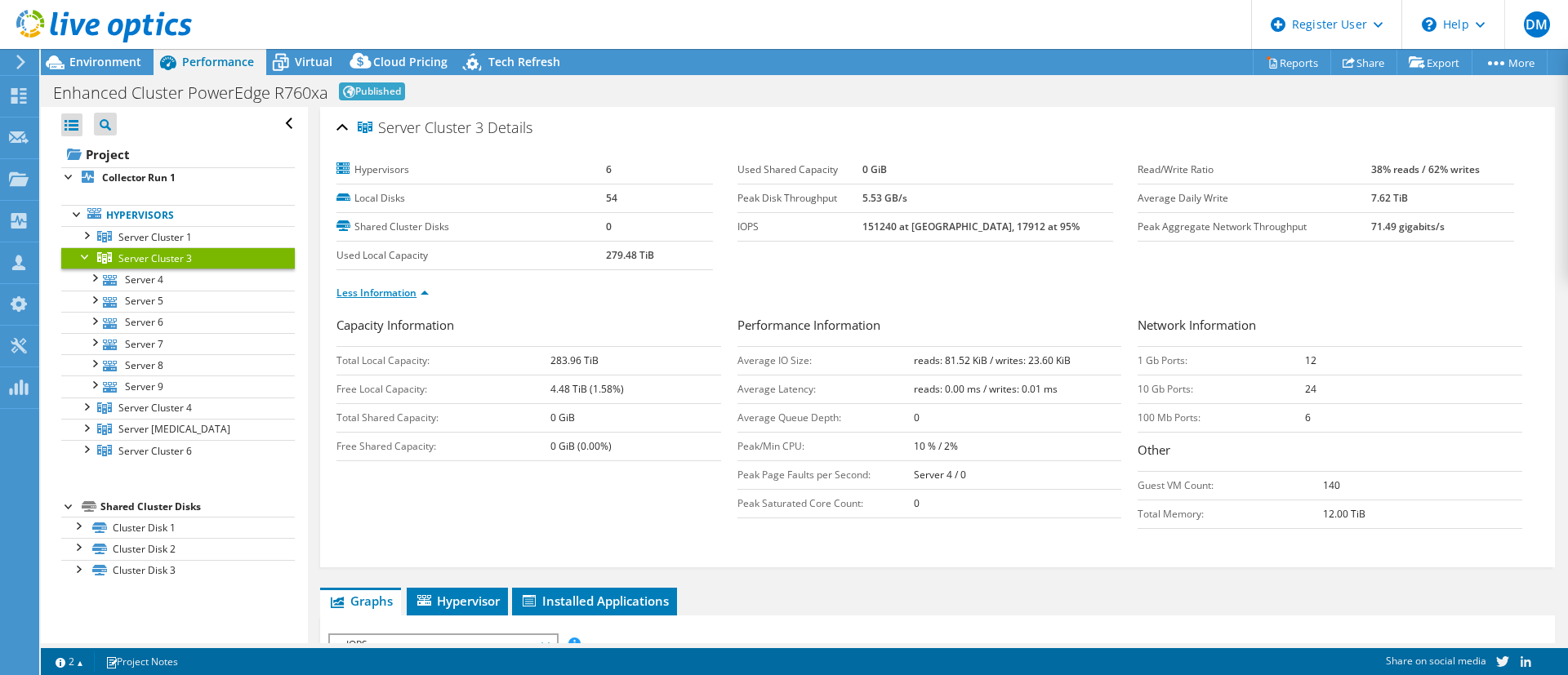
click at [395, 286] on link "Less Information" at bounding box center [382, 292] width 92 height 14
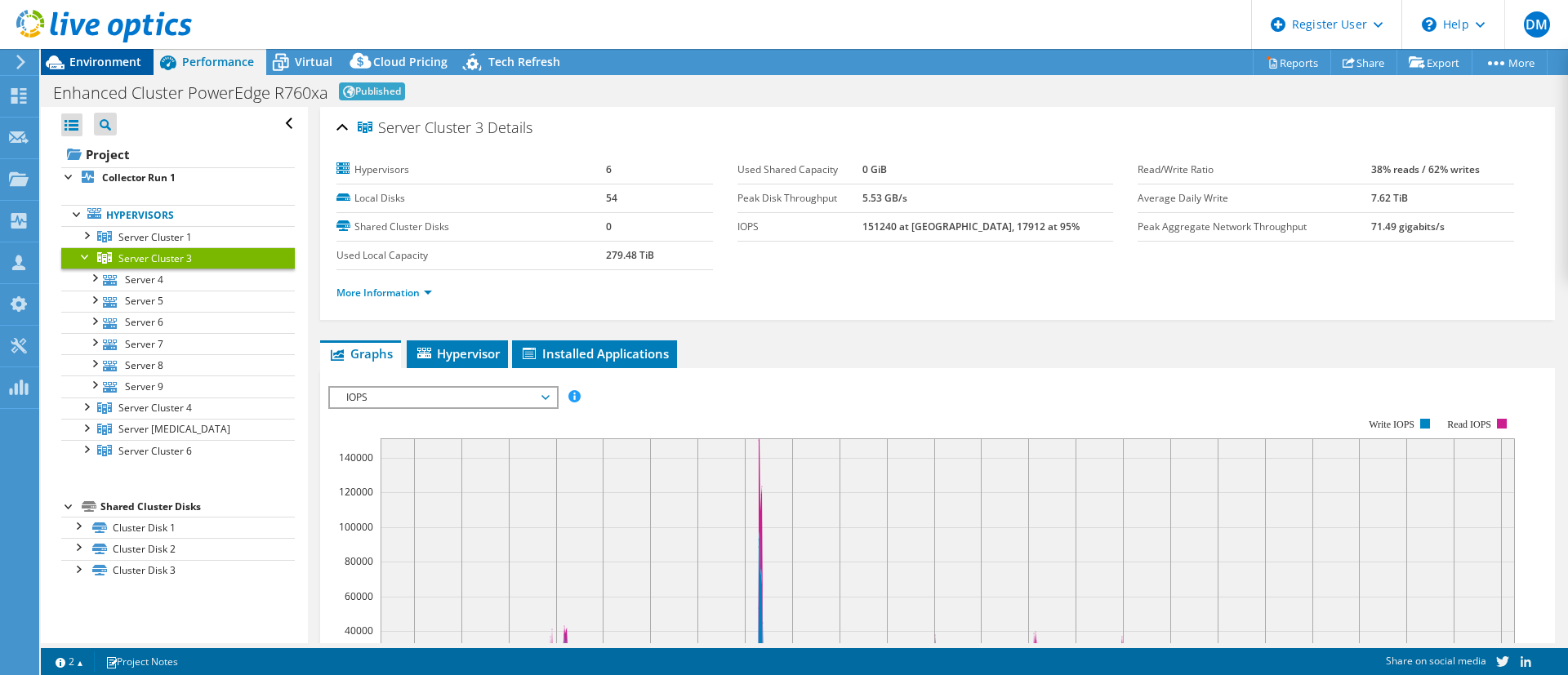
click at [111, 68] on span "Environment" at bounding box center [105, 61] width 72 height 16
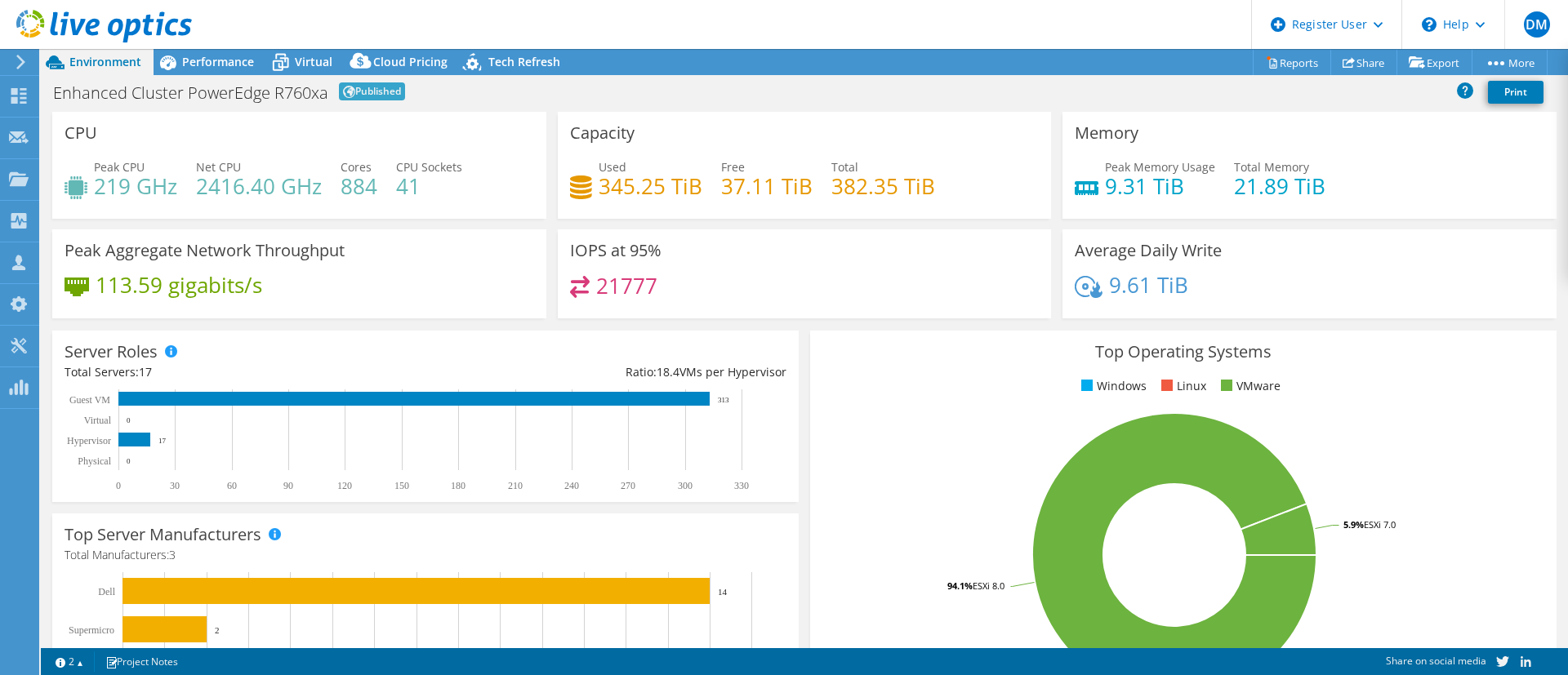
click at [401, 188] on h4 "41" at bounding box center [429, 186] width 66 height 18
click at [838, 237] on div "IOPS at 95% 21777" at bounding box center [804, 274] width 494 height 89
click at [680, 195] on h4 "345.25 TiB" at bounding box center [651, 186] width 104 height 18
